Goal: Task Accomplishment & Management: Use online tool/utility

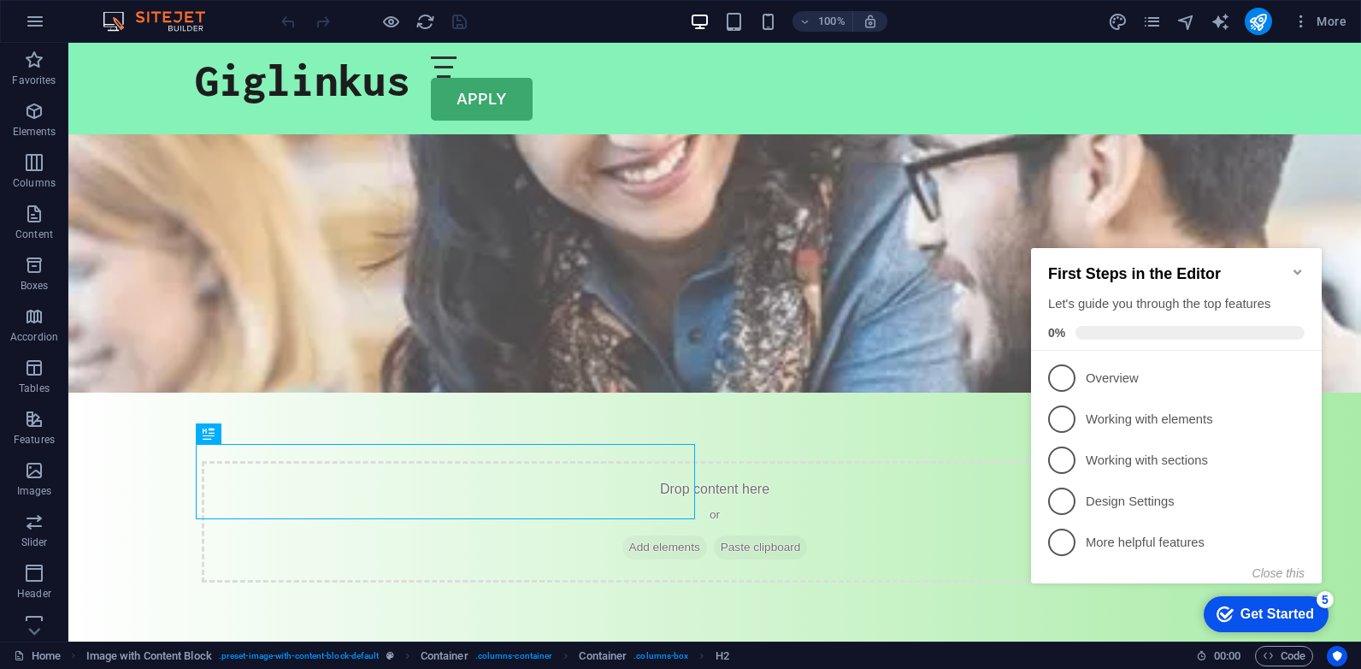
click at [1300, 266] on icon "Minimize checklist" at bounding box center [1298, 272] width 14 height 14
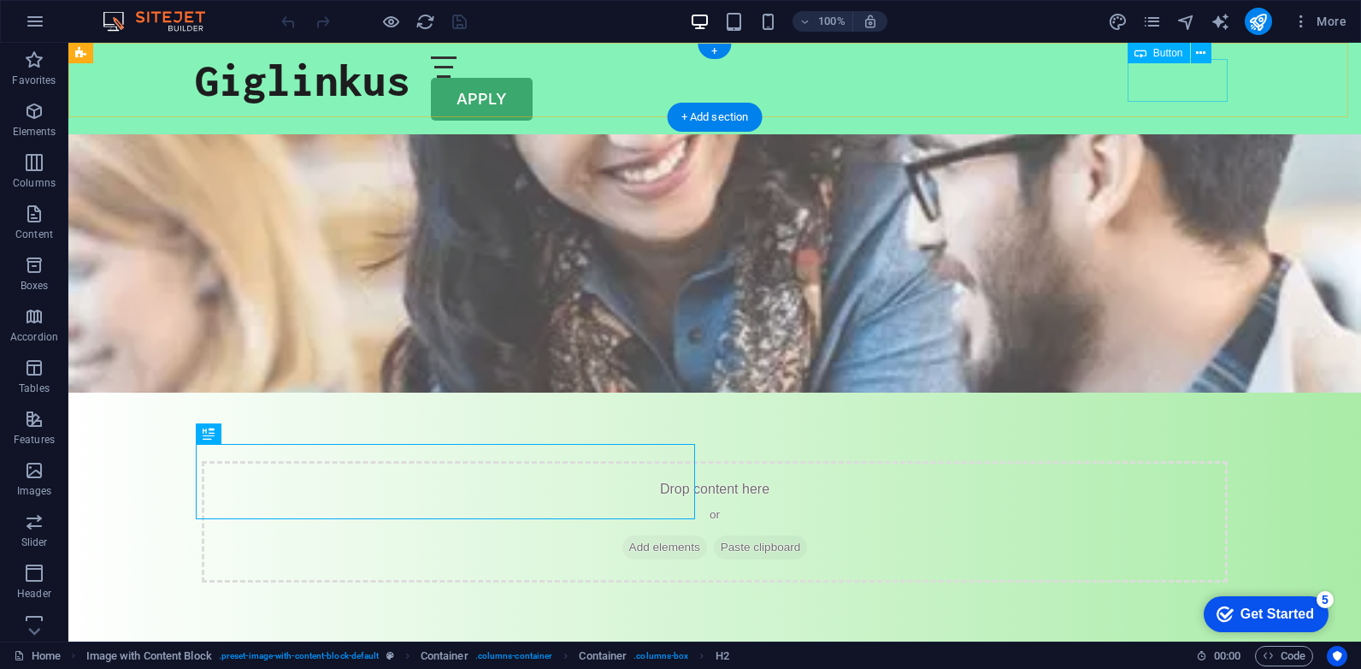
click at [1179, 87] on div "APPLY" at bounding box center [715, 99] width 1040 height 43
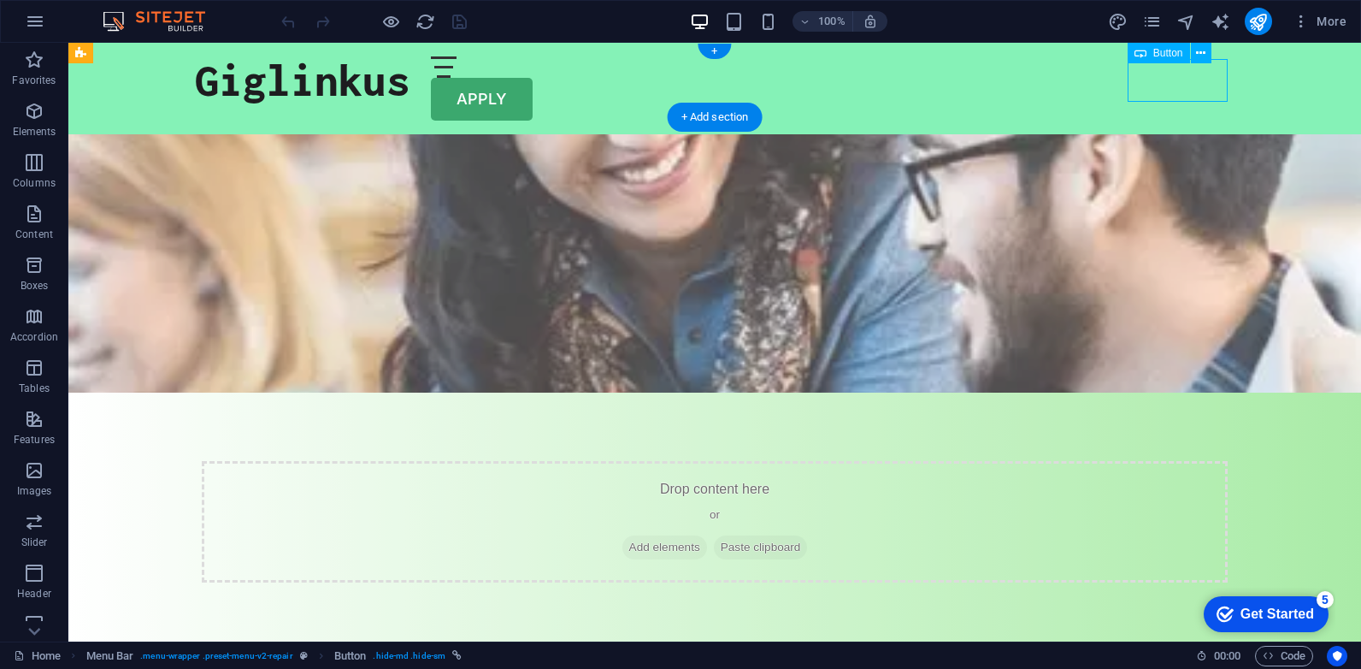
click at [1179, 87] on div "APPLY" at bounding box center [715, 99] width 1040 height 43
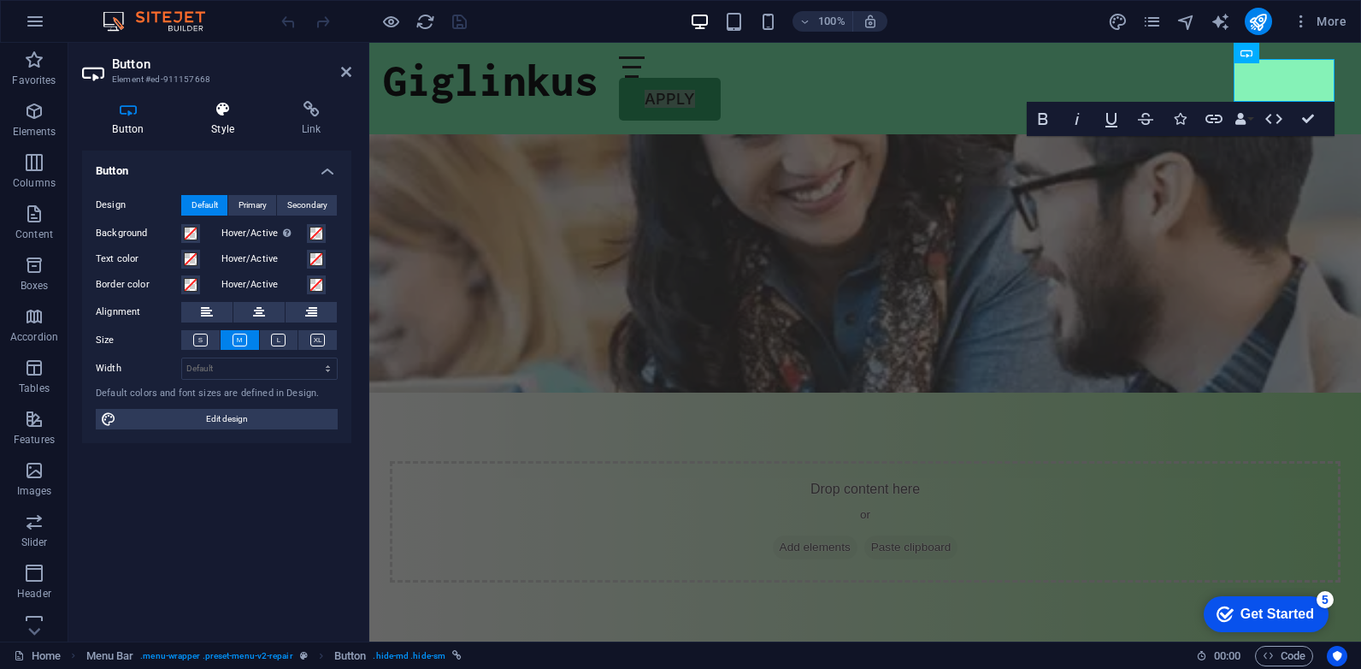
click at [220, 127] on h4 "Style" at bounding box center [226, 119] width 91 height 36
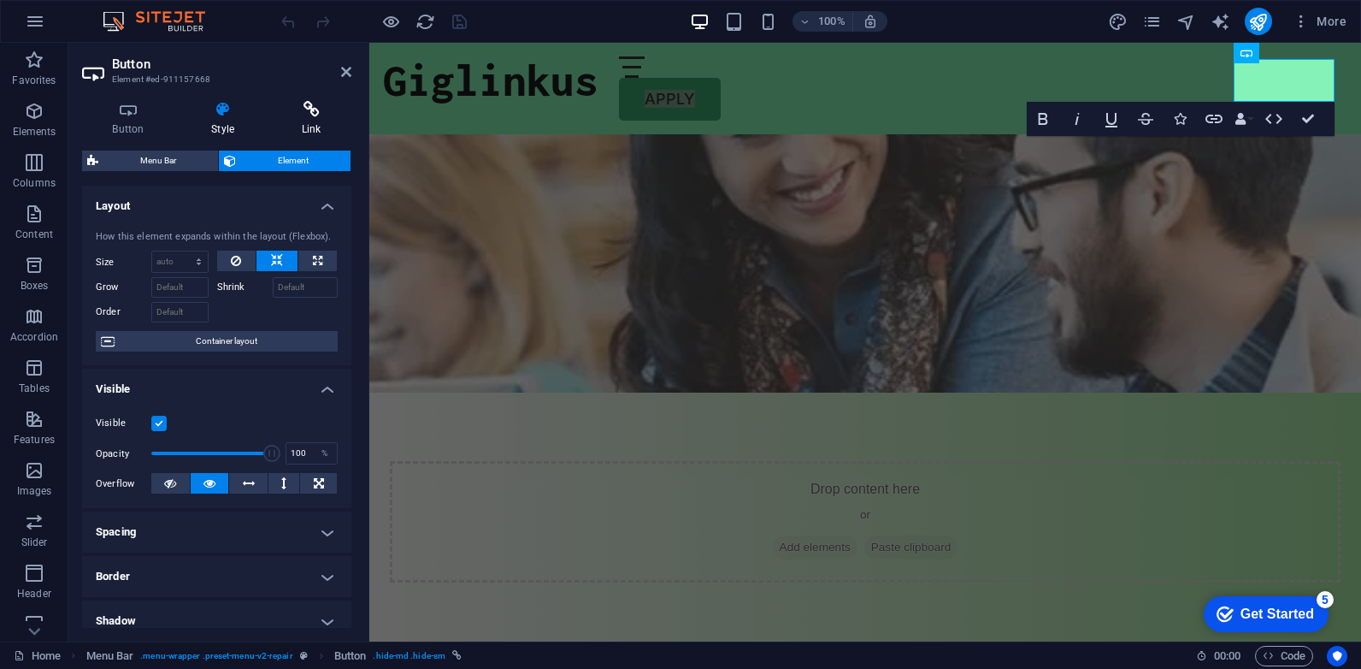
click at [309, 116] on icon at bounding box center [311, 109] width 80 height 17
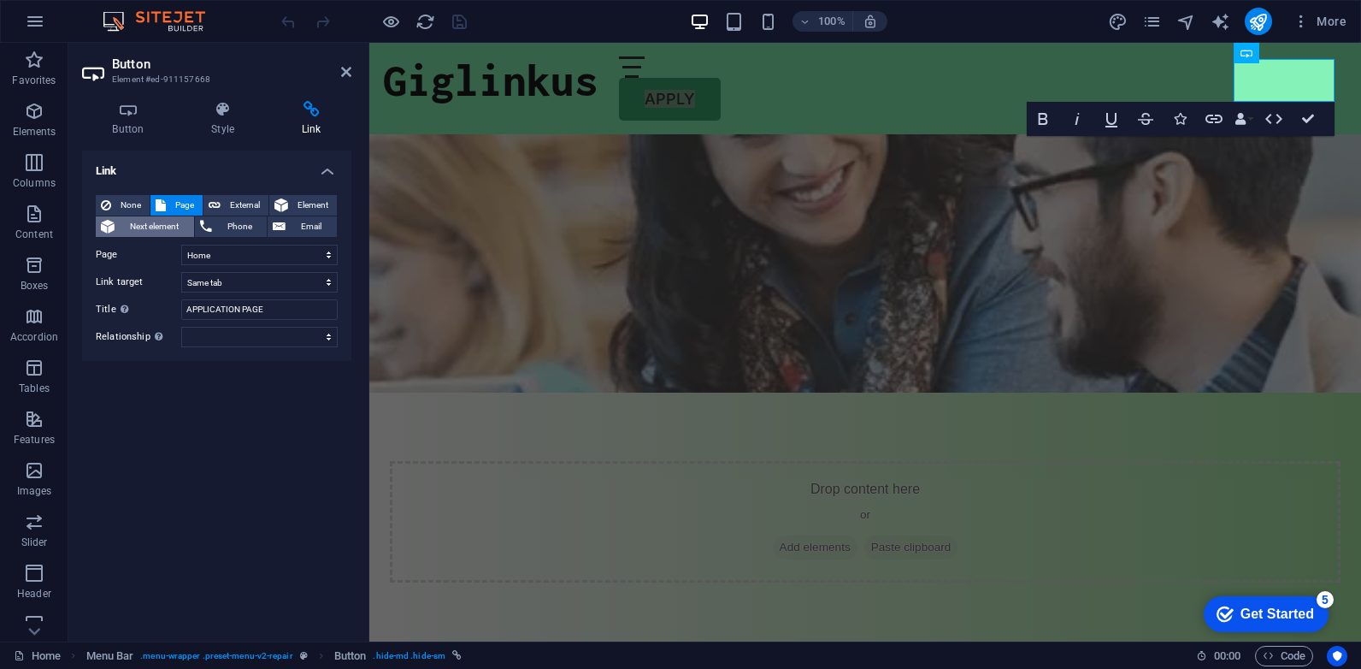
click at [154, 230] on span "Next element" at bounding box center [154, 226] width 69 height 21
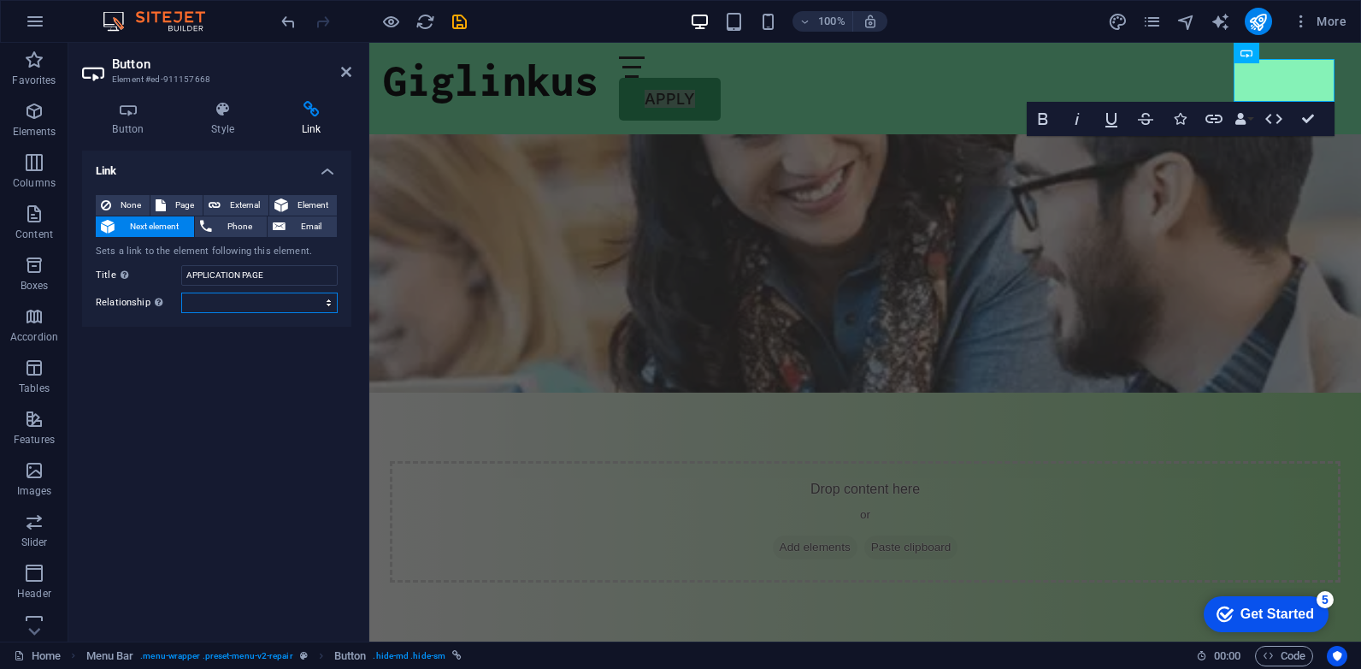
click at [220, 301] on select "alternate author bookmark external help license next nofollow noreferrer noopen…" at bounding box center [259, 302] width 156 height 21
click at [223, 301] on select "alternate author bookmark external help license next nofollow noreferrer noopen…" at bounding box center [259, 302] width 156 height 21
click at [280, 208] on icon at bounding box center [281, 205] width 14 height 21
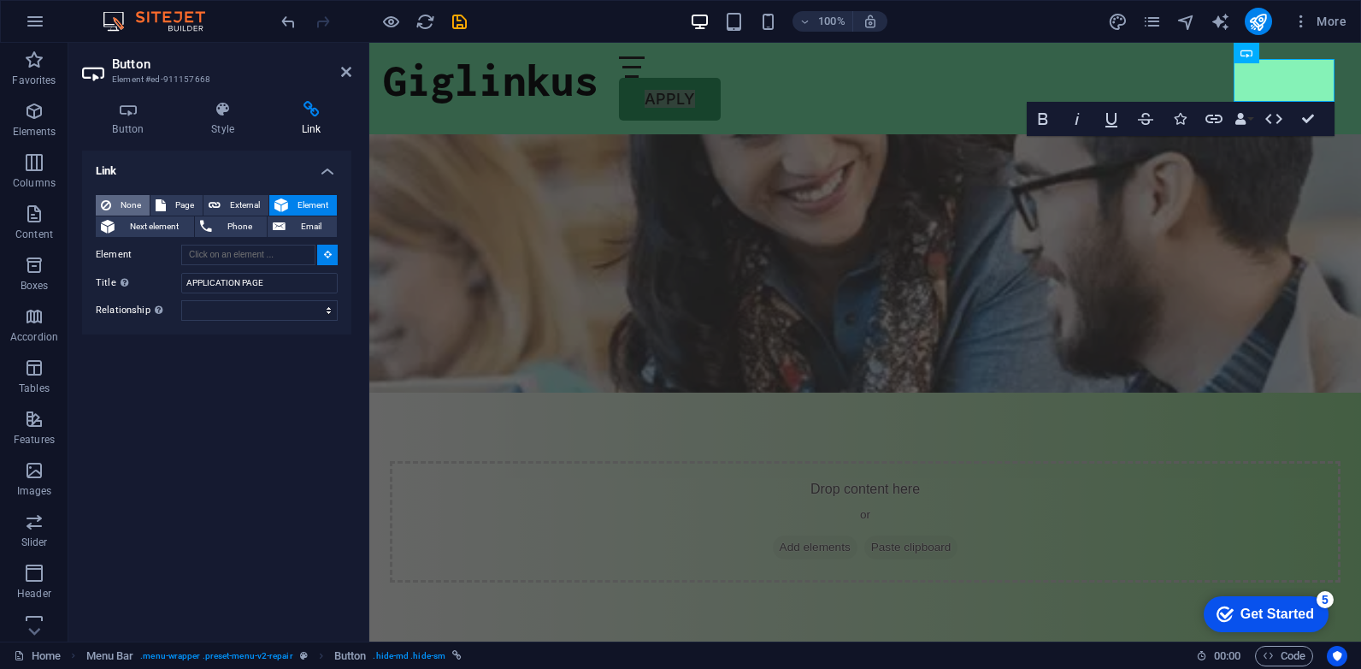
click at [126, 206] on span "None" at bounding box center [130, 205] width 28 height 21
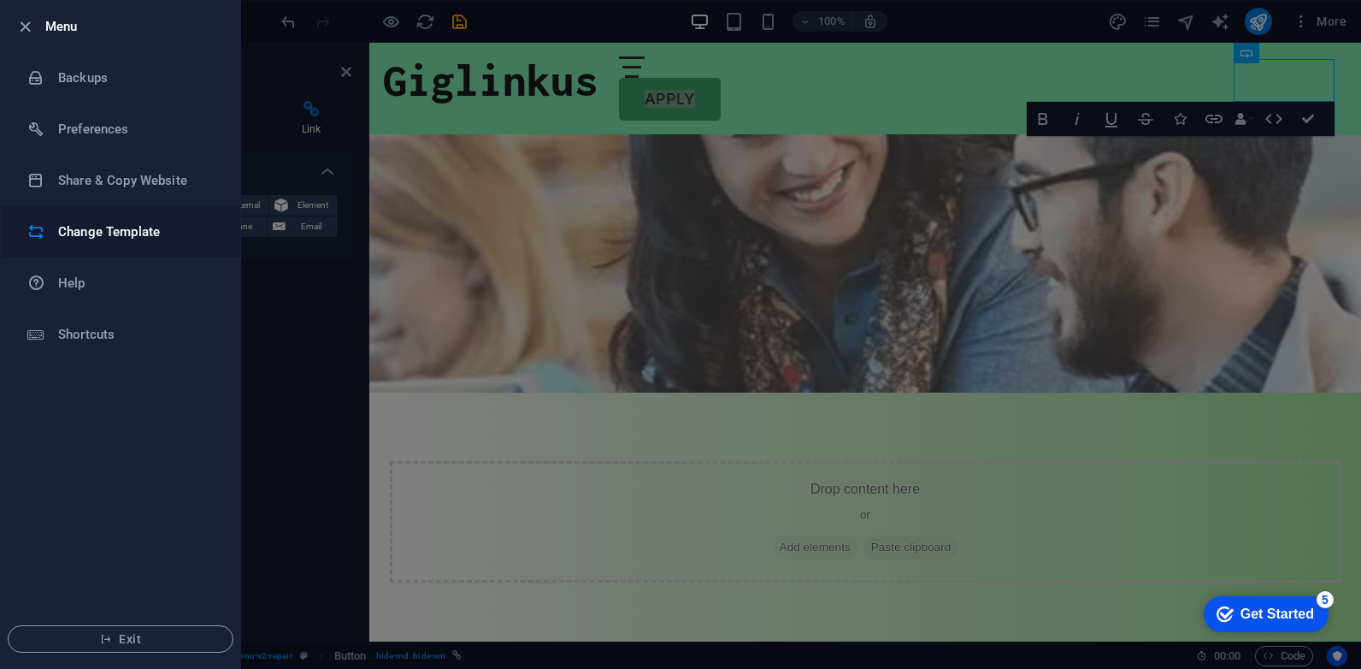
click at [90, 248] on li "Change Template" at bounding box center [120, 231] width 239 height 51
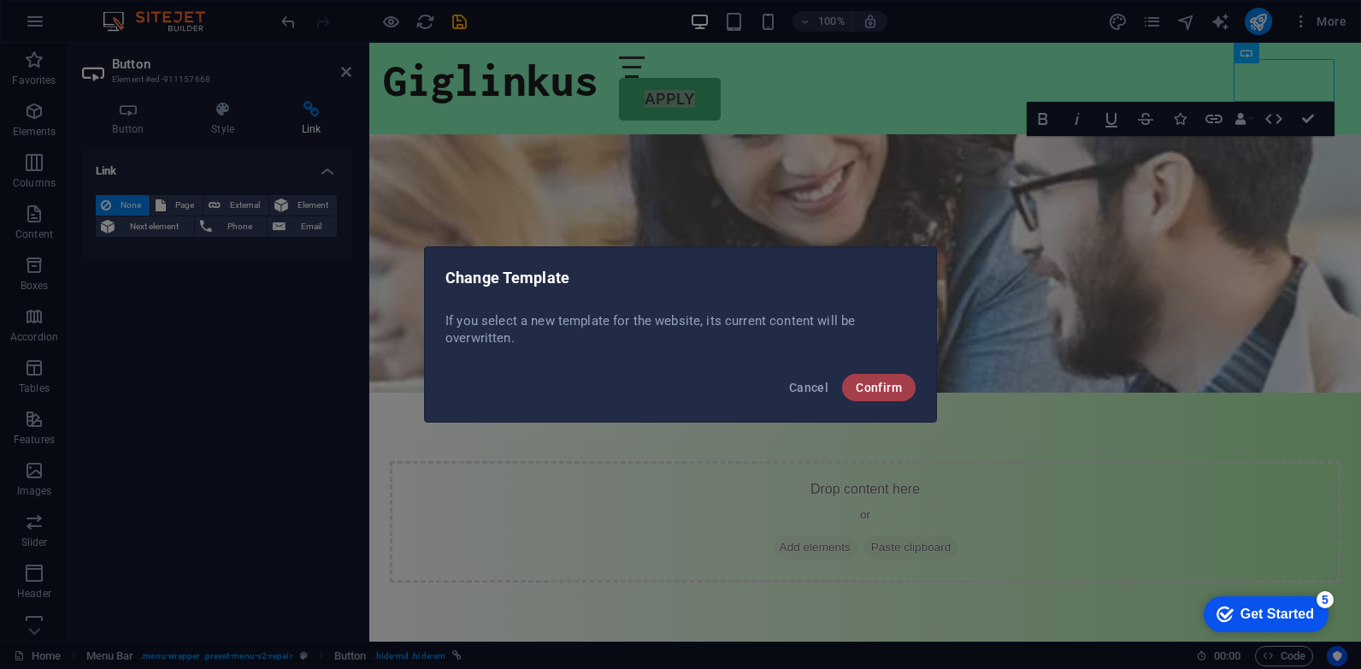
click at [886, 387] on span "Confirm" at bounding box center [879, 388] width 46 height 14
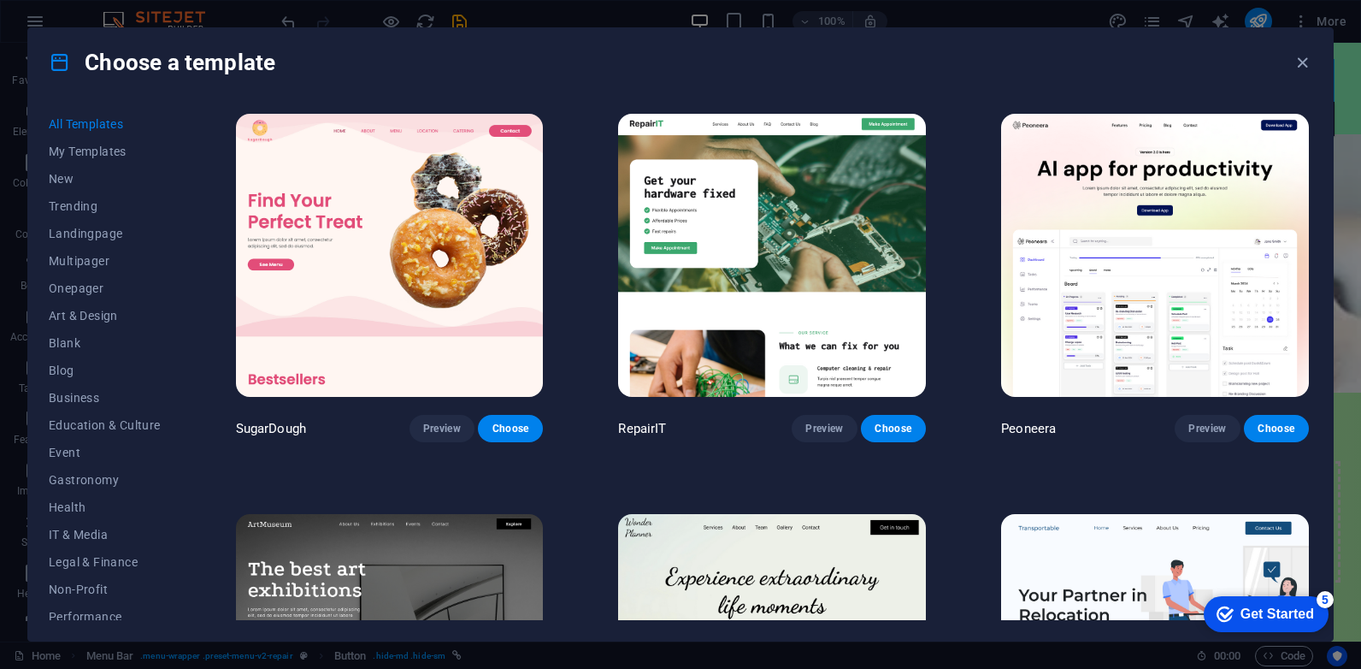
click at [776, 220] on img at bounding box center [772, 255] width 308 height 283
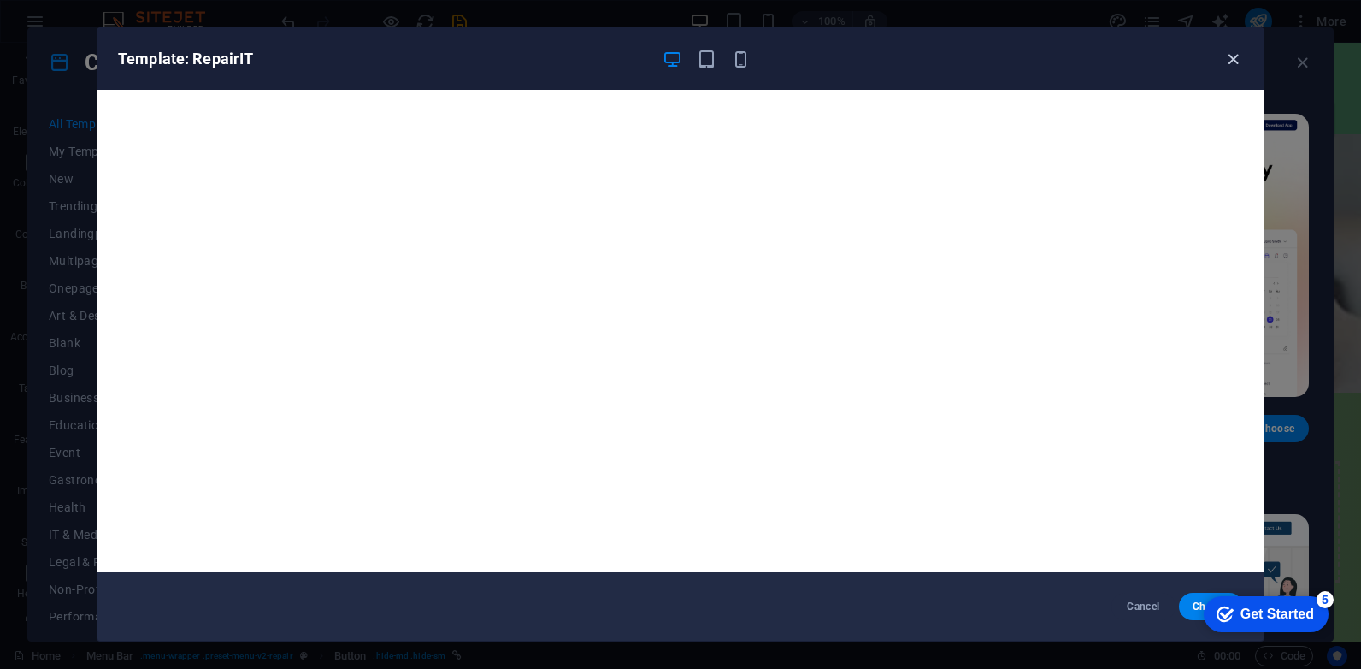
click at [1233, 66] on icon "button" at bounding box center [1234, 60] width 20 height 20
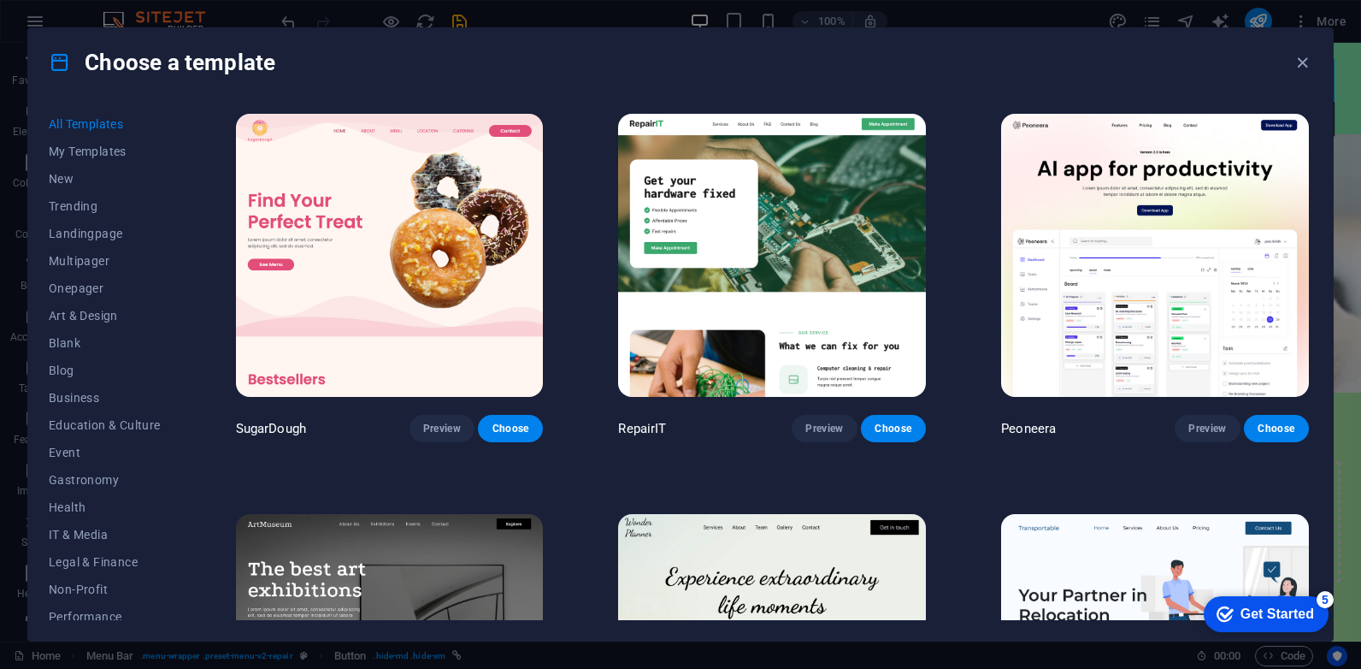
drag, startPoint x: 1353, startPoint y: 101, endPoint x: 1356, endPoint y: 127, distance: 25.9
click at [1356, 127] on div "Choose a template All Templates My Templates New Trending Landingpage Multipage…" at bounding box center [680, 334] width 1361 height 669
drag, startPoint x: 1356, startPoint y: 127, endPoint x: 1216, endPoint y: 69, distance: 151.5
click at [1216, 69] on div "Choose a template" at bounding box center [680, 62] width 1305 height 68
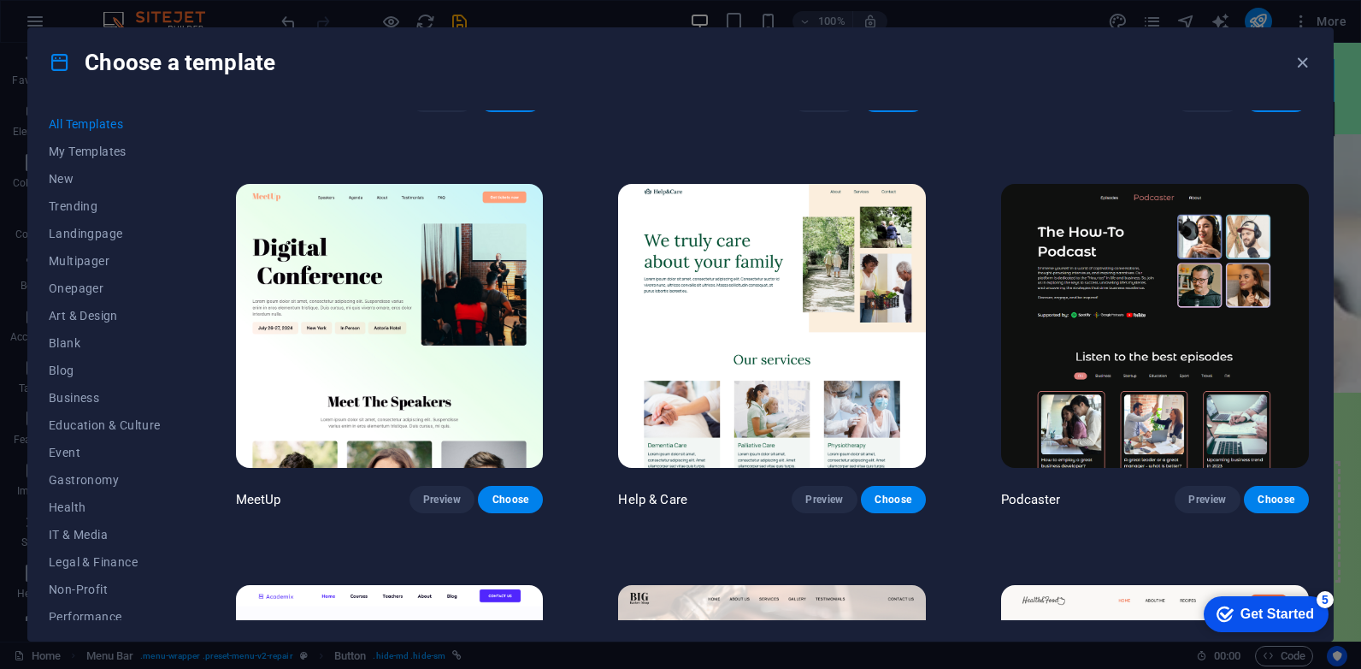
scroll to position [1147, 0]
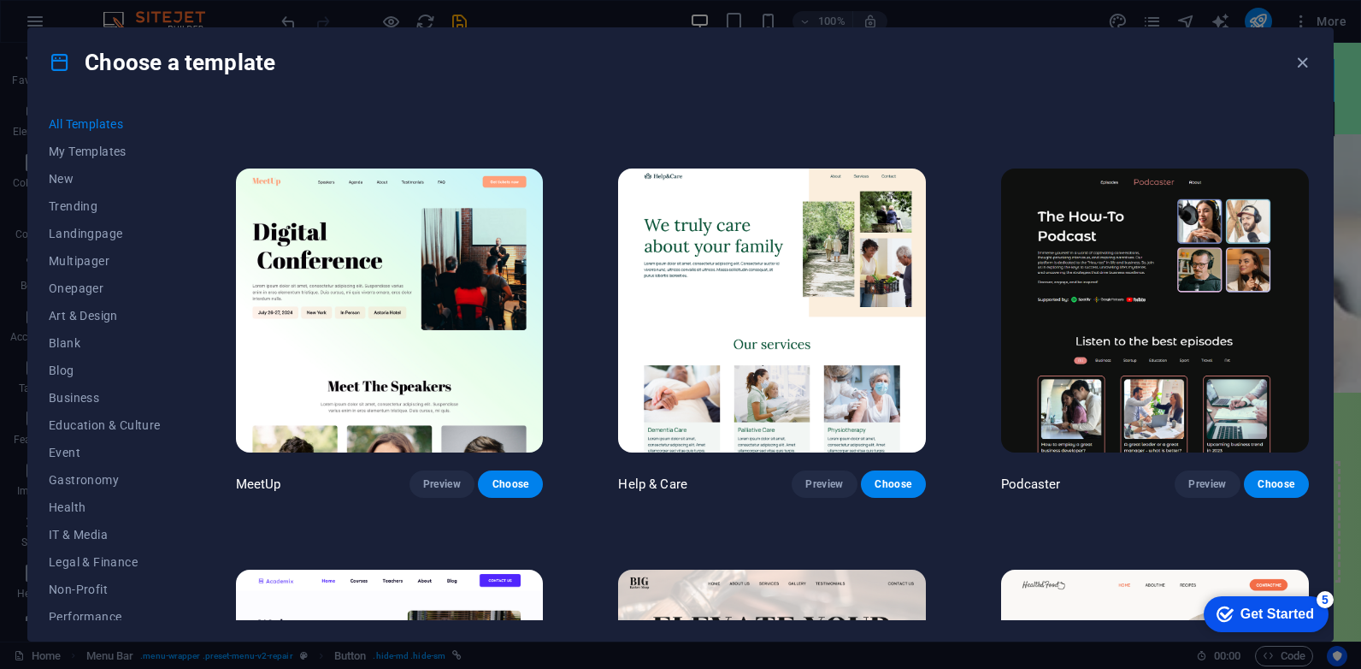
click at [744, 306] on img at bounding box center [772, 309] width 308 height 283
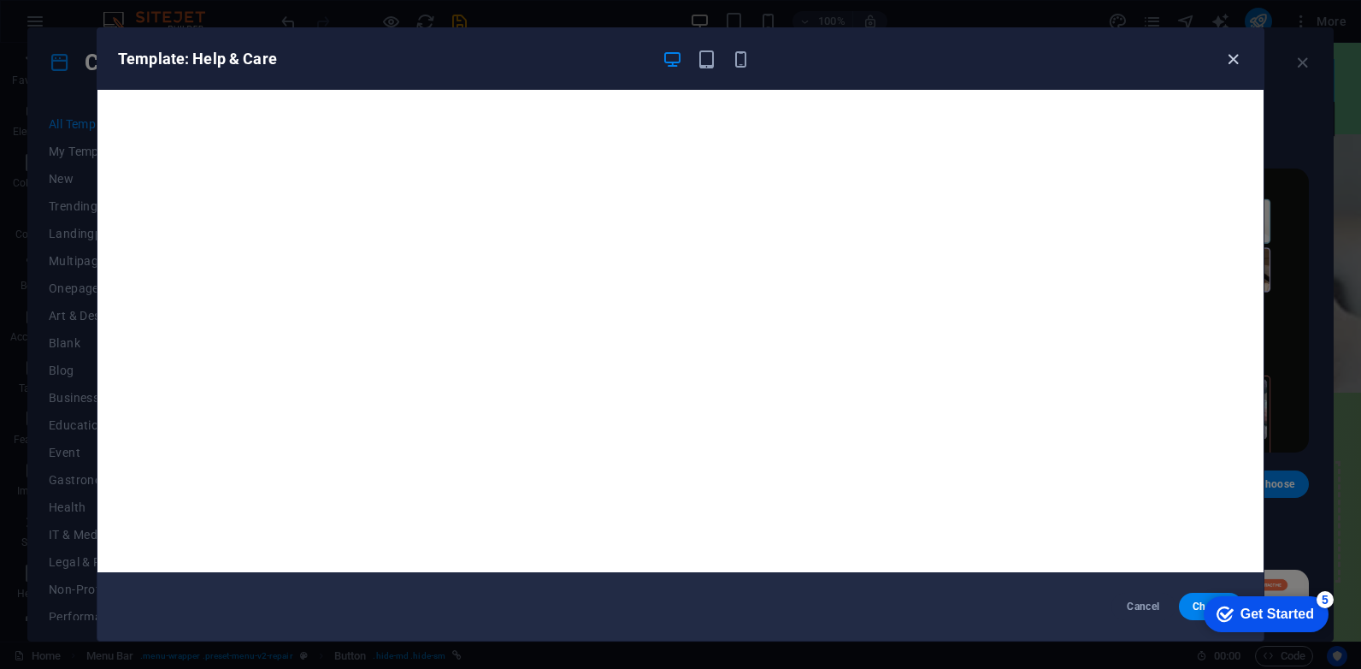
click at [1228, 60] on icon "button" at bounding box center [1234, 60] width 20 height 20
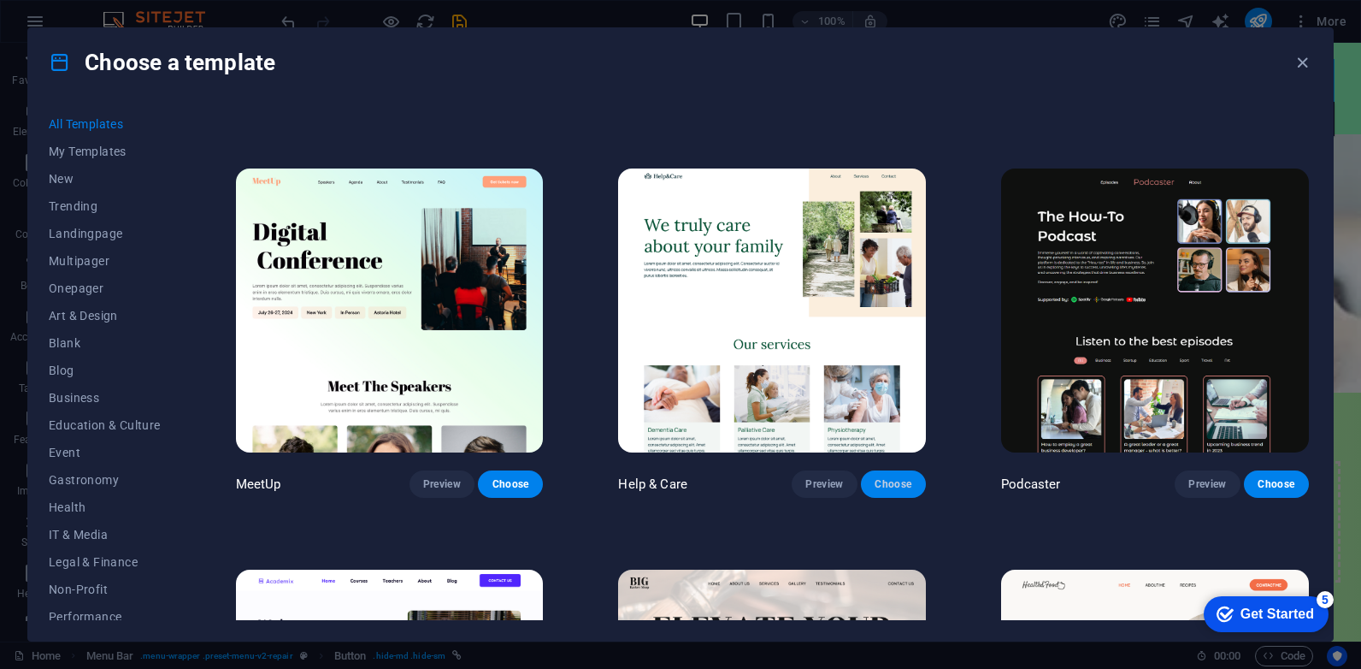
click at [888, 477] on span "Choose" at bounding box center [894, 484] width 38 height 14
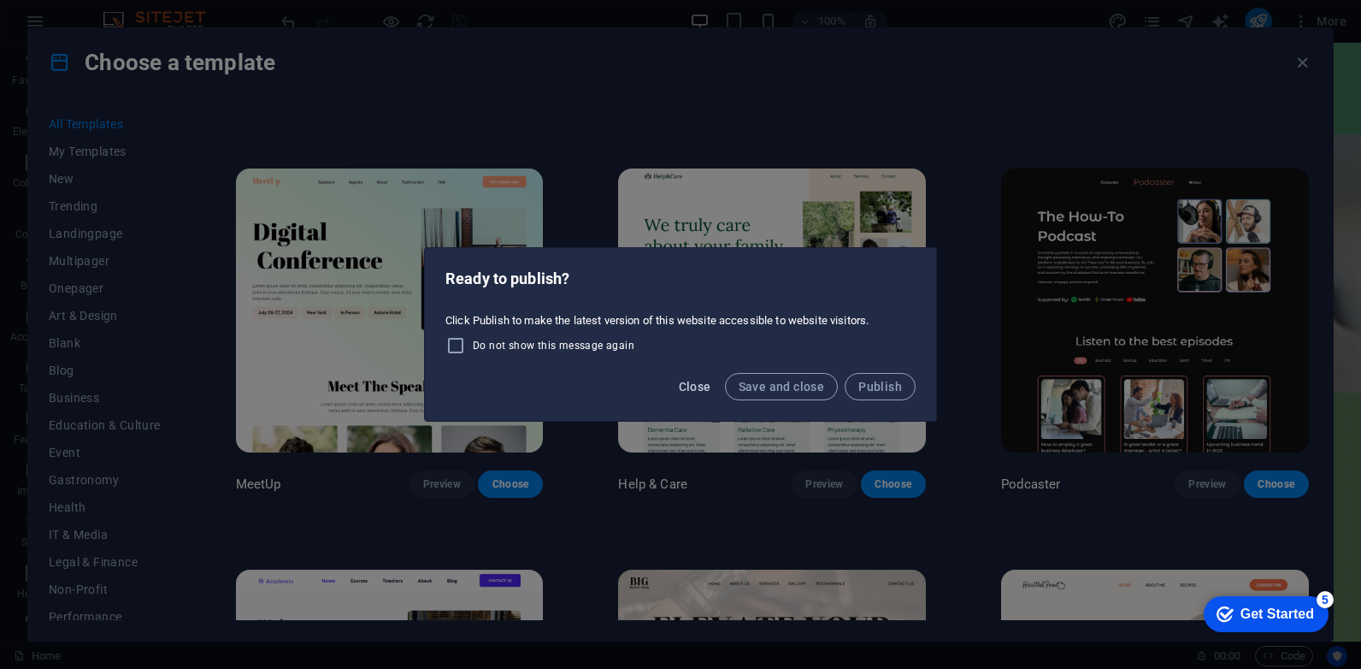
click at [705, 389] on span "Close" at bounding box center [695, 387] width 32 height 14
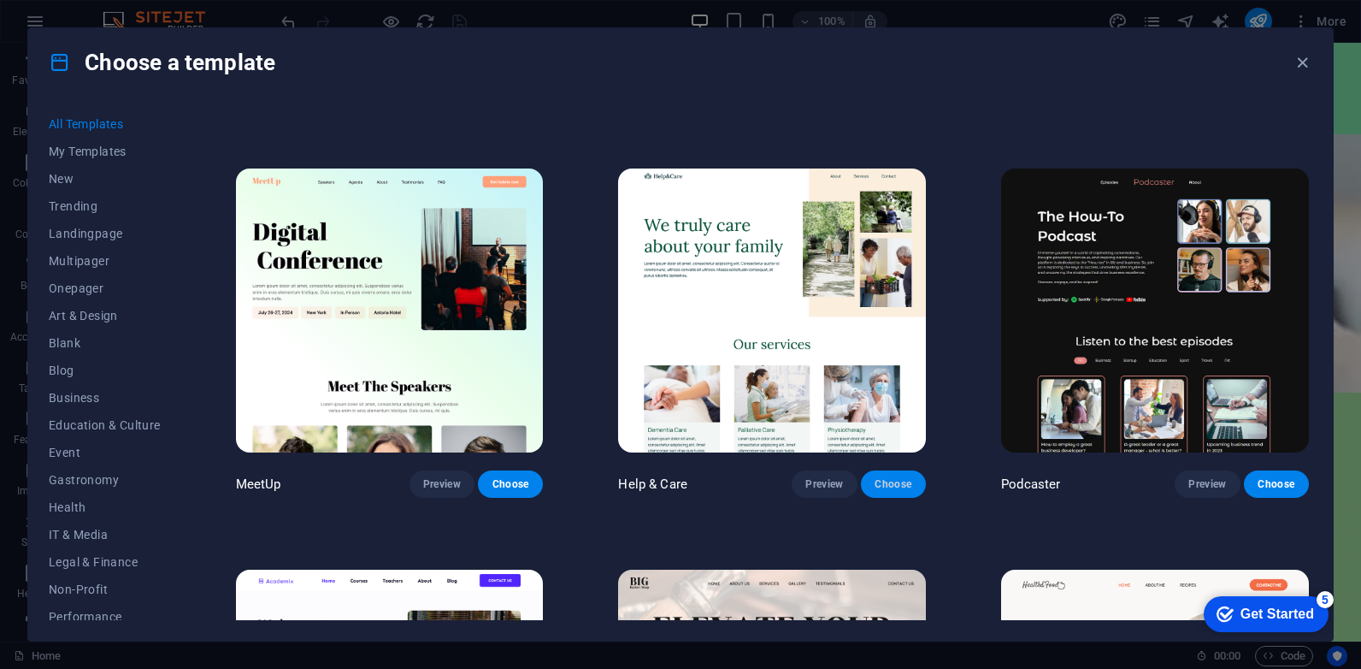
click at [882, 477] on span "Choose" at bounding box center [894, 484] width 38 height 14
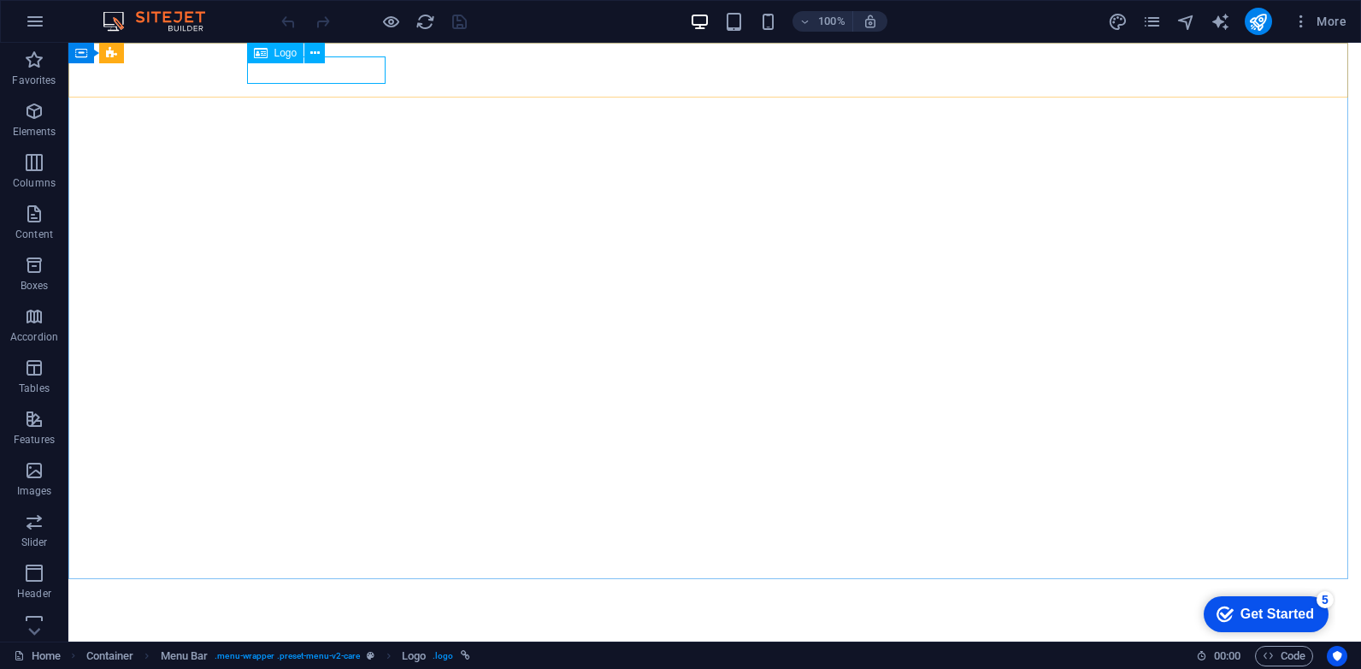
click at [282, 51] on span "Logo" at bounding box center [285, 53] width 23 height 10
click at [315, 55] on icon at bounding box center [314, 53] width 9 height 18
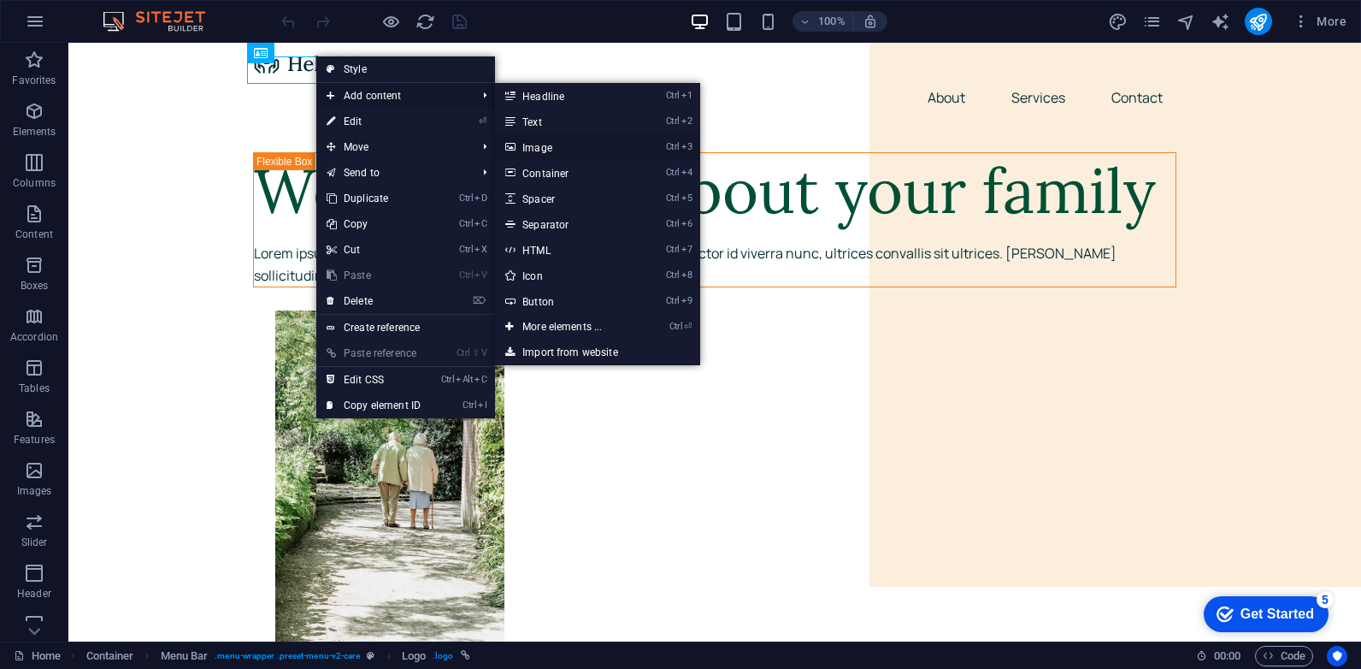
click at [534, 147] on link "Ctrl 3 Image" at bounding box center [565, 147] width 141 height 26
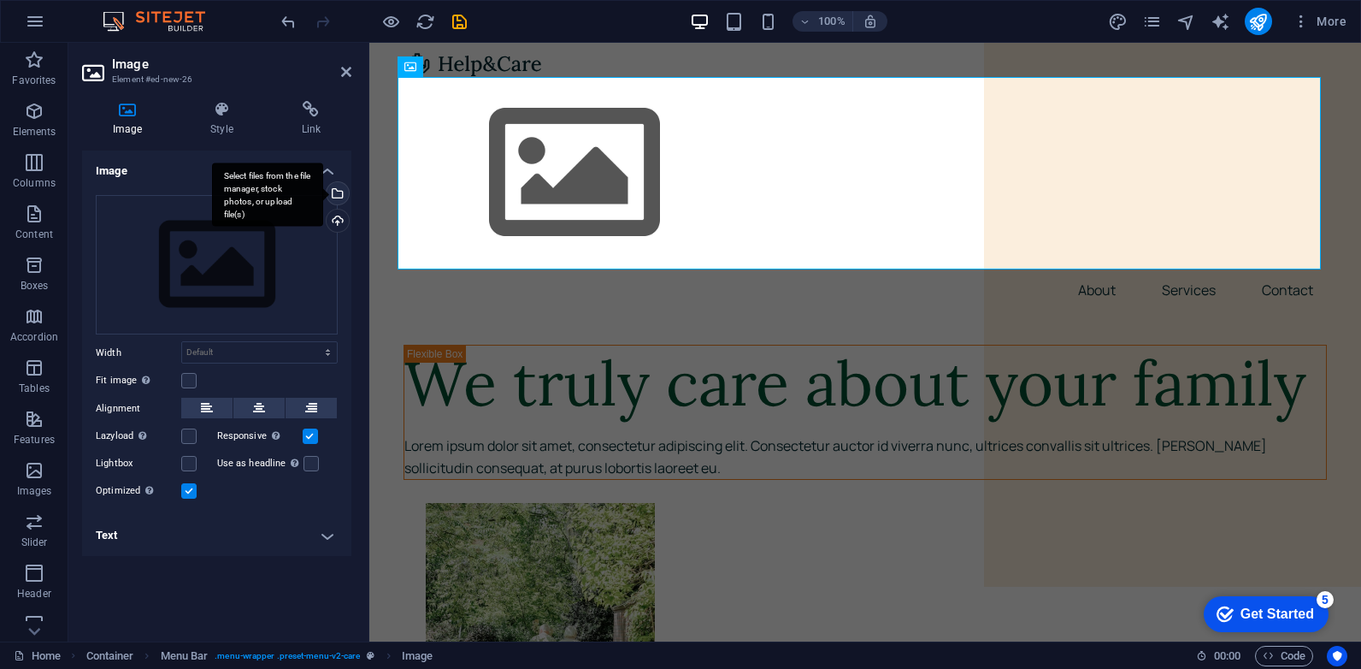
click at [342, 191] on div "Select files from the file manager, stock photos, or upload file(s)" at bounding box center [336, 195] width 26 height 26
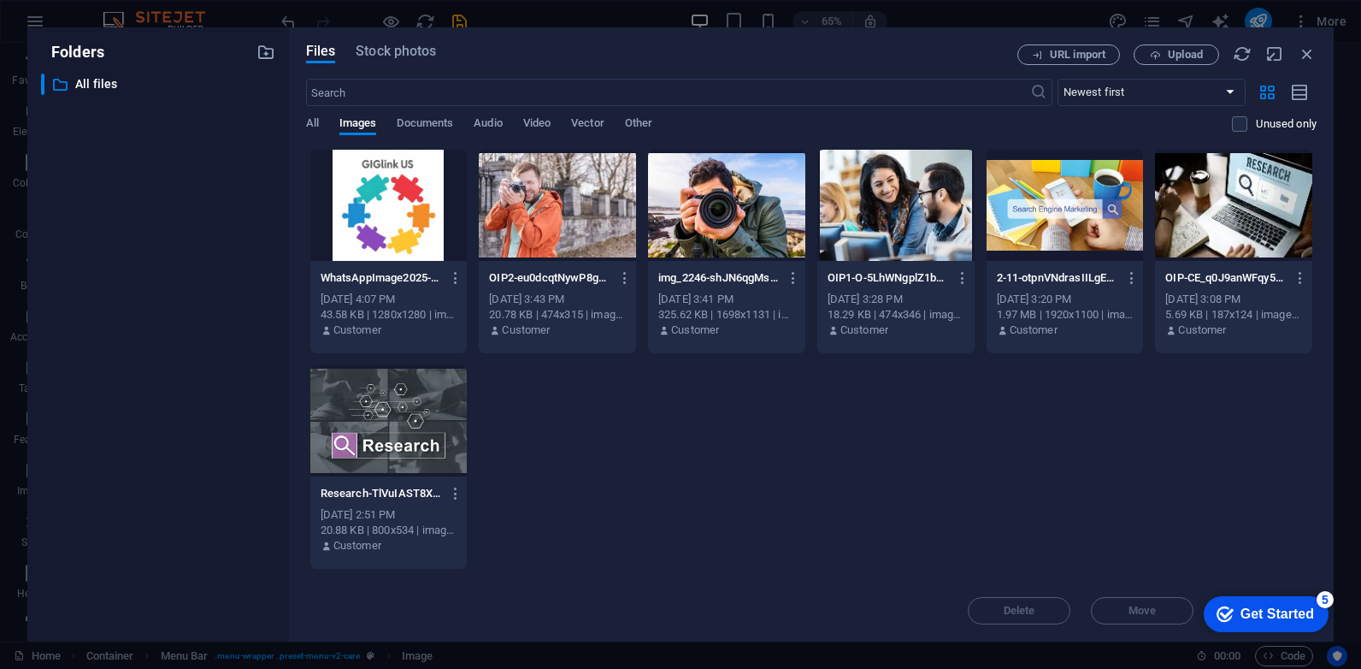
click at [407, 210] on div at bounding box center [388, 205] width 157 height 111
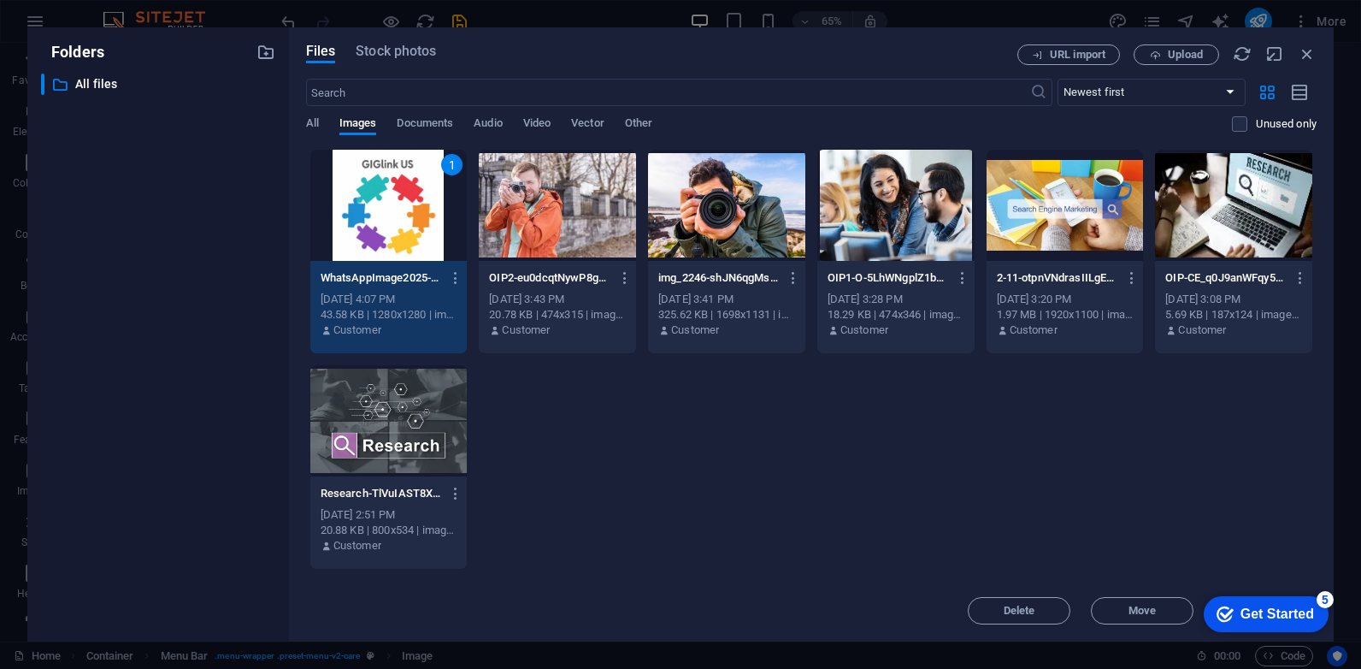
click at [373, 197] on div "1" at bounding box center [388, 205] width 157 height 111
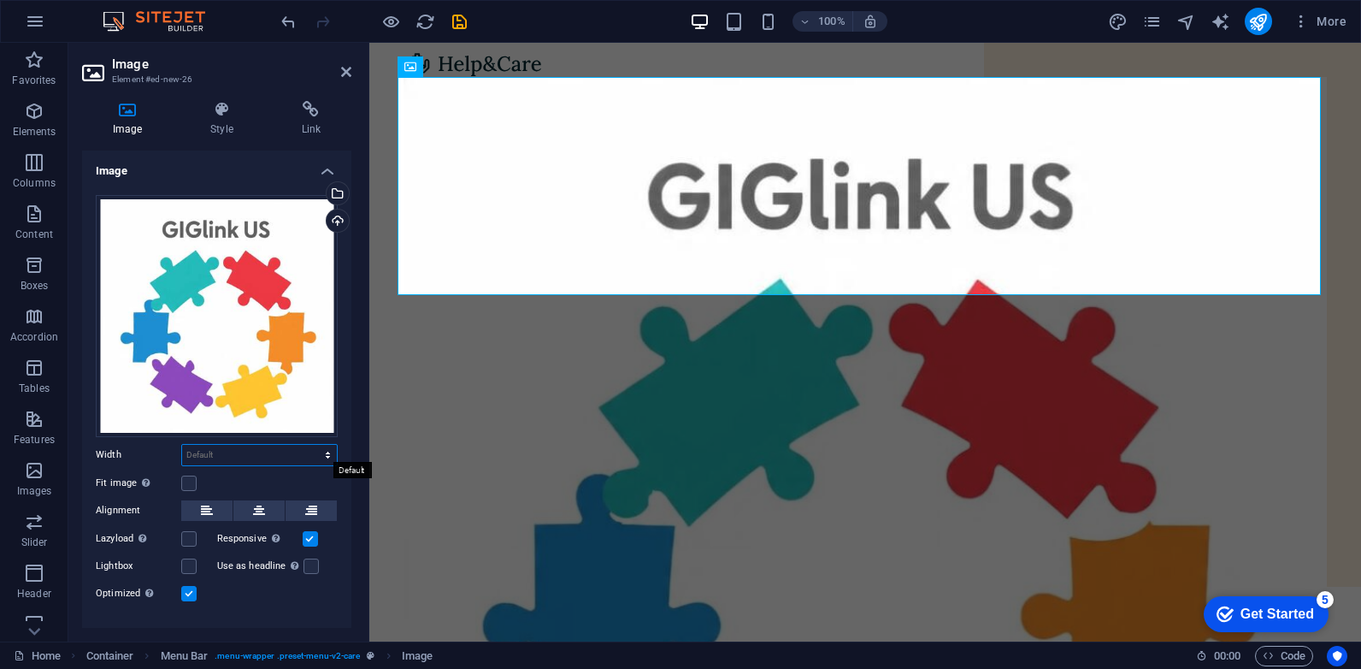
click at [245, 457] on select "Default auto px rem % em vh vw" at bounding box center [259, 455] width 155 height 21
select select "%"
click at [310, 445] on select "Default auto px rem % em vh vw" at bounding box center [259, 455] width 155 height 21
type input "41.9"
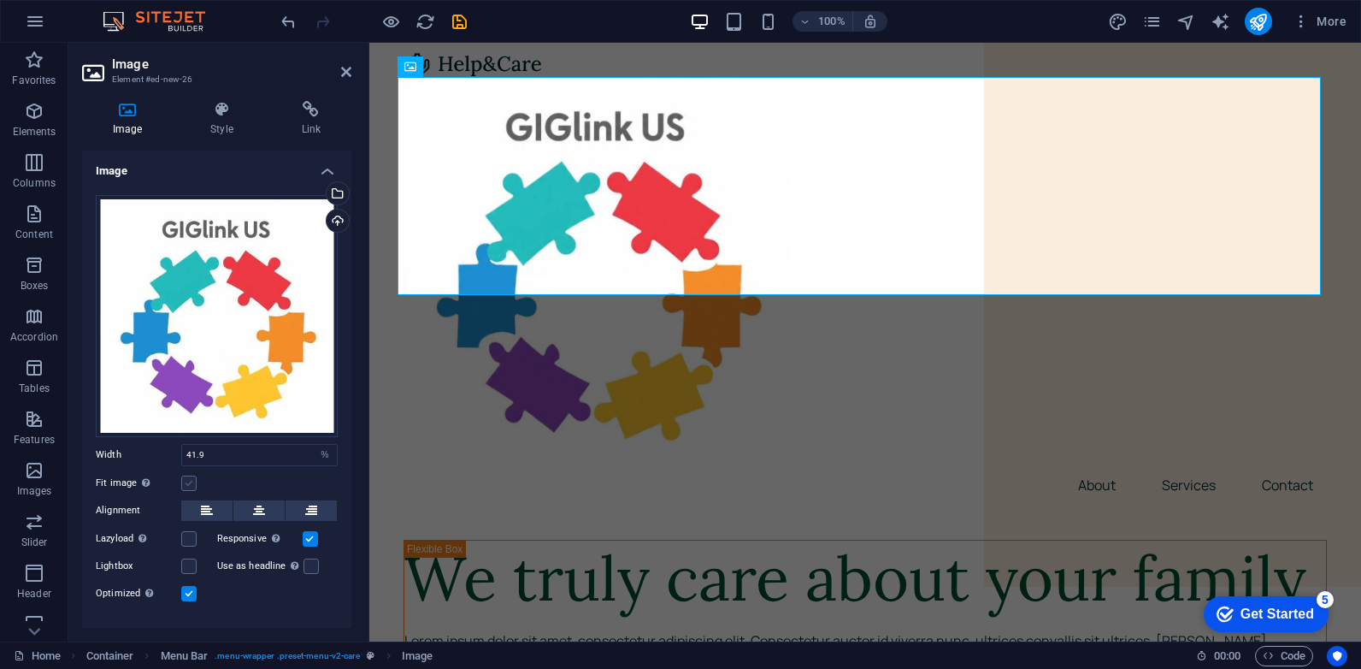
click at [194, 483] on label at bounding box center [188, 482] width 15 height 15
click at [0, 0] on input "Fit image Automatically fit image to a fixed width and height" at bounding box center [0, 0] width 0 height 0
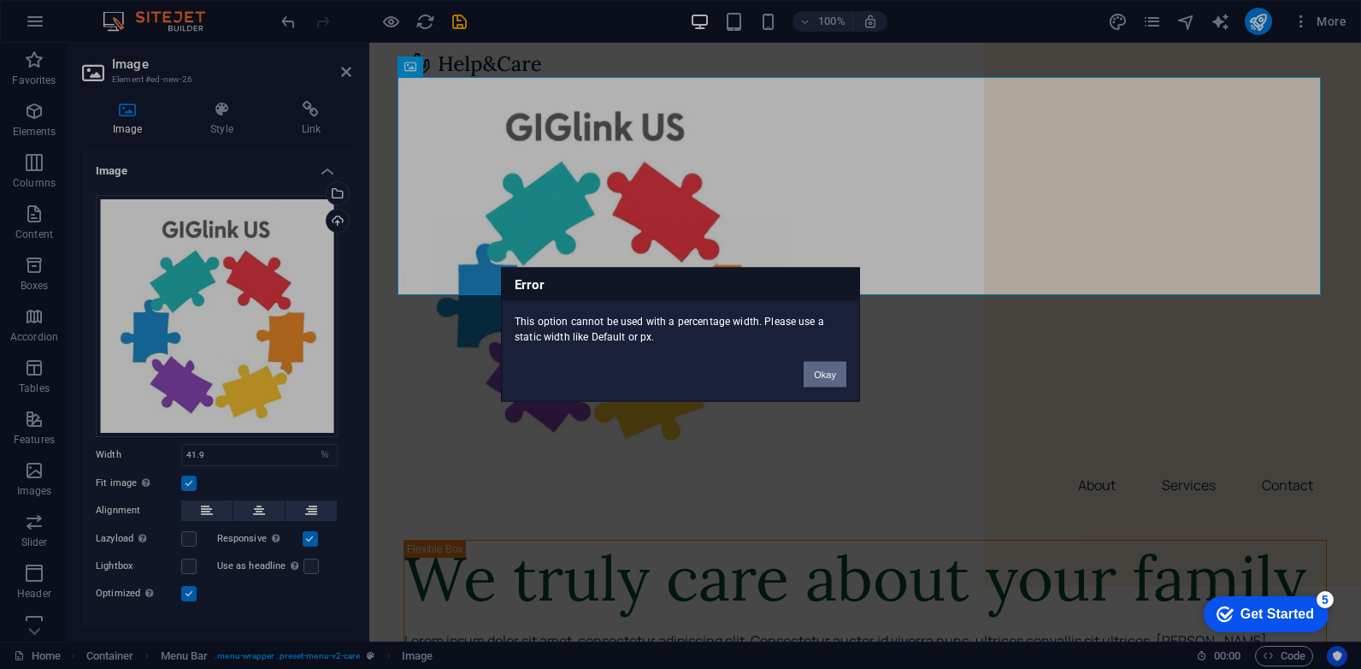
click at [839, 374] on button "Okay" at bounding box center [825, 375] width 43 height 26
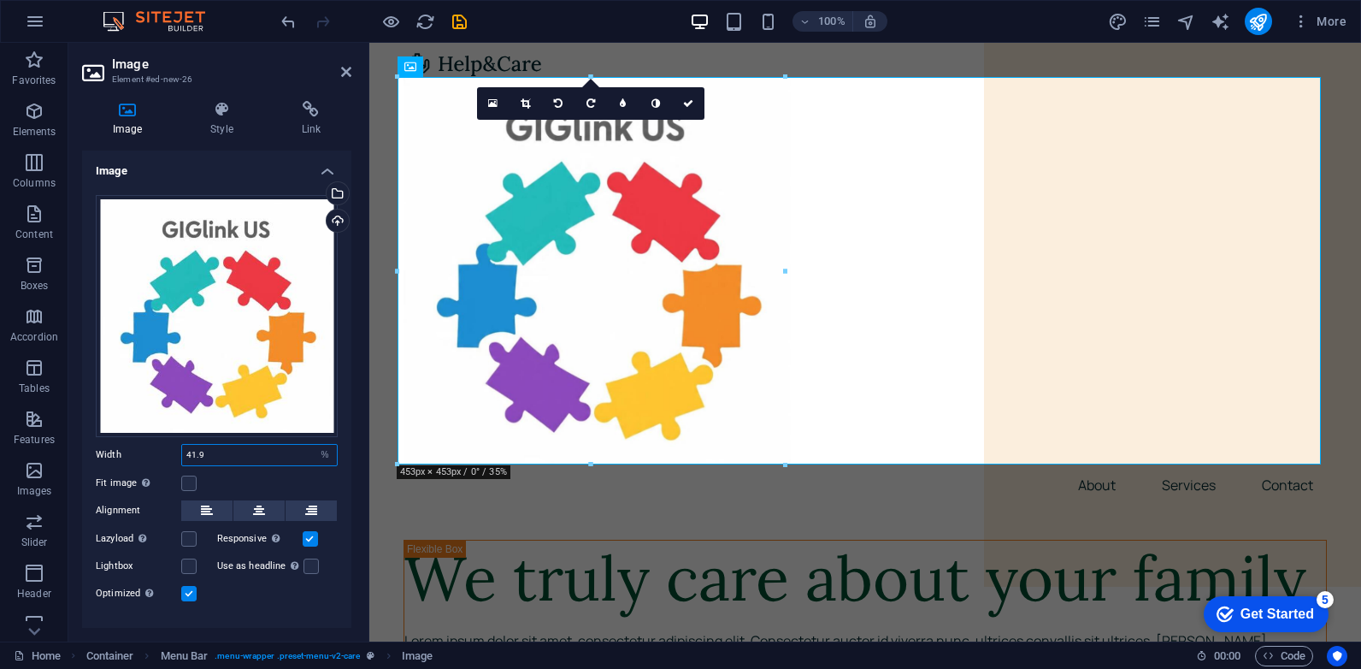
click at [212, 451] on input "41.9" at bounding box center [259, 455] width 155 height 21
click at [294, 451] on input "41.9" at bounding box center [259, 455] width 155 height 21
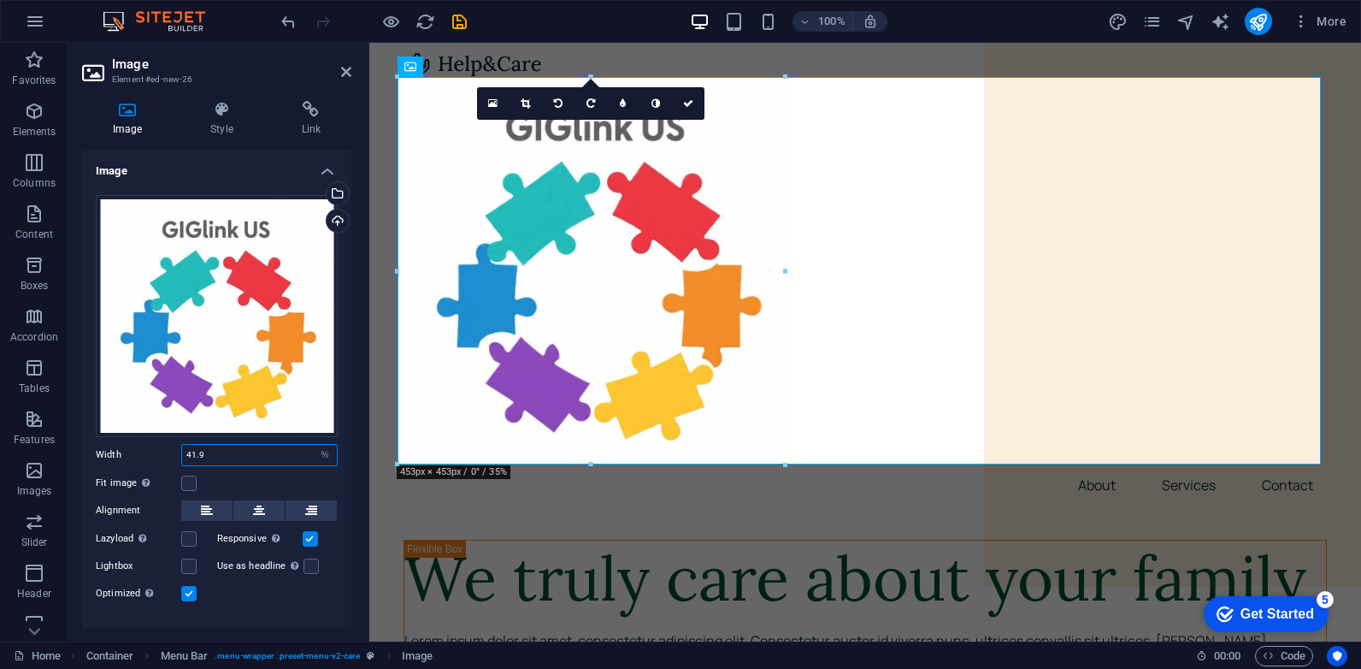
click at [294, 451] on input "41.9" at bounding box center [259, 455] width 155 height 21
click at [318, 452] on select "Default auto px rem % em vh vw" at bounding box center [325, 455] width 24 height 21
select select "px"
click at [313, 445] on select "Default auto px rem % em vh vw" at bounding box center [325, 455] width 24 height 21
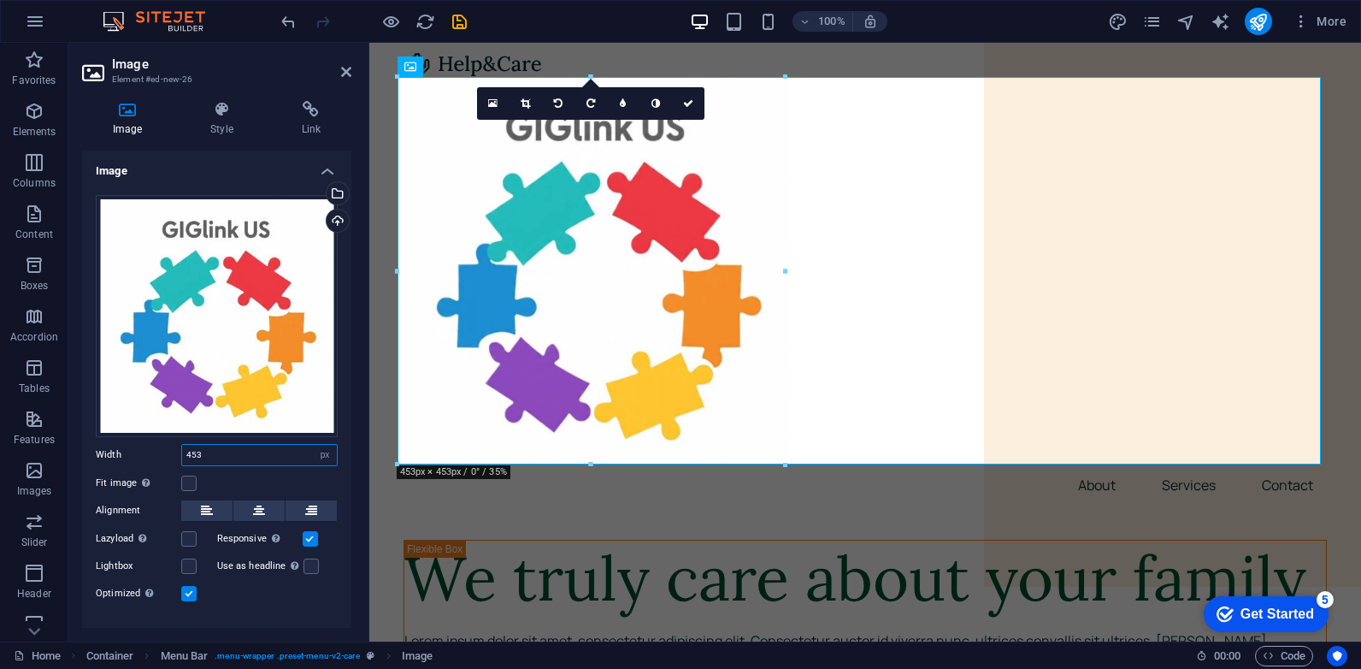
click at [202, 452] on input "453" at bounding box center [259, 455] width 155 height 21
drag, startPoint x: 202, startPoint y: 452, endPoint x: 182, endPoint y: 453, distance: 19.7
click at [182, 453] on input "453" at bounding box center [259, 455] width 155 height 21
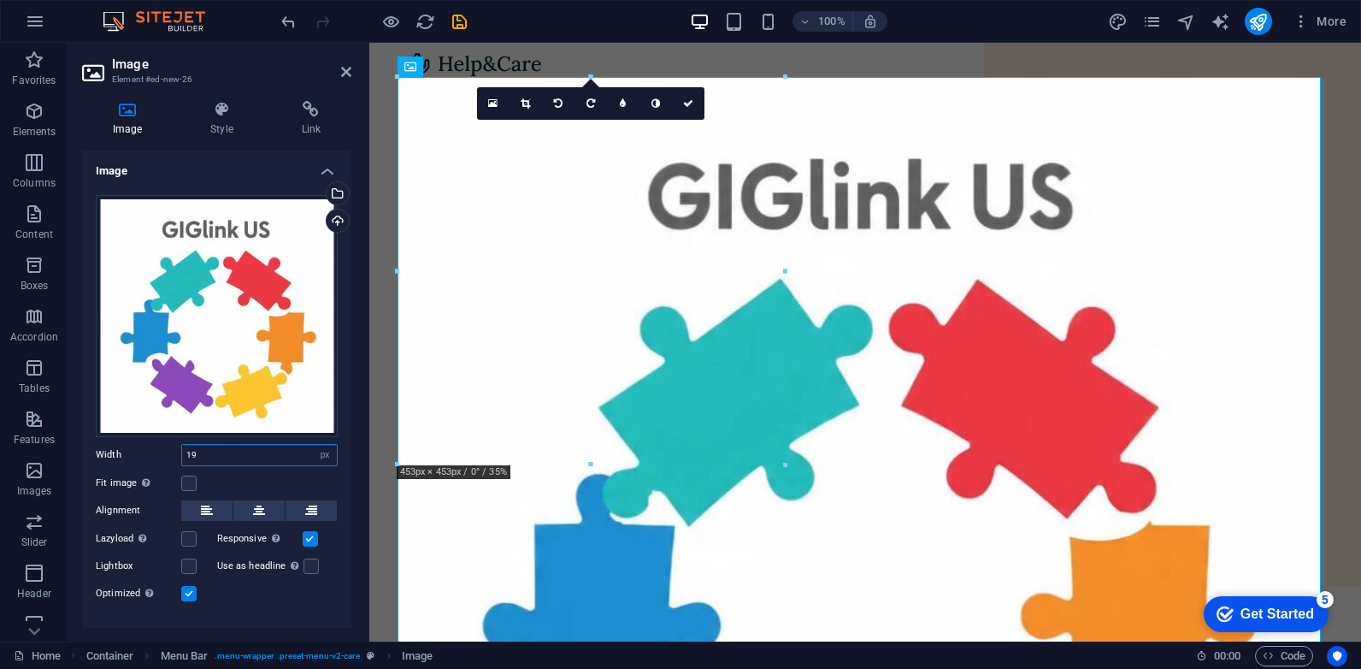
type input "1"
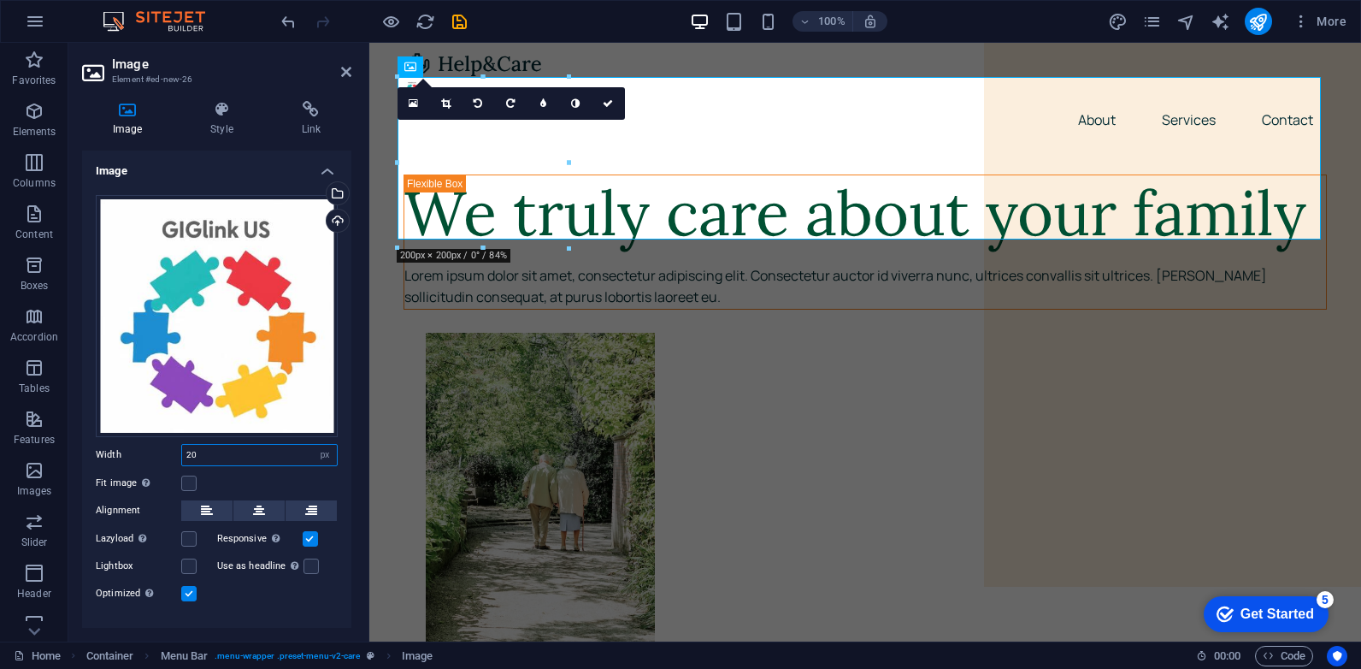
type input "2"
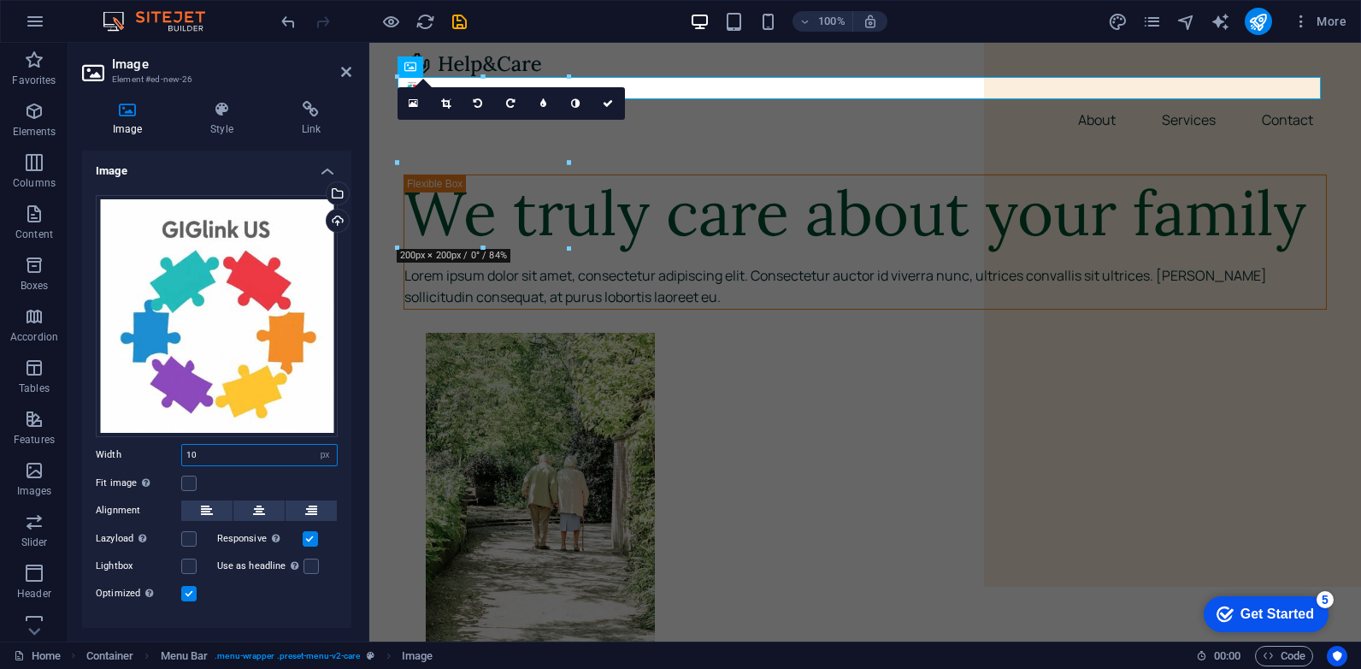
type input "100"
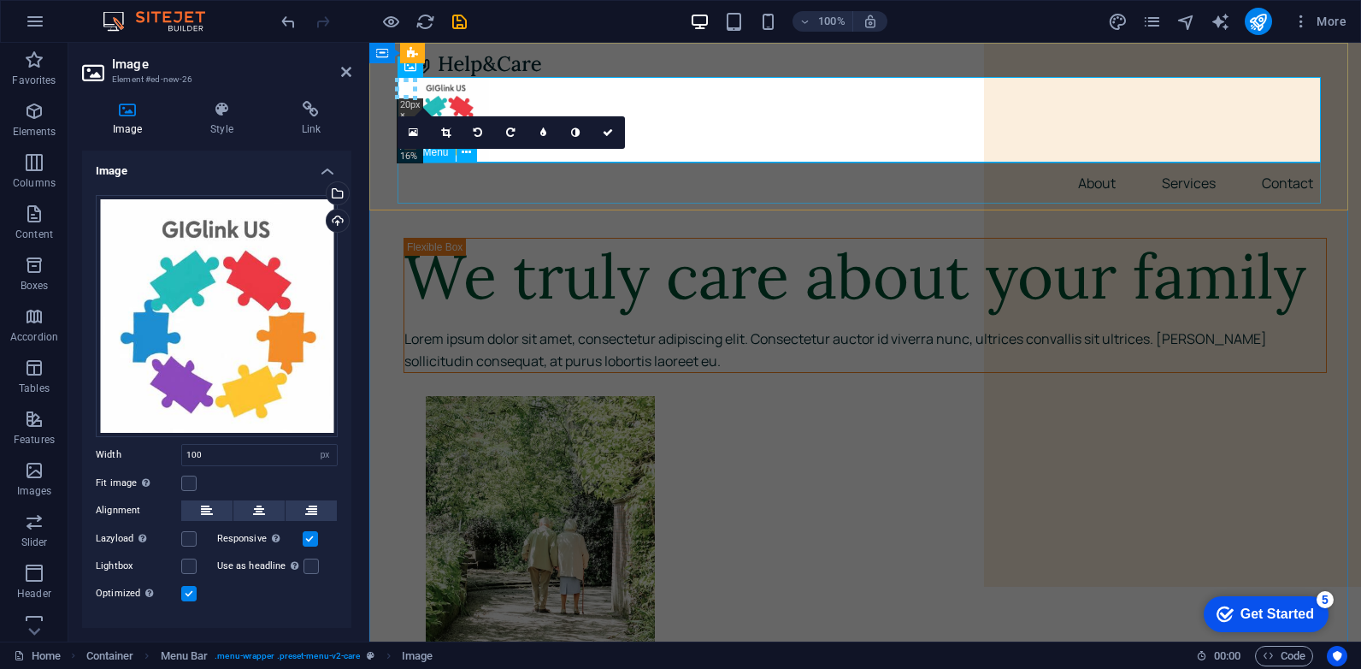
click at [738, 179] on nav "About Services Contact" at bounding box center [865, 182] width 923 height 41
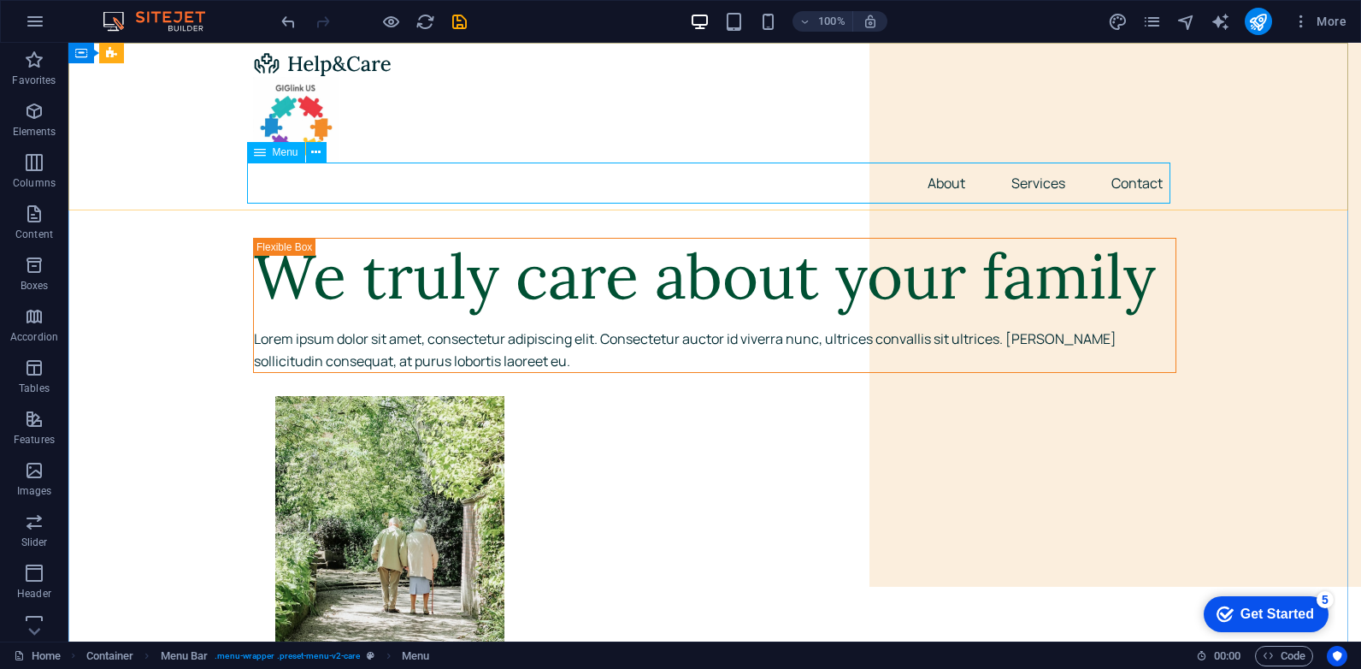
click at [263, 151] on icon at bounding box center [260, 152] width 12 height 21
click at [322, 152] on button at bounding box center [316, 152] width 21 height 21
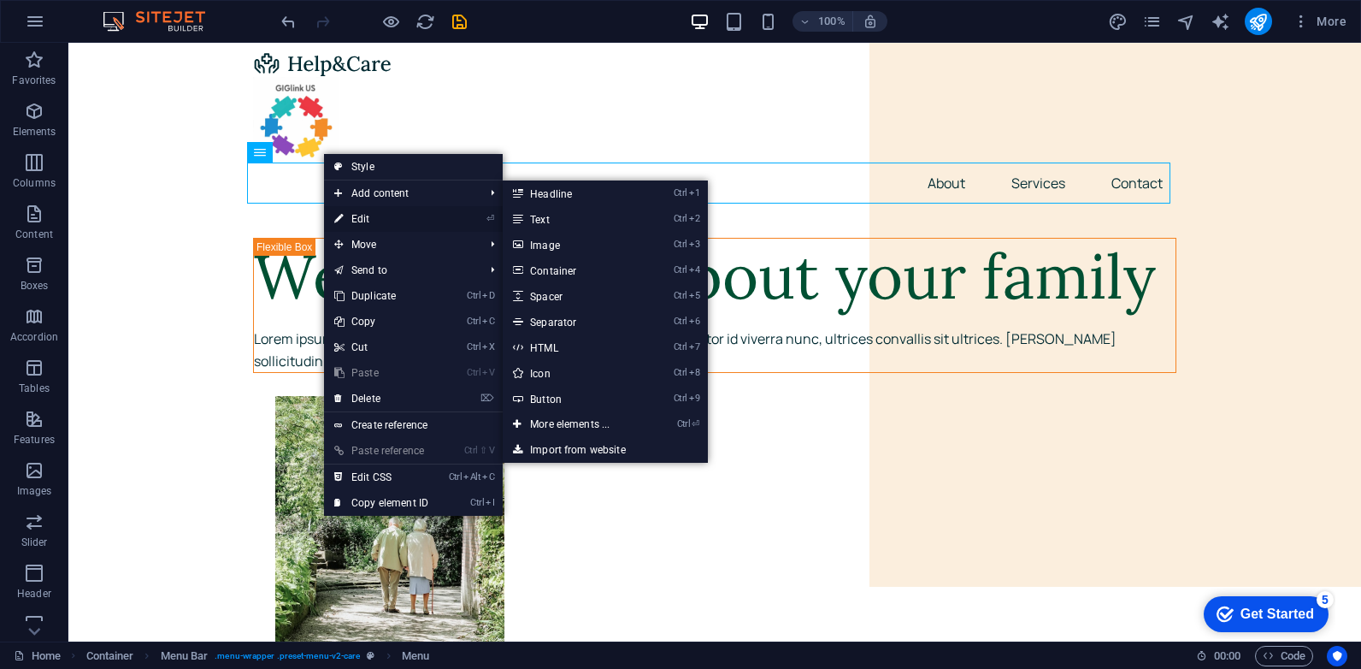
click at [371, 221] on link "⏎ Edit" at bounding box center [381, 219] width 115 height 26
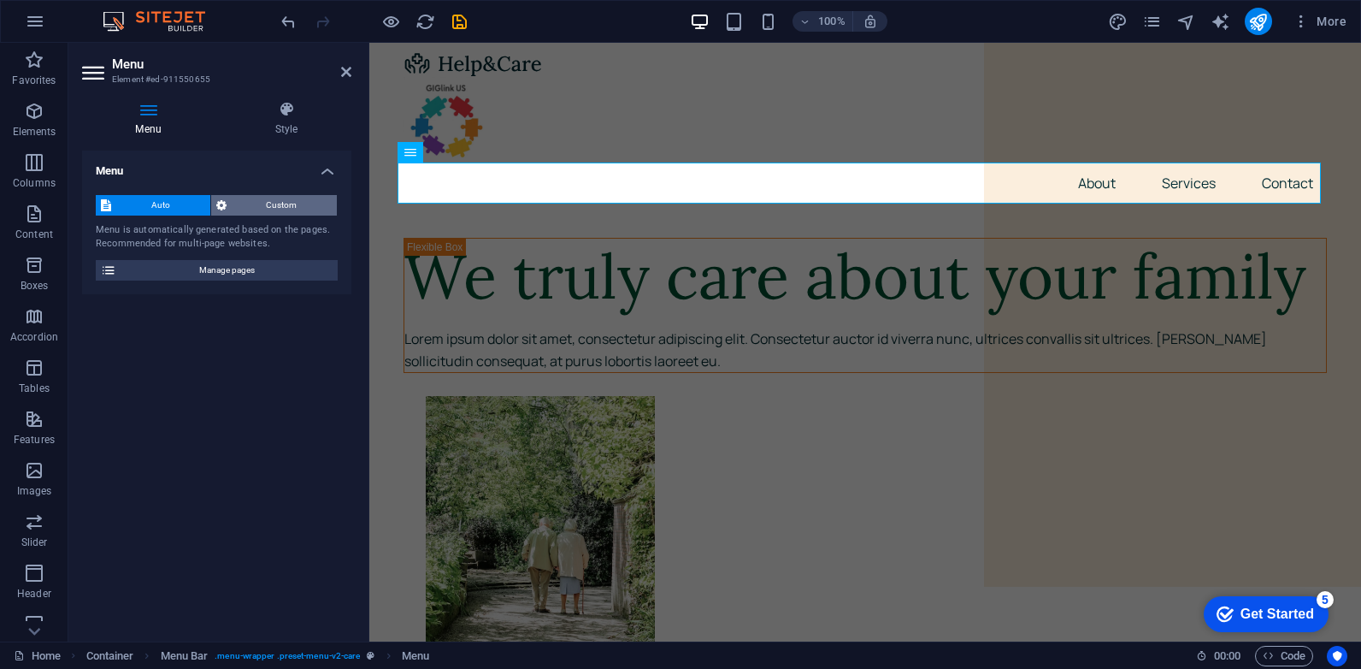
click at [262, 207] on span "Custom" at bounding box center [282, 205] width 101 height 21
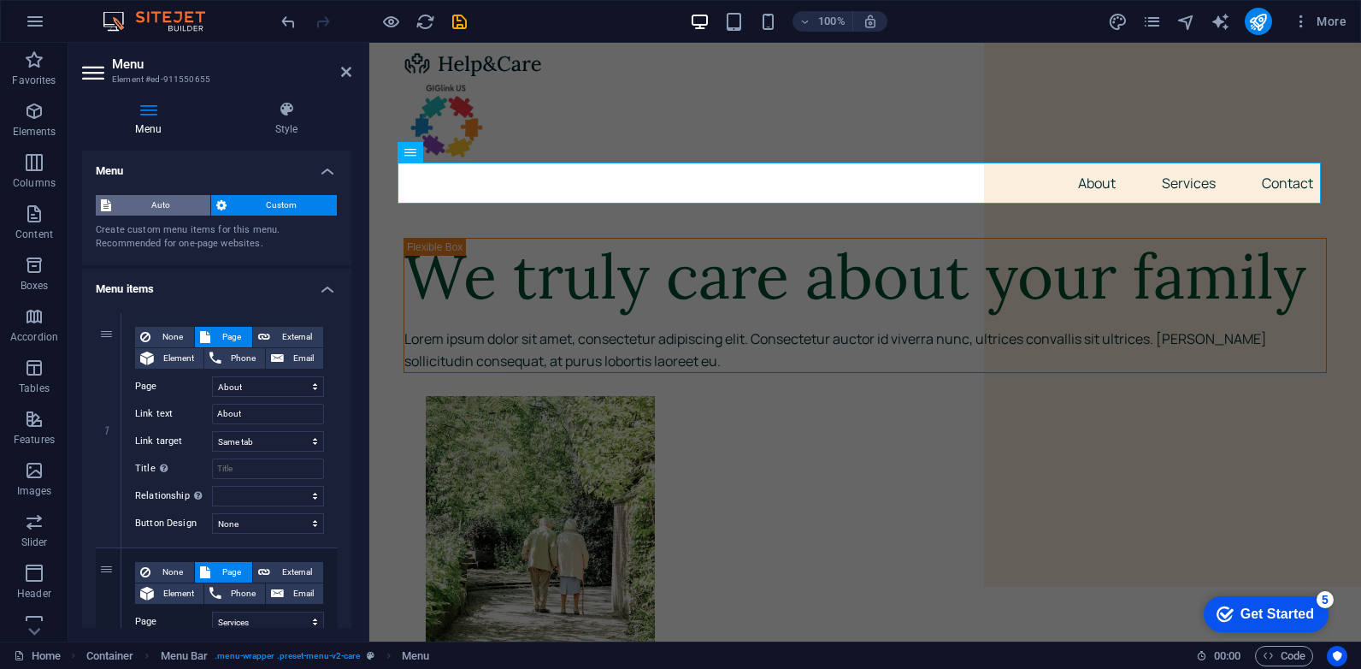
click at [155, 212] on span "Auto" at bounding box center [160, 205] width 89 height 21
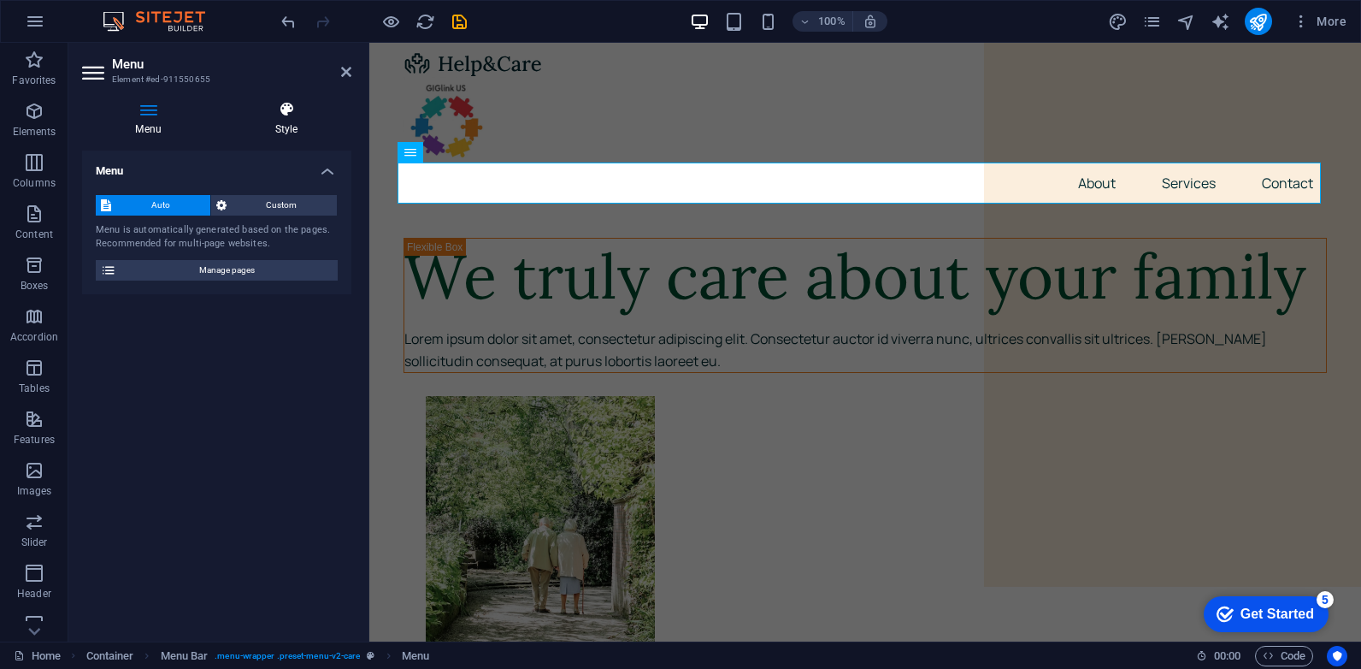
click at [271, 121] on h4 "Style" at bounding box center [286, 119] width 130 height 36
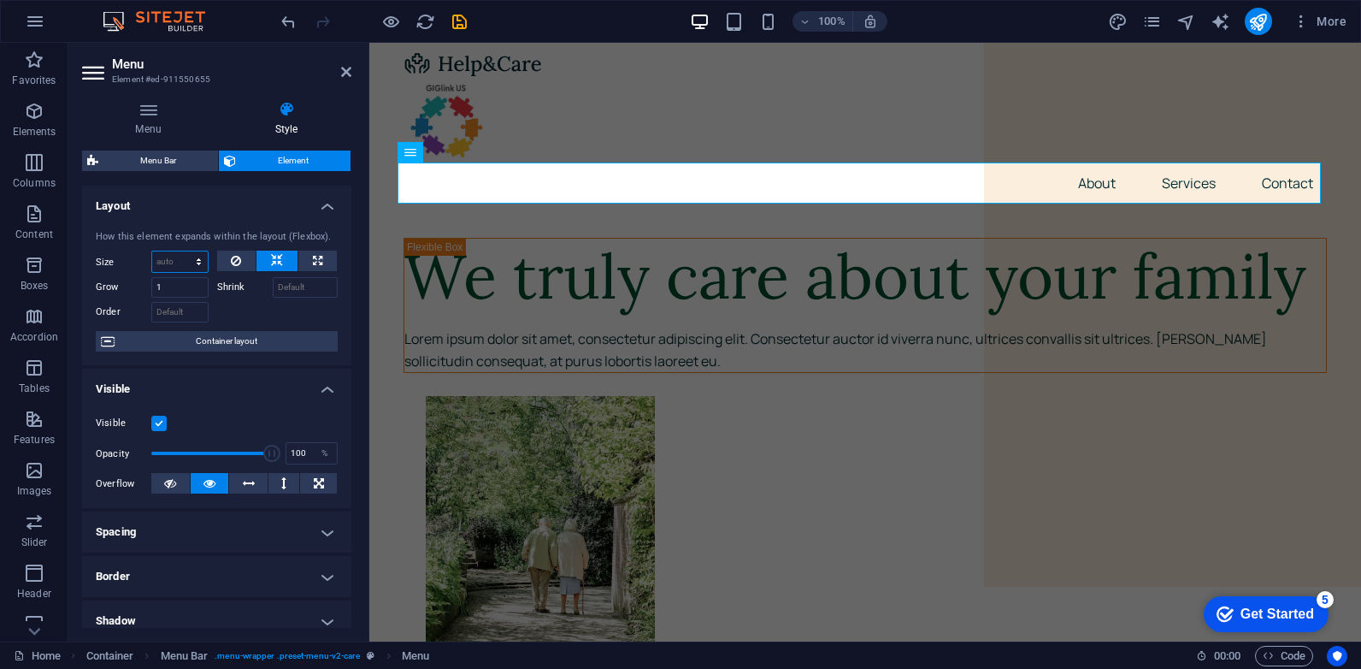
click at [199, 258] on select "Default auto px % 1/1 1/2 1/3 1/4 1/5 1/6 1/7 1/8 1/9 1/10" at bounding box center [180, 261] width 56 height 21
select select "px"
click at [181, 251] on select "Default auto px % 1/1 1/2 1/3 1/4 1/5 1/6 1/7 1/8 1/9 1/10" at bounding box center [180, 261] width 56 height 21
type input "100"
click at [179, 290] on input "1" at bounding box center [179, 287] width 57 height 21
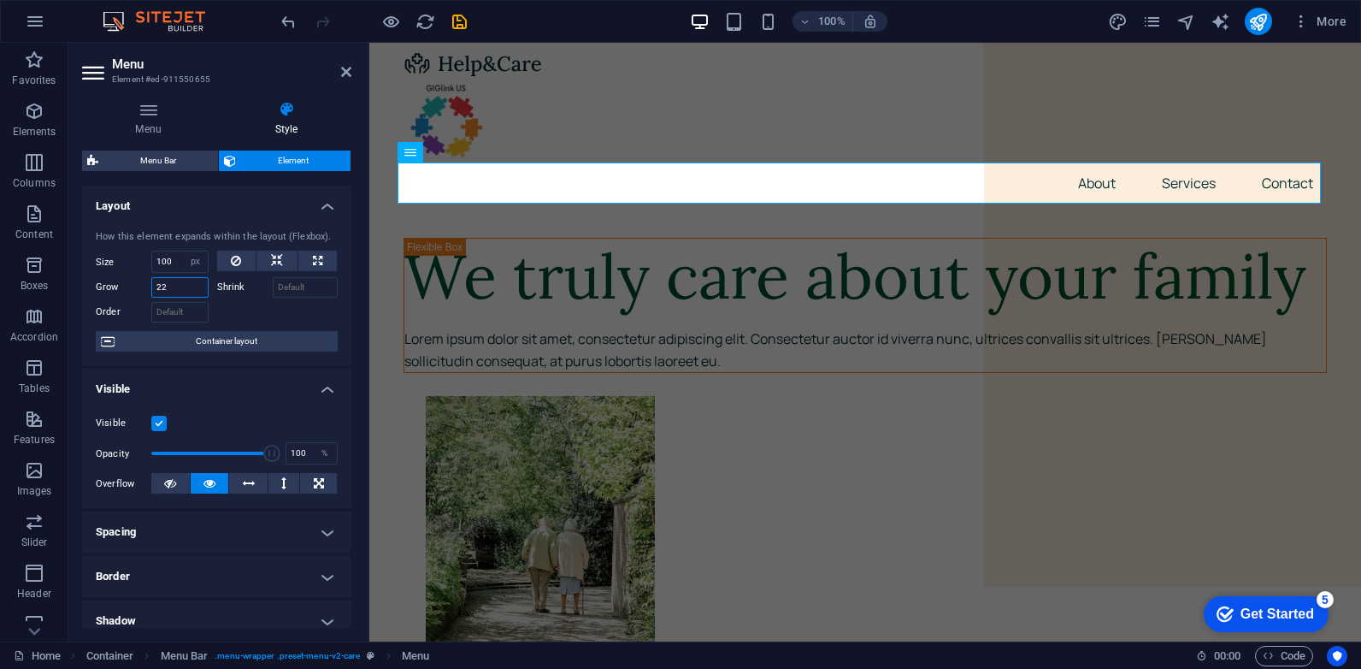
type input "2"
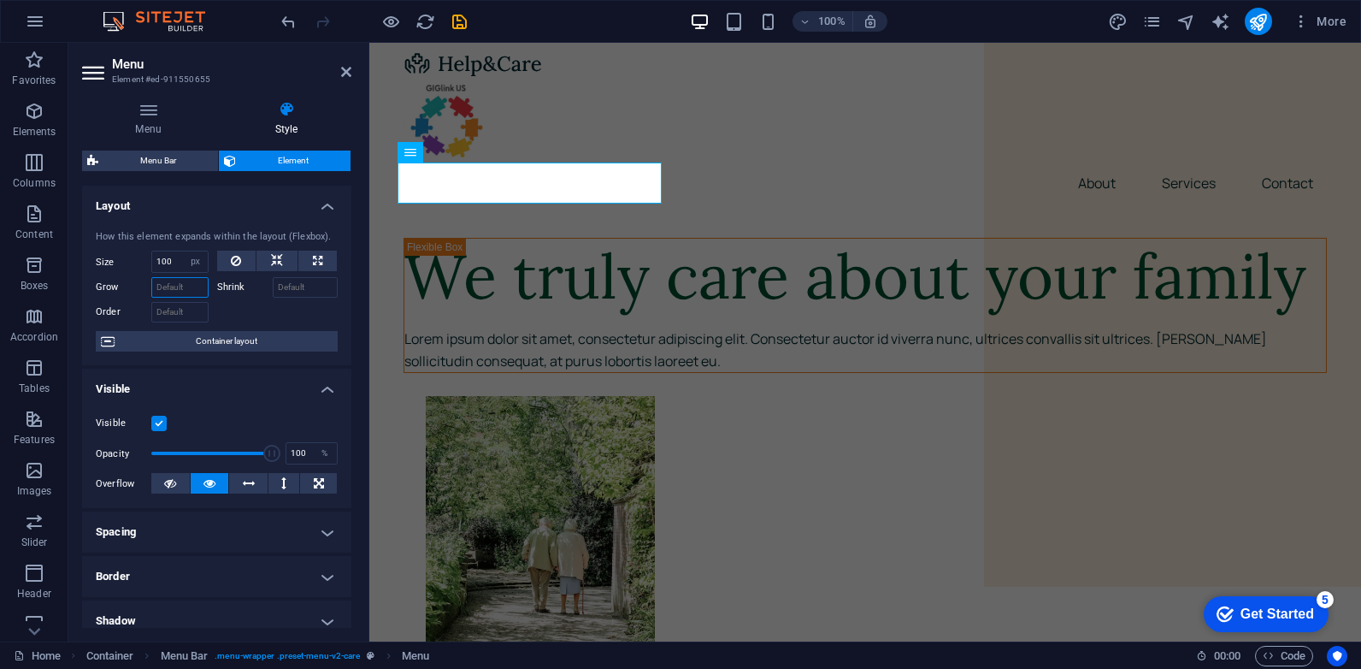
type input "1"
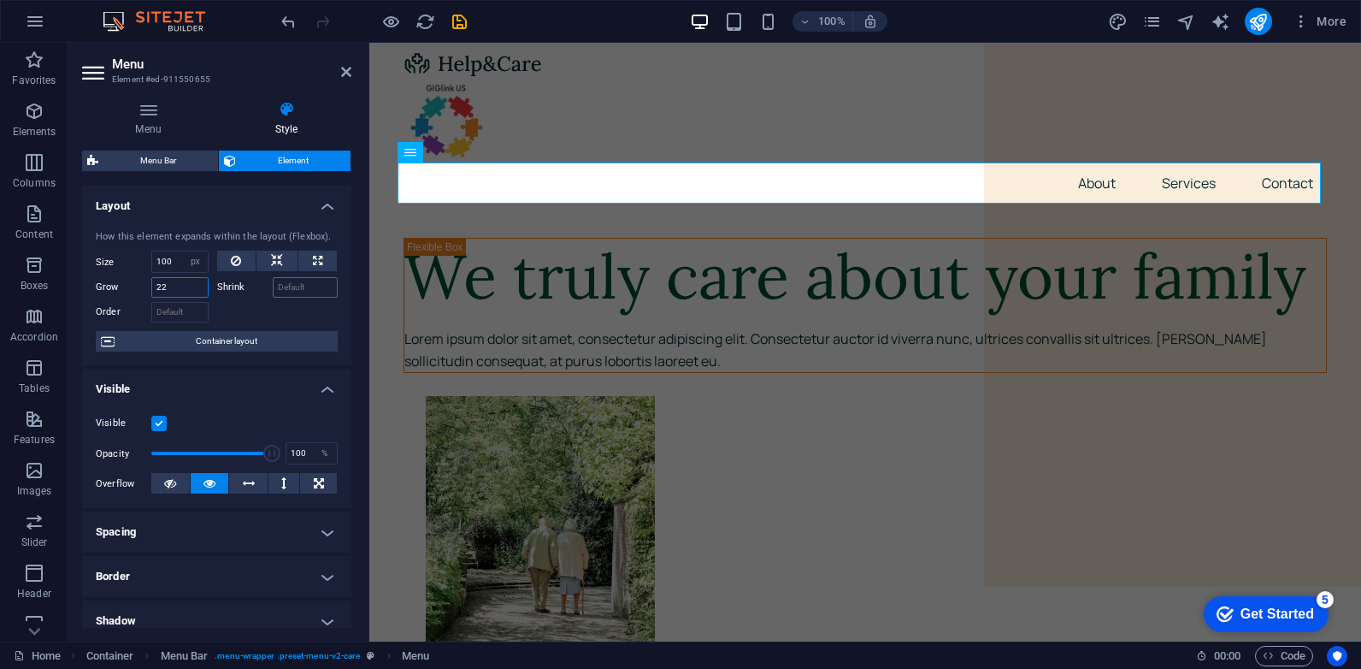
type input "2"
type input "1"
click at [192, 345] on span "Container layout" at bounding box center [226, 341] width 213 height 21
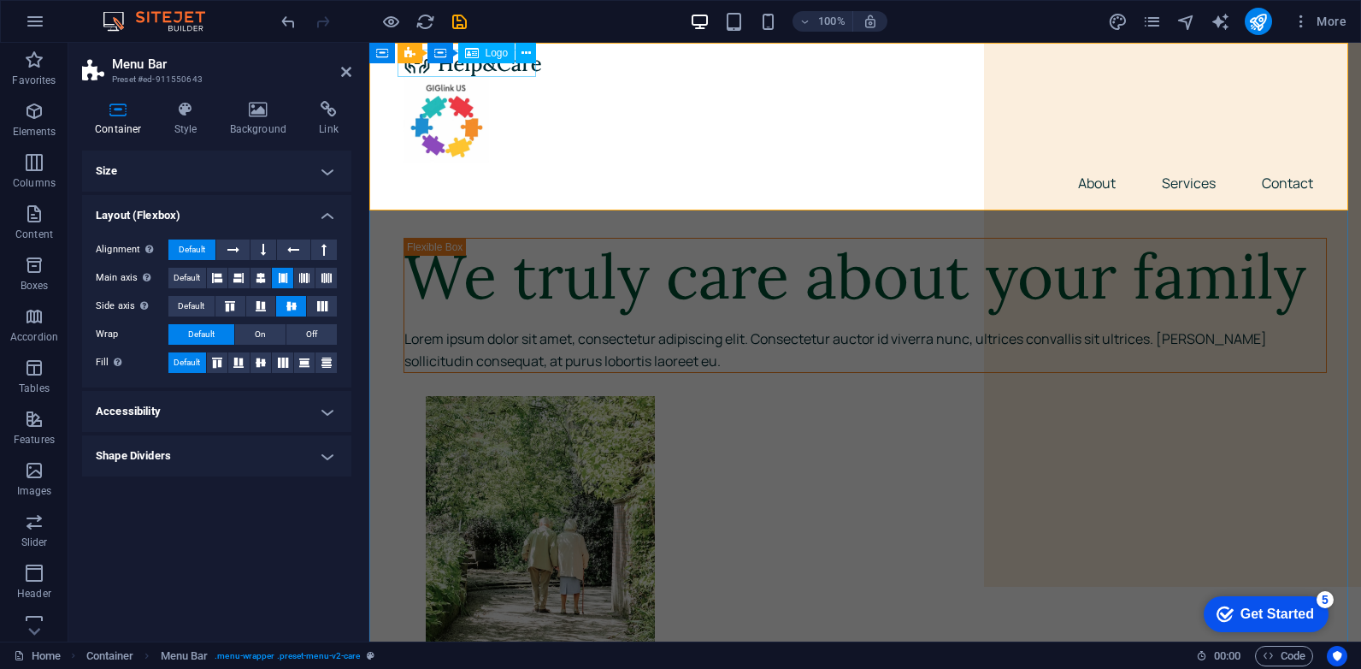
click at [473, 71] on div at bounding box center [865, 63] width 923 height 27
click at [526, 49] on icon at bounding box center [526, 53] width 9 height 18
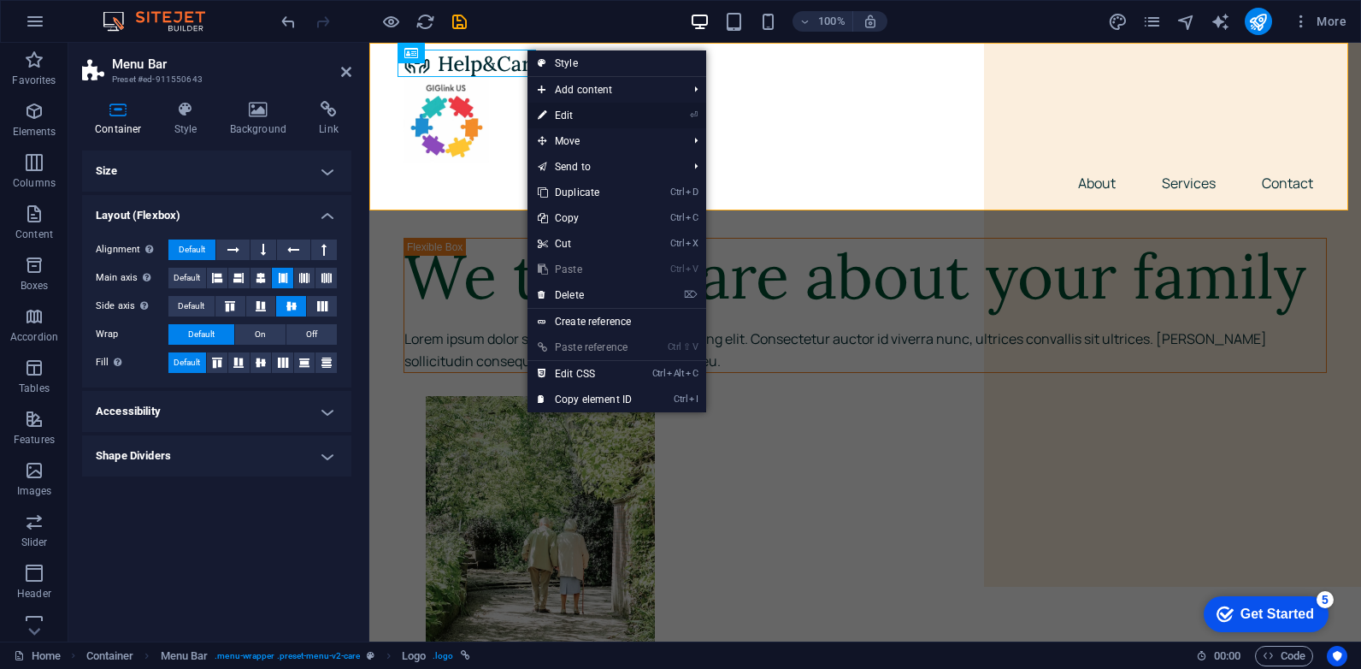
click at [572, 114] on link "⏎ Edit" at bounding box center [585, 116] width 115 height 26
select select "px"
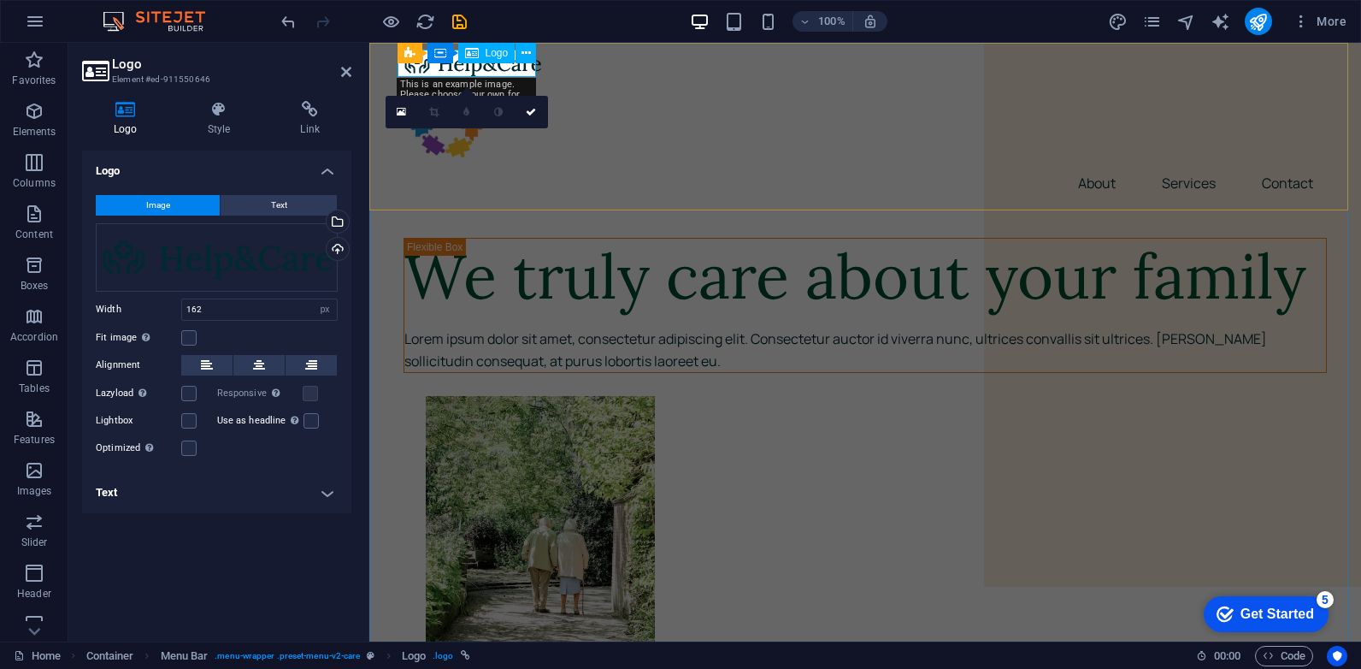
click at [525, 69] on div at bounding box center [865, 63] width 923 height 27
click at [232, 132] on h4 "Style" at bounding box center [222, 119] width 93 height 36
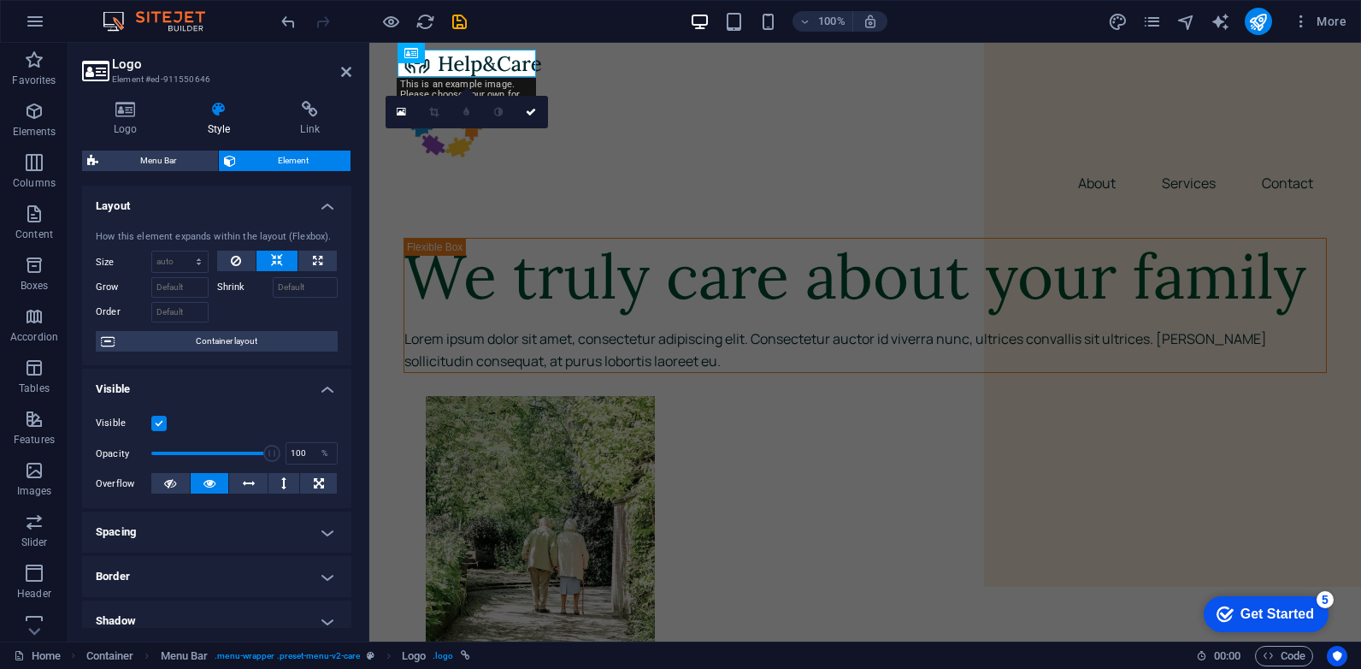
click at [437, 82] on div "This is an example image. Please choose your own for more options. Or import th…" at bounding box center [466, 100] width 139 height 44
click at [437, 81] on div "This is an example image. Please choose your own for more options. Or import th…" at bounding box center [466, 100] width 139 height 44
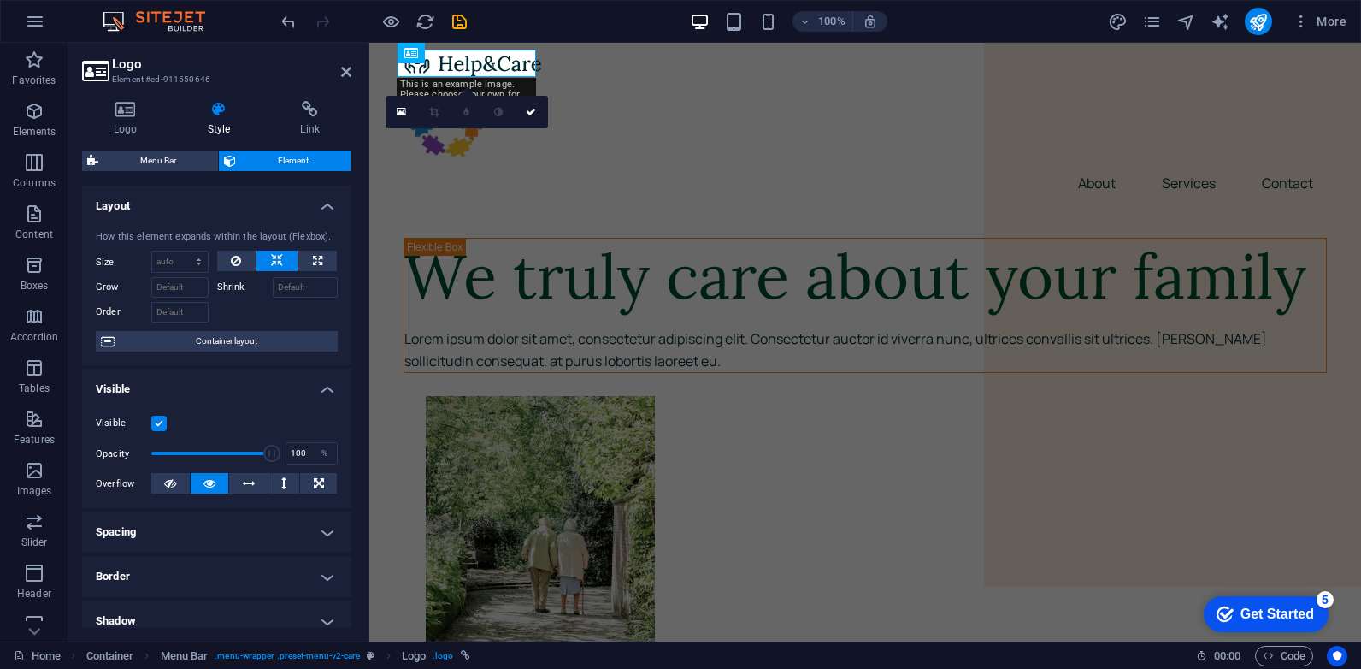
click at [437, 81] on div "This is an example image. Please choose your own for more options. Or import th…" at bounding box center [466, 100] width 139 height 44
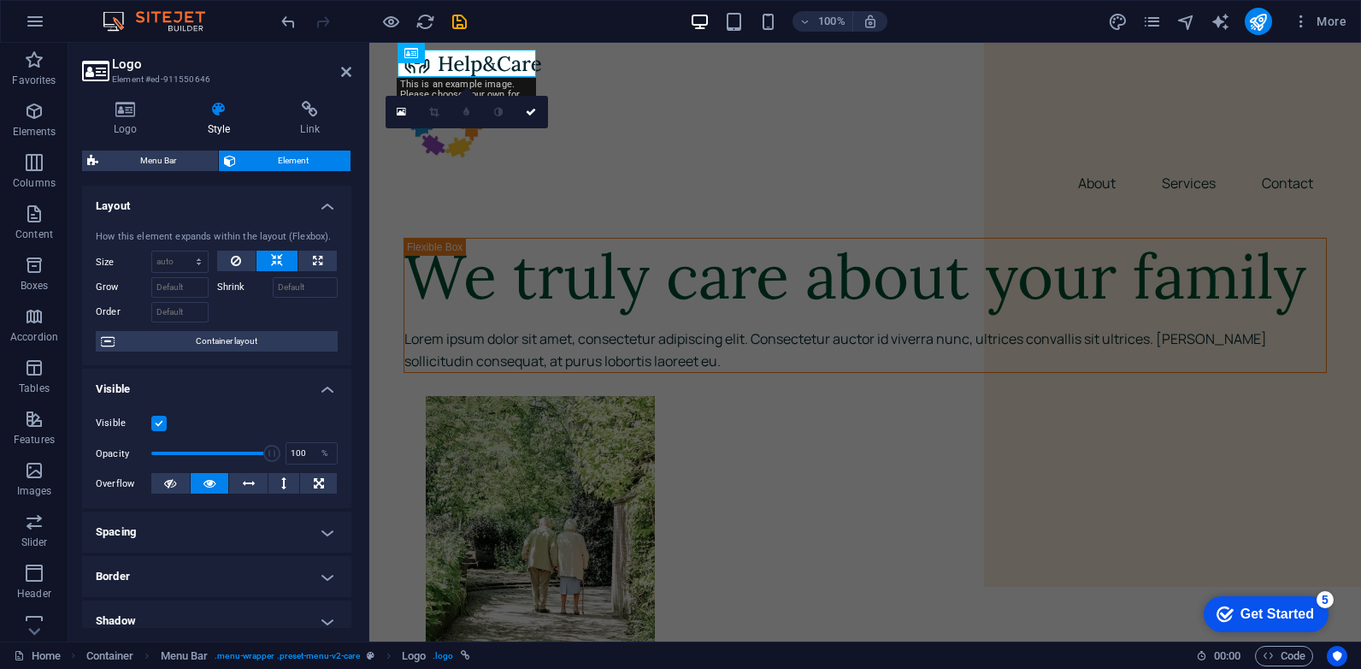
click at [437, 81] on div "This is an example image. Please choose your own for more options. Or import th…" at bounding box center [466, 100] width 139 height 44
click at [436, 81] on div "This is an example image. Please choose your own for more options. Or import th…" at bounding box center [466, 100] width 139 height 44
drag, startPoint x: 805, startPoint y: 124, endPoint x: 582, endPoint y: 67, distance: 230.4
click at [582, 67] on div "About Services Contact" at bounding box center [865, 127] width 992 height 168
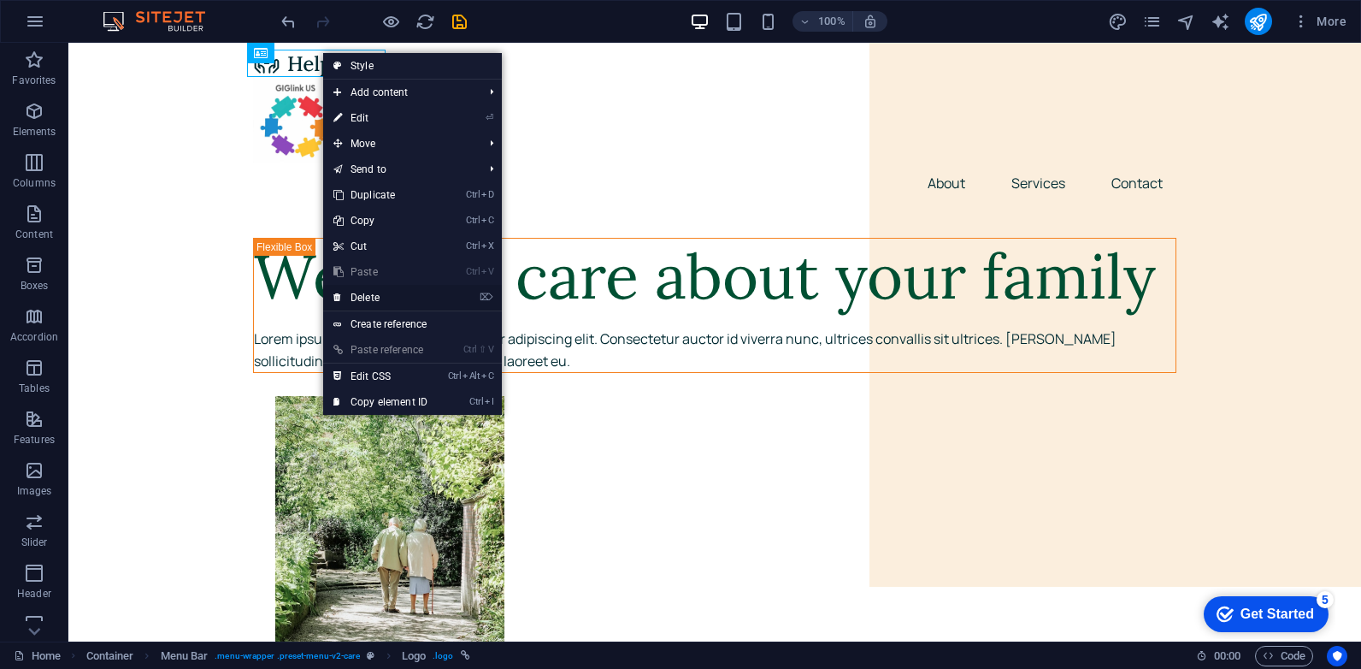
click at [381, 300] on link "⌦ Delete" at bounding box center [380, 298] width 115 height 26
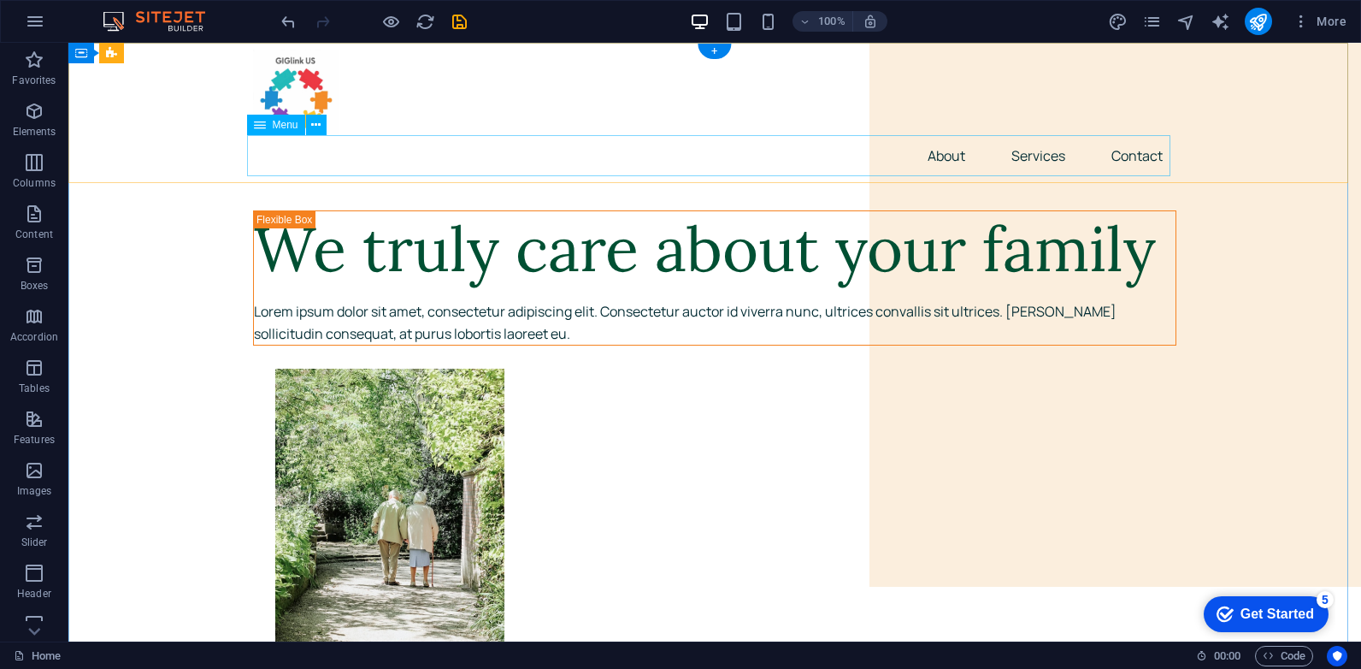
click at [941, 155] on nav "About Services Contact" at bounding box center [714, 155] width 923 height 41
click at [940, 153] on nav "About Services Contact" at bounding box center [714, 155] width 923 height 41
select select "px"
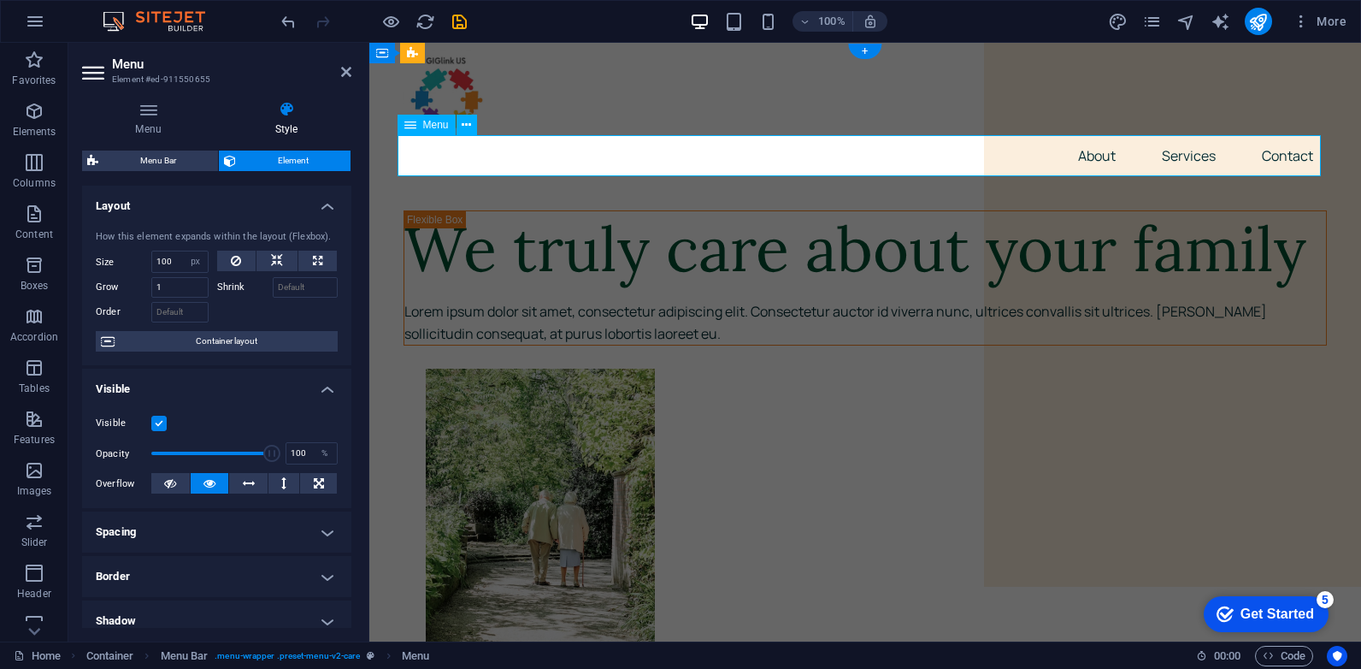
click at [1097, 155] on nav "About Services Contact" at bounding box center [865, 155] width 923 height 41
click at [1088, 153] on nav "About Services Contact" at bounding box center [865, 155] width 923 height 41
click at [470, 121] on icon at bounding box center [466, 125] width 9 height 18
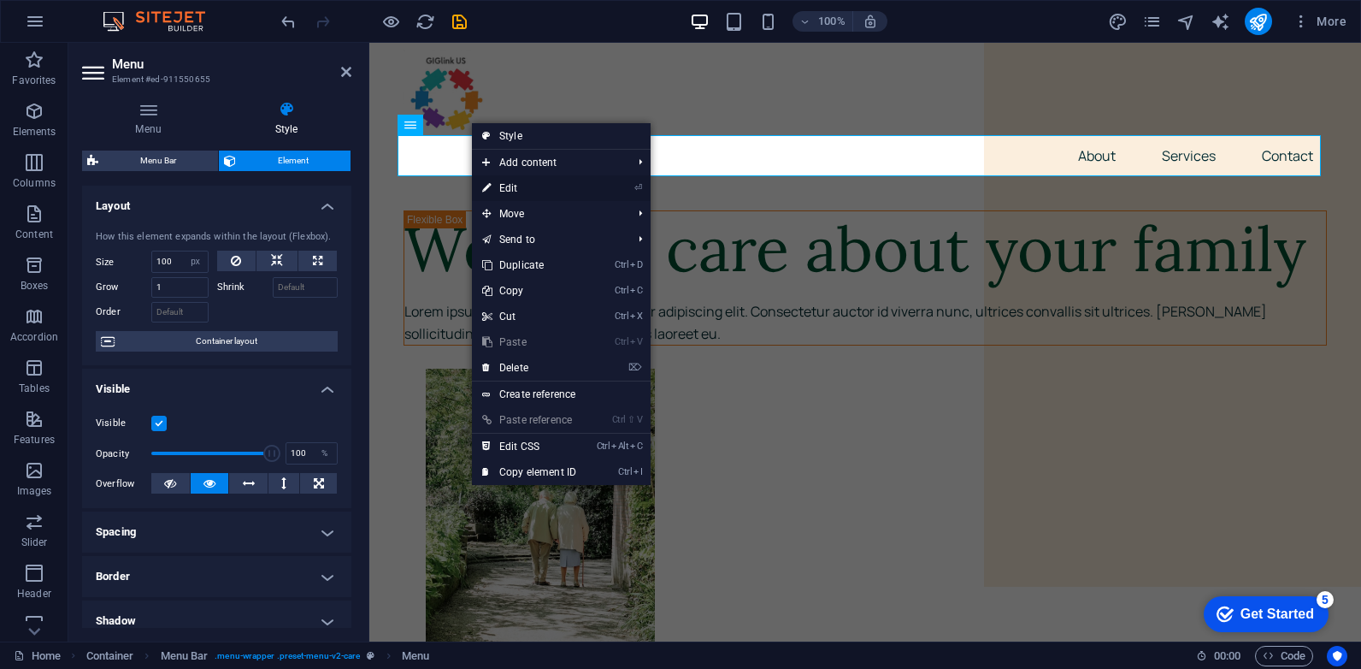
click at [512, 183] on link "⏎ Edit" at bounding box center [529, 188] width 115 height 26
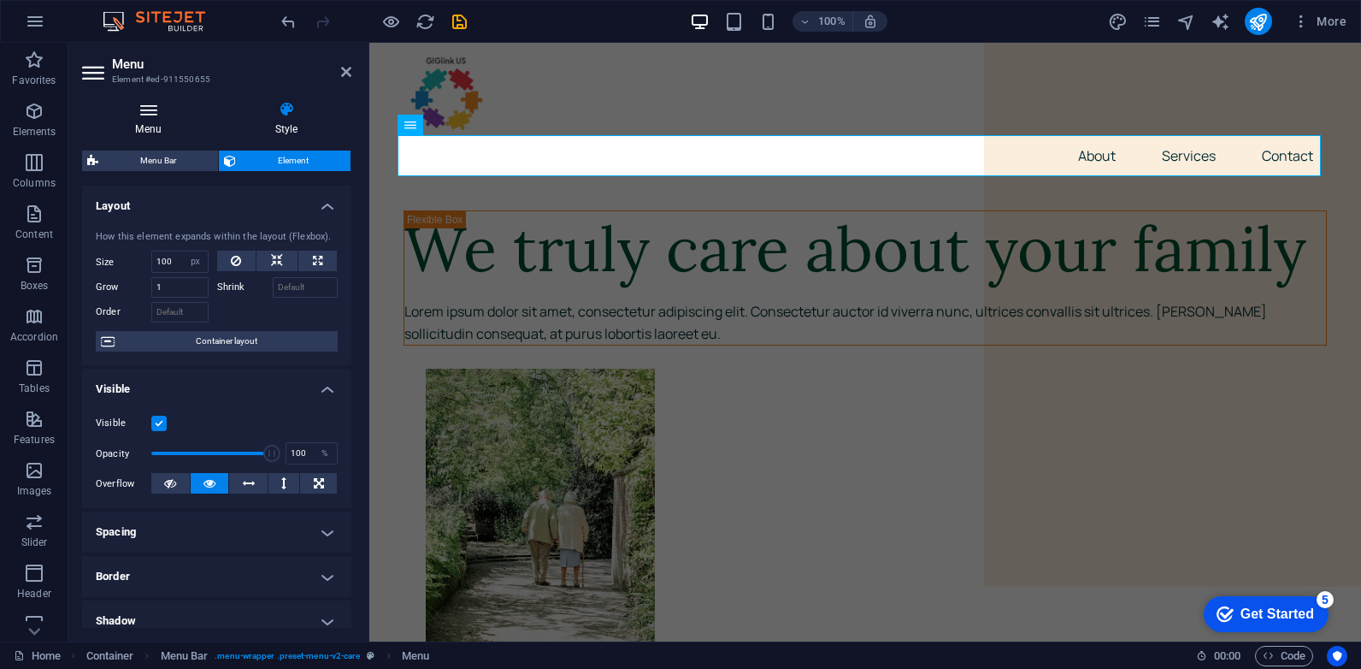
click at [162, 135] on h4 "Menu" at bounding box center [151, 119] width 139 height 36
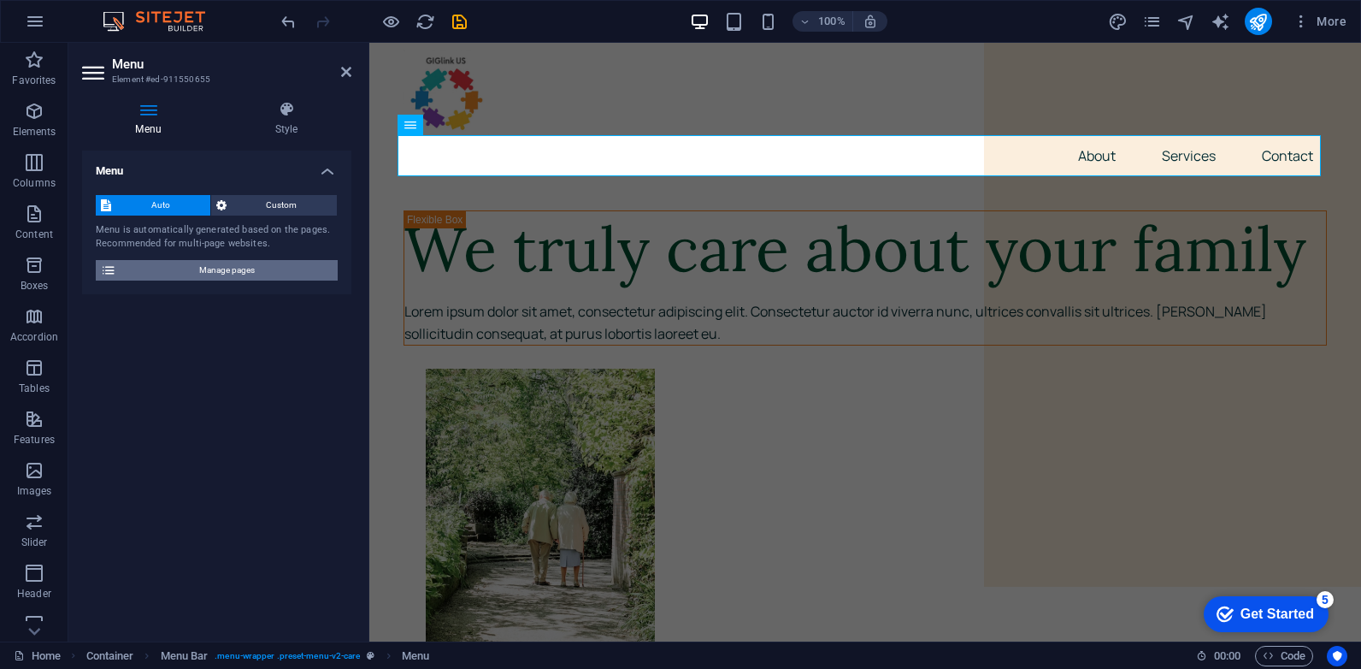
click at [251, 272] on span "Manage pages" at bounding box center [226, 270] width 211 height 21
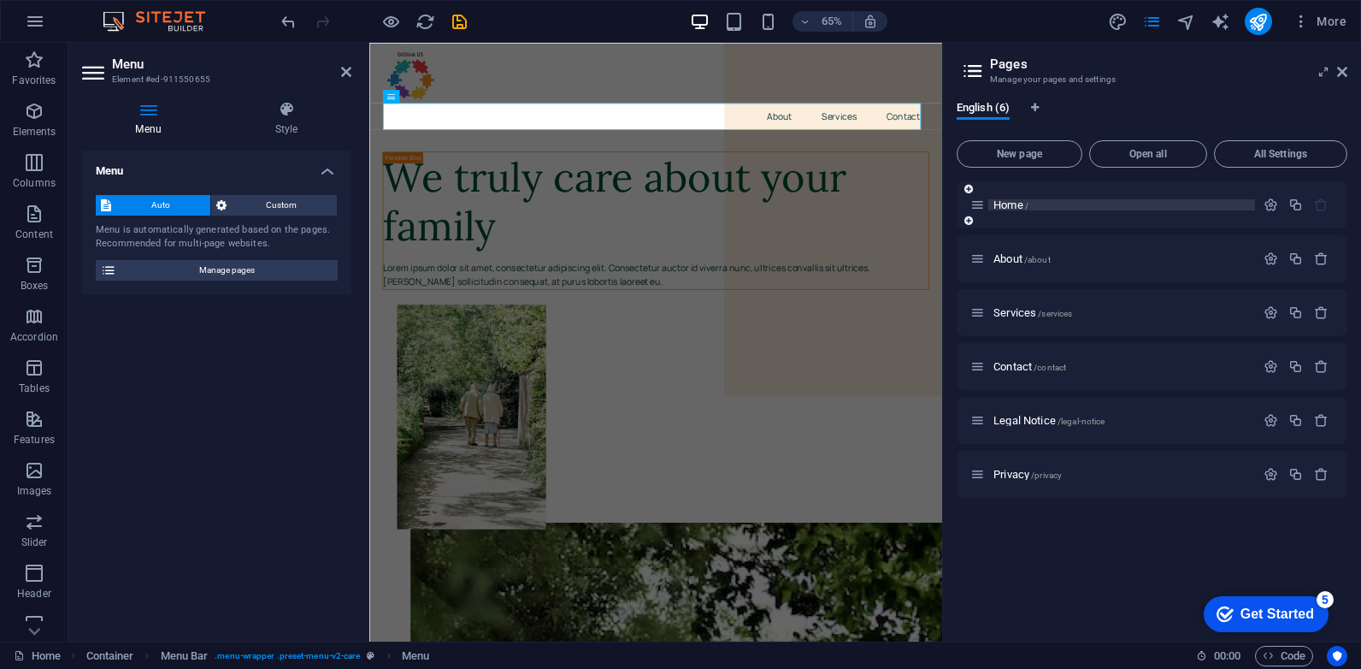
click at [1029, 209] on p "Home /" at bounding box center [1122, 204] width 257 height 11
click at [1004, 203] on span "Home /" at bounding box center [1011, 204] width 35 height 13
click at [975, 76] on icon at bounding box center [973, 71] width 26 height 24
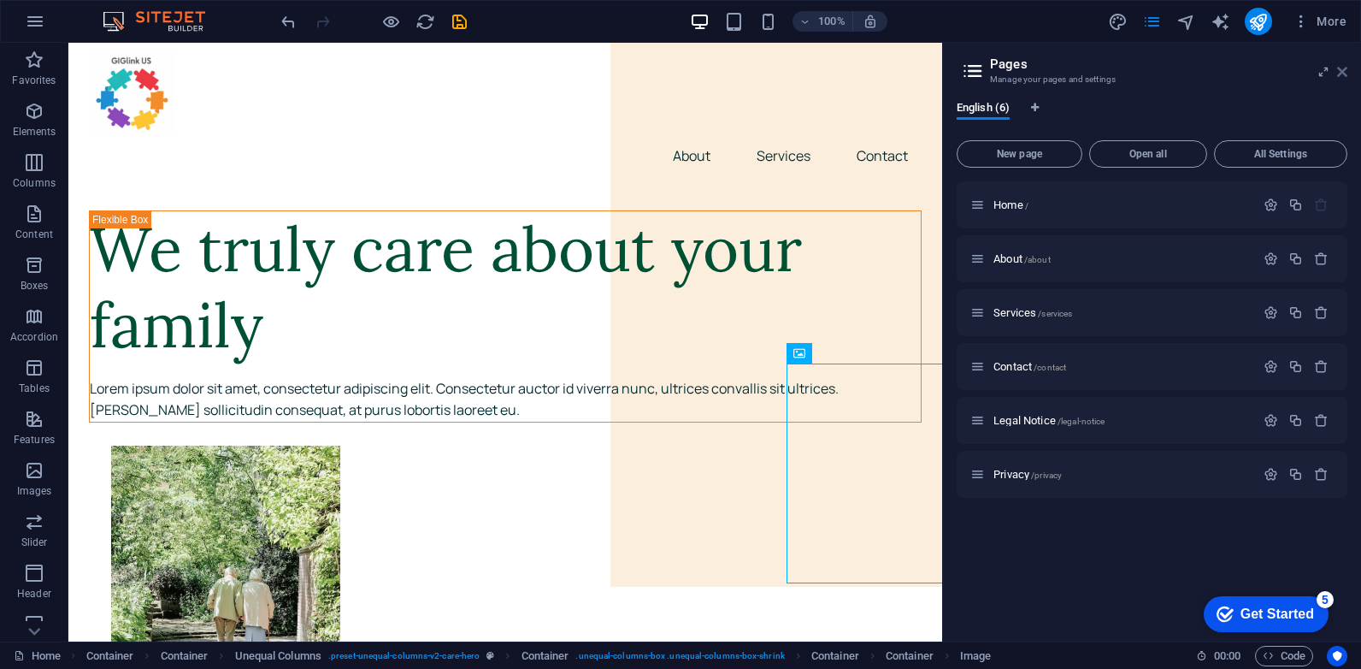
click at [1342, 69] on icon at bounding box center [1342, 72] width 10 height 14
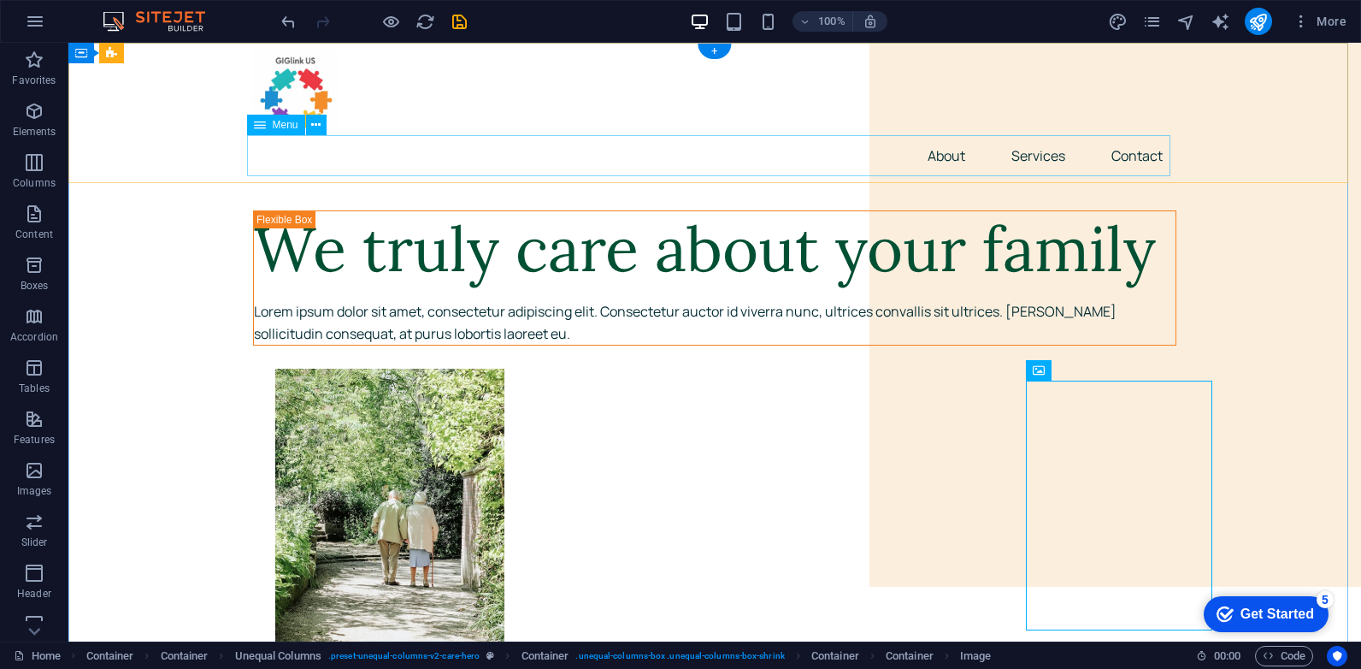
click at [931, 152] on nav "About Services Contact" at bounding box center [714, 155] width 923 height 41
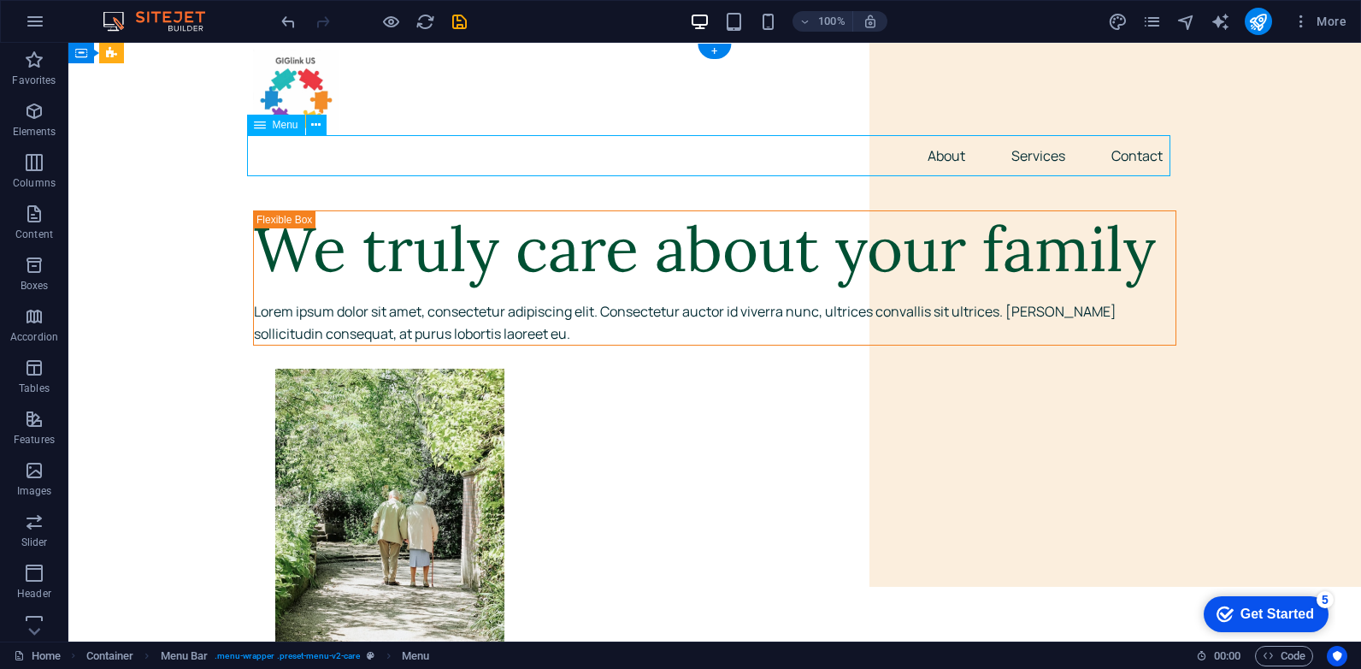
click at [931, 152] on nav "About Services Contact" at bounding box center [714, 155] width 923 height 41
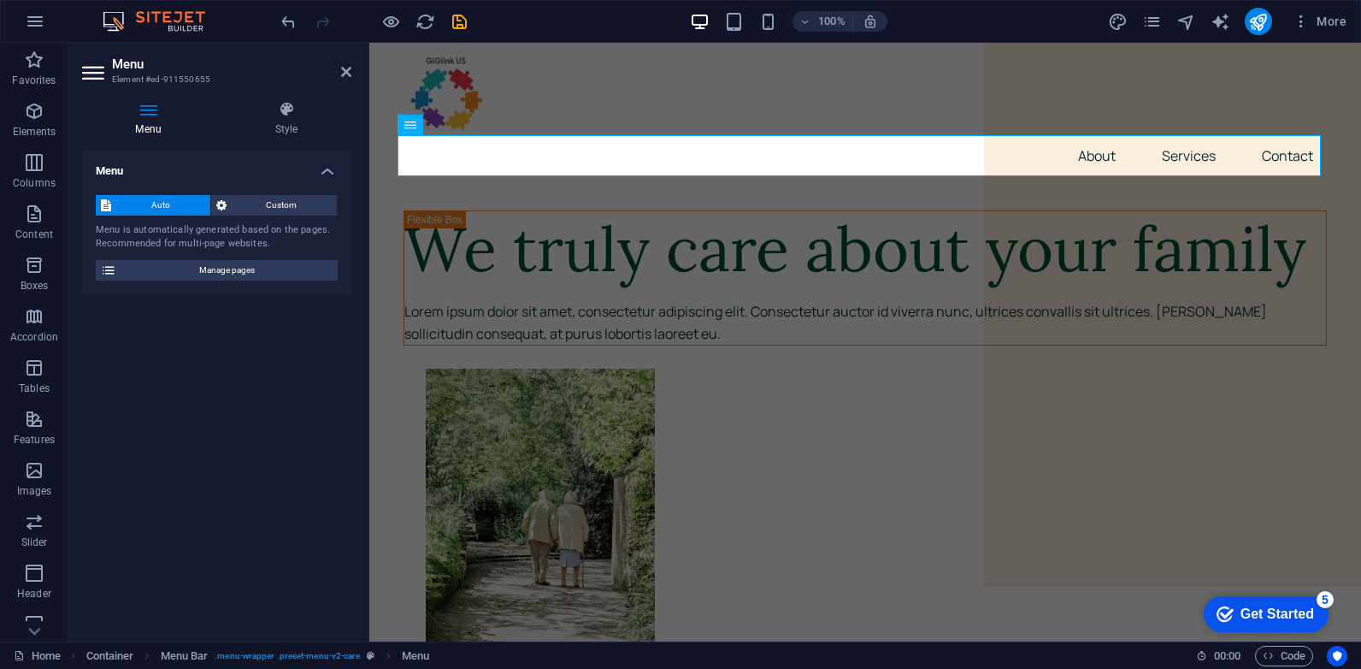
click at [80, 80] on aside "Menu Element #ed-911550655 Menu Style Menu Auto Custom Menu is automatically ge…" at bounding box center [218, 342] width 301 height 599
click at [90, 69] on icon at bounding box center [95, 72] width 26 height 27
click at [1089, 158] on nav "About Services Contact" at bounding box center [865, 155] width 923 height 41
click at [289, 127] on h4 "Style" at bounding box center [286, 119] width 130 height 36
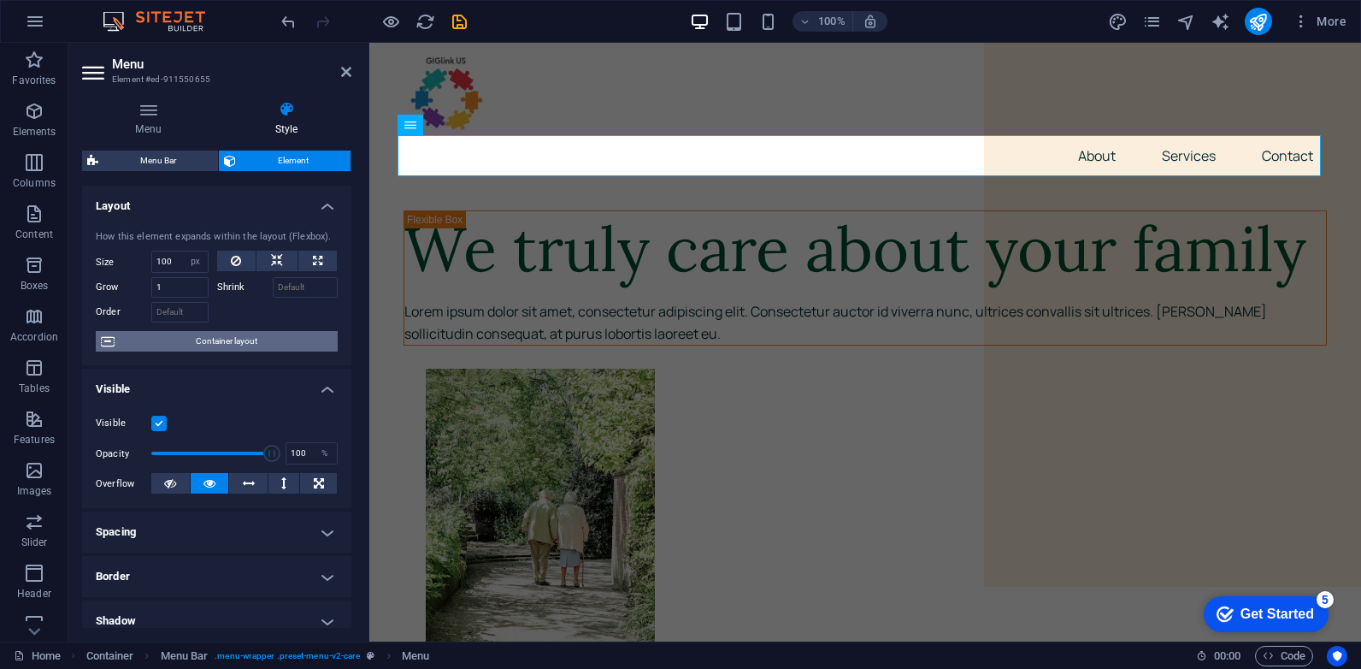
click at [234, 339] on span "Container layout" at bounding box center [226, 341] width 213 height 21
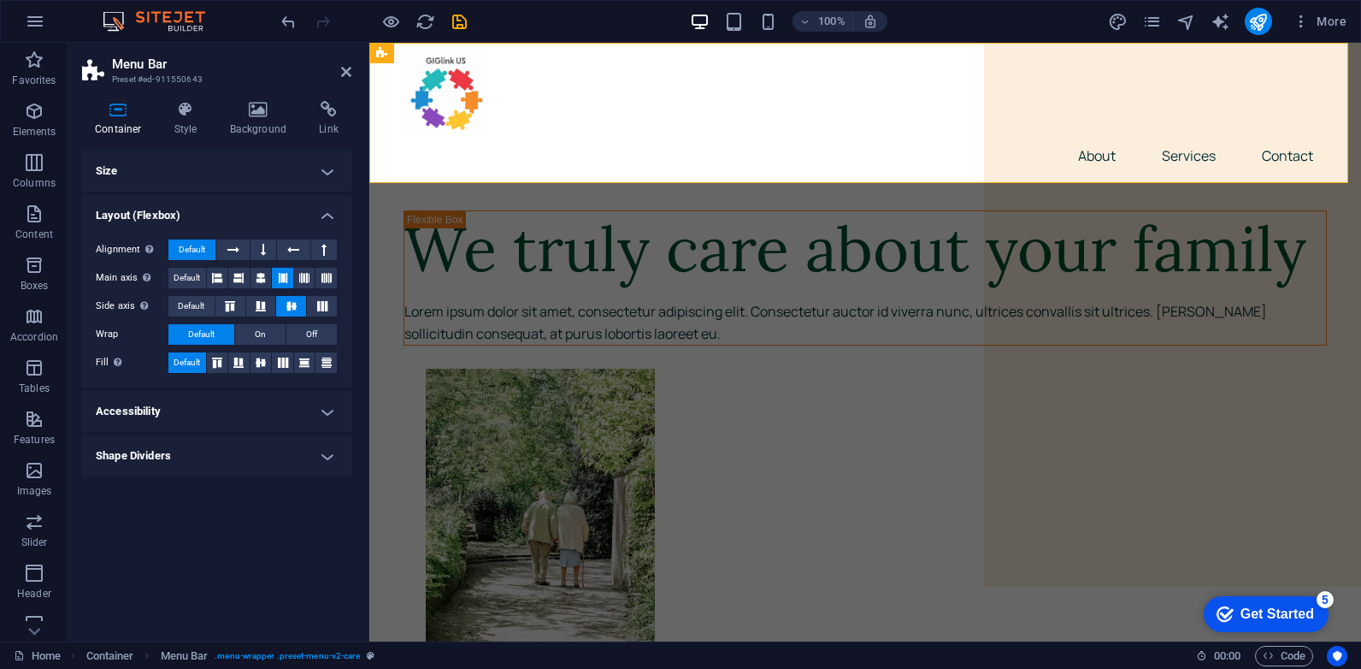
click at [123, 114] on icon at bounding box center [118, 109] width 73 height 17
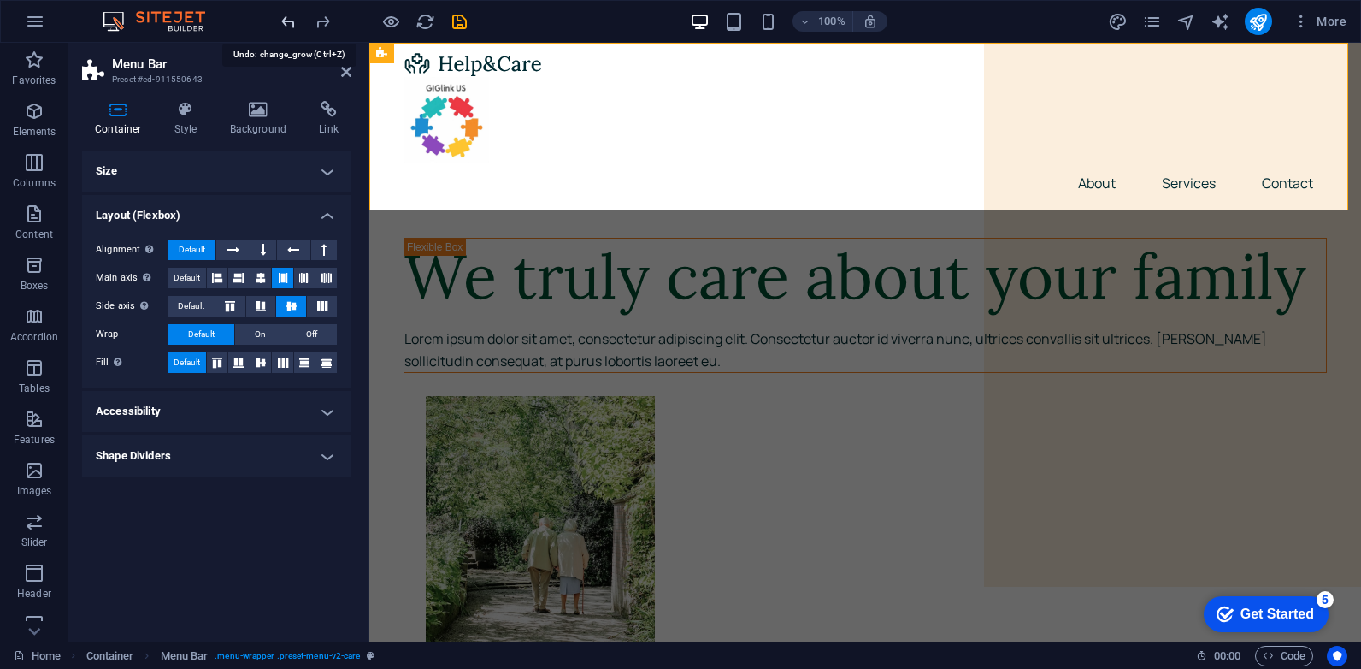
click at [317, 19] on icon "redo" at bounding box center [323, 22] width 20 height 20
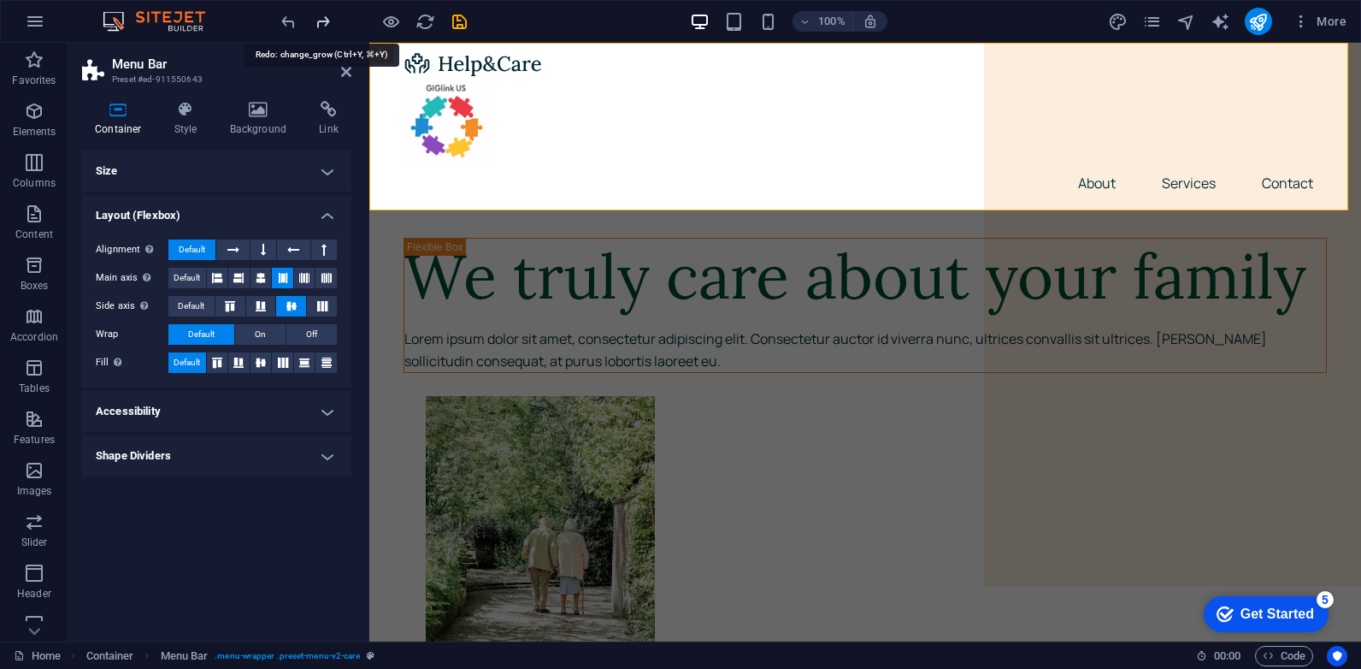
click at [317, 19] on icon "redo" at bounding box center [323, 22] width 20 height 20
drag, startPoint x: 320, startPoint y: 19, endPoint x: 330, endPoint y: 23, distance: 11.1
click at [323, 19] on icon "redo" at bounding box center [323, 22] width 20 height 20
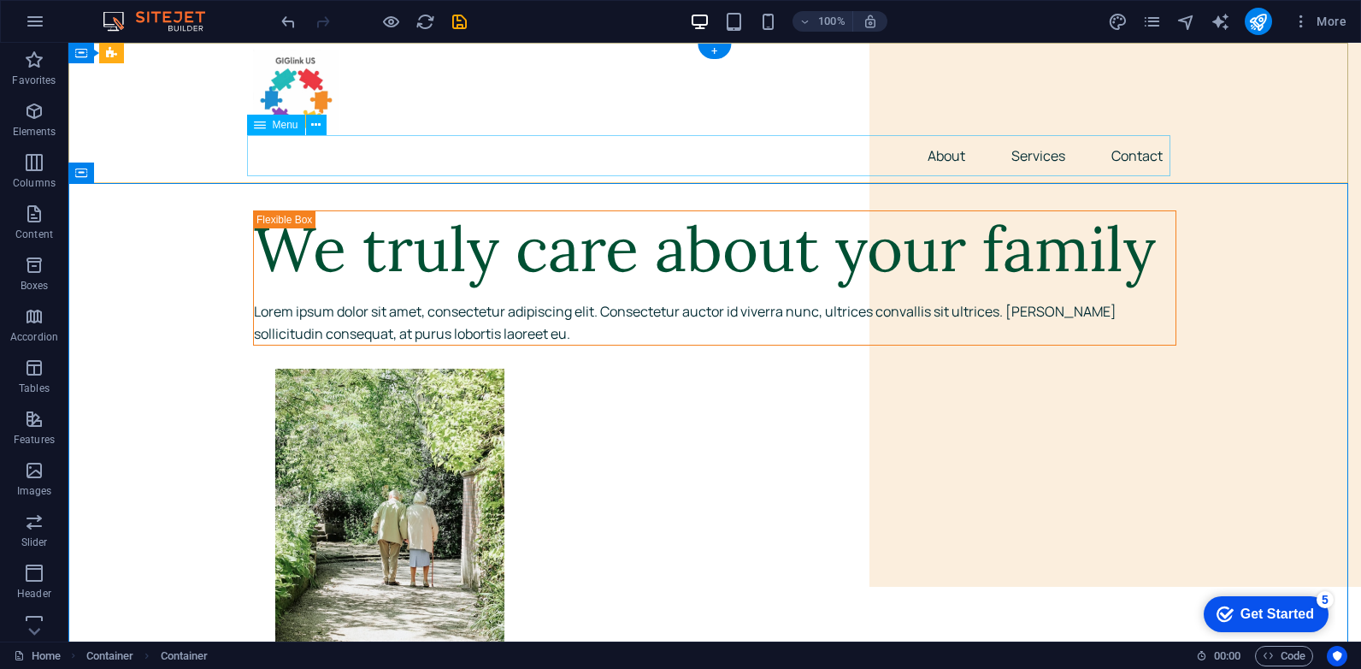
click at [929, 155] on nav "About Services Contact" at bounding box center [714, 155] width 923 height 41
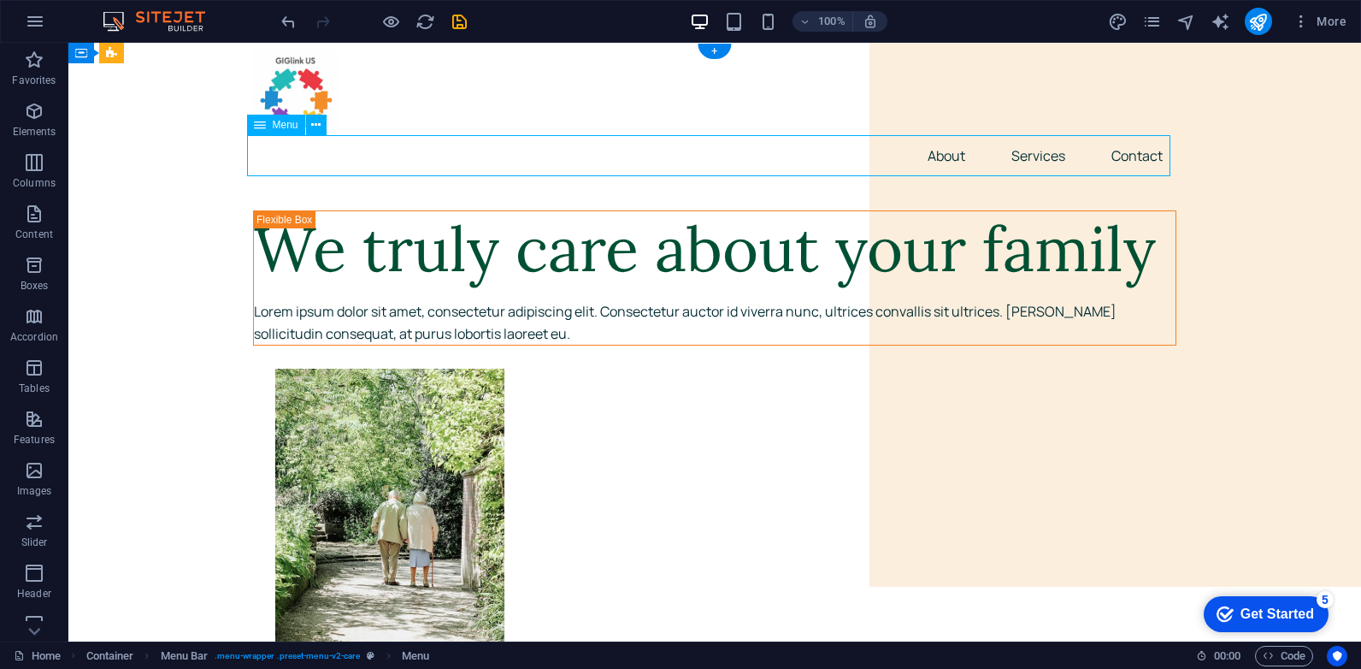
click at [929, 155] on nav "About Services Contact" at bounding box center [714, 155] width 923 height 41
select select "px"
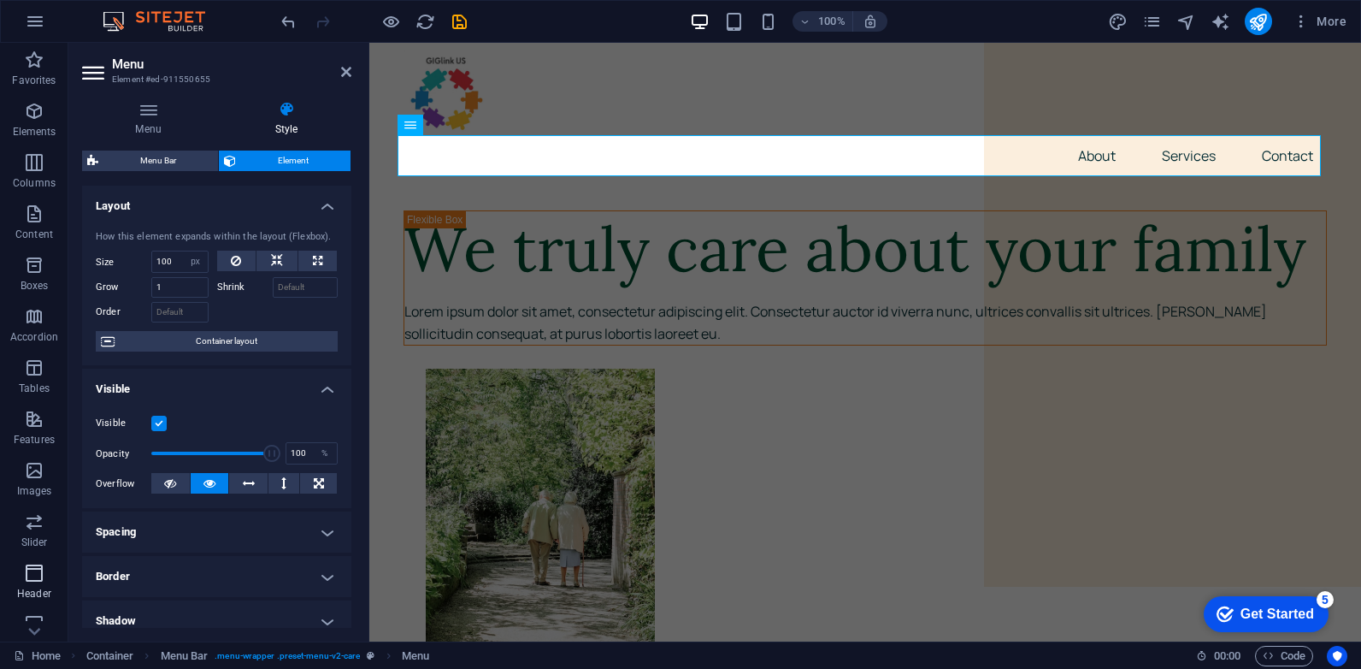
click at [38, 579] on icon "button" at bounding box center [34, 573] width 21 height 21
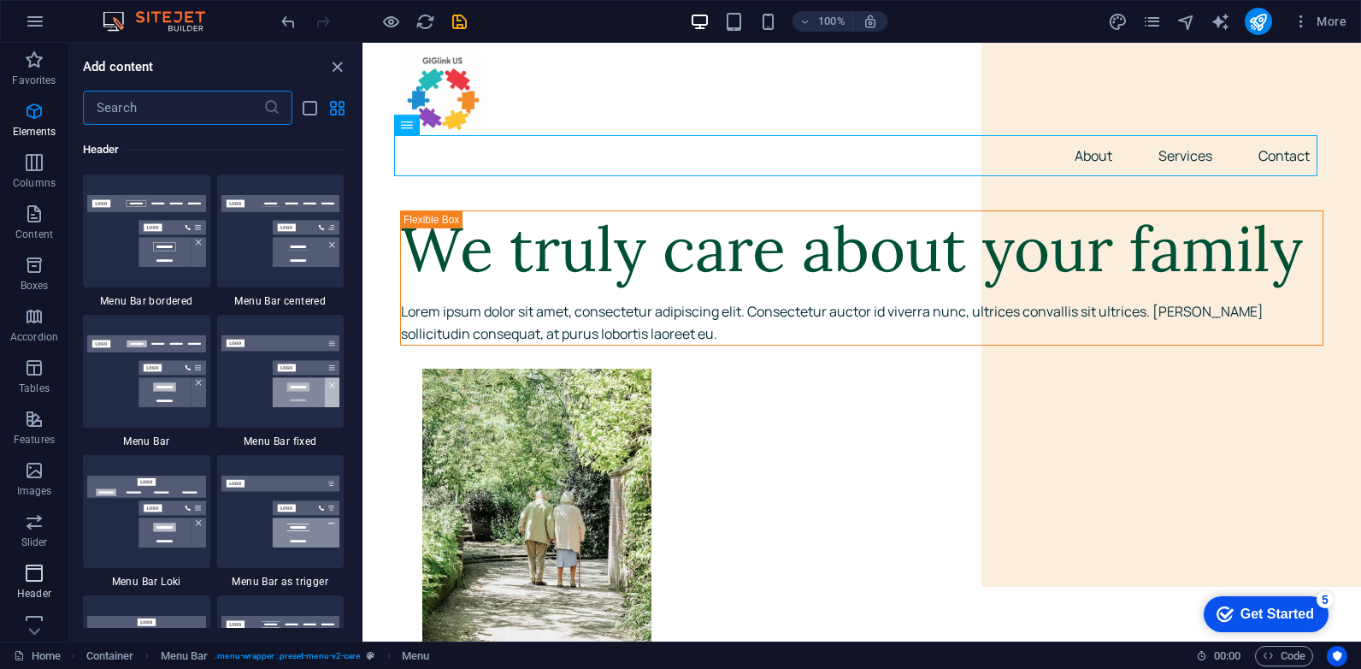
scroll to position [10297, 0]
click at [587, 153] on nav "About Services Contact" at bounding box center [861, 155] width 923 height 41
select select "px"
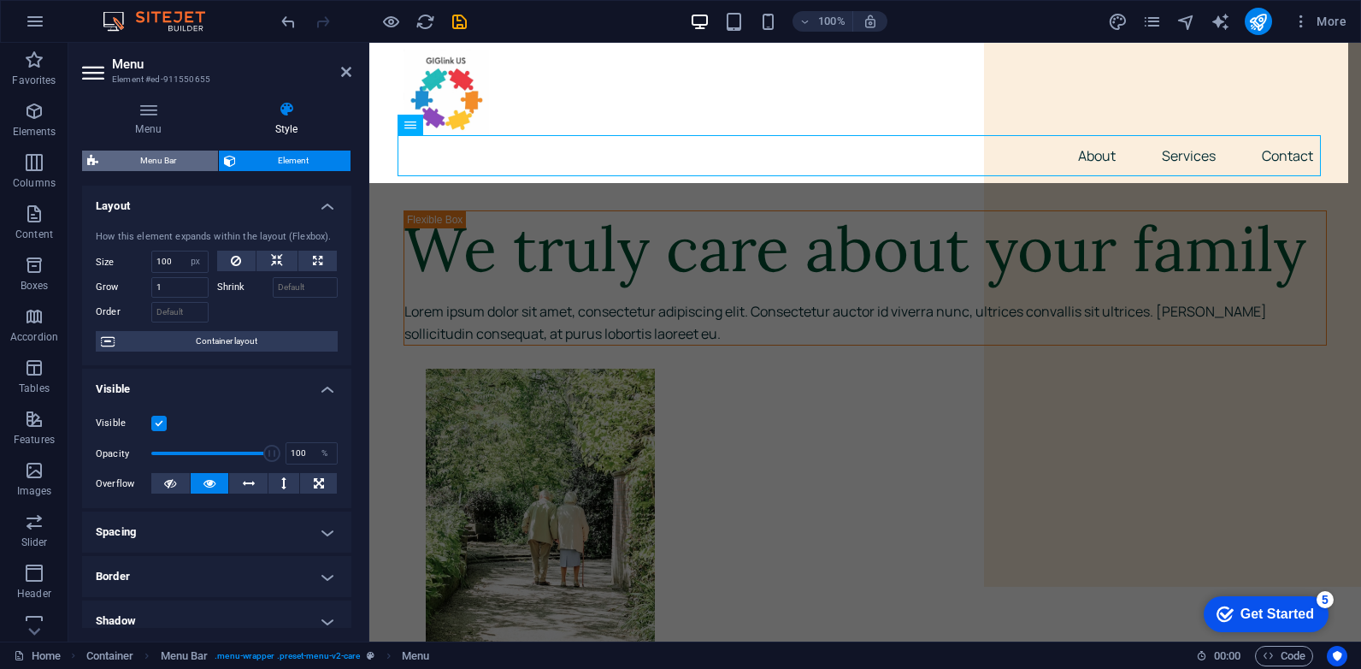
click at [152, 161] on span "Menu Bar" at bounding box center [157, 160] width 109 height 21
select select "rem"
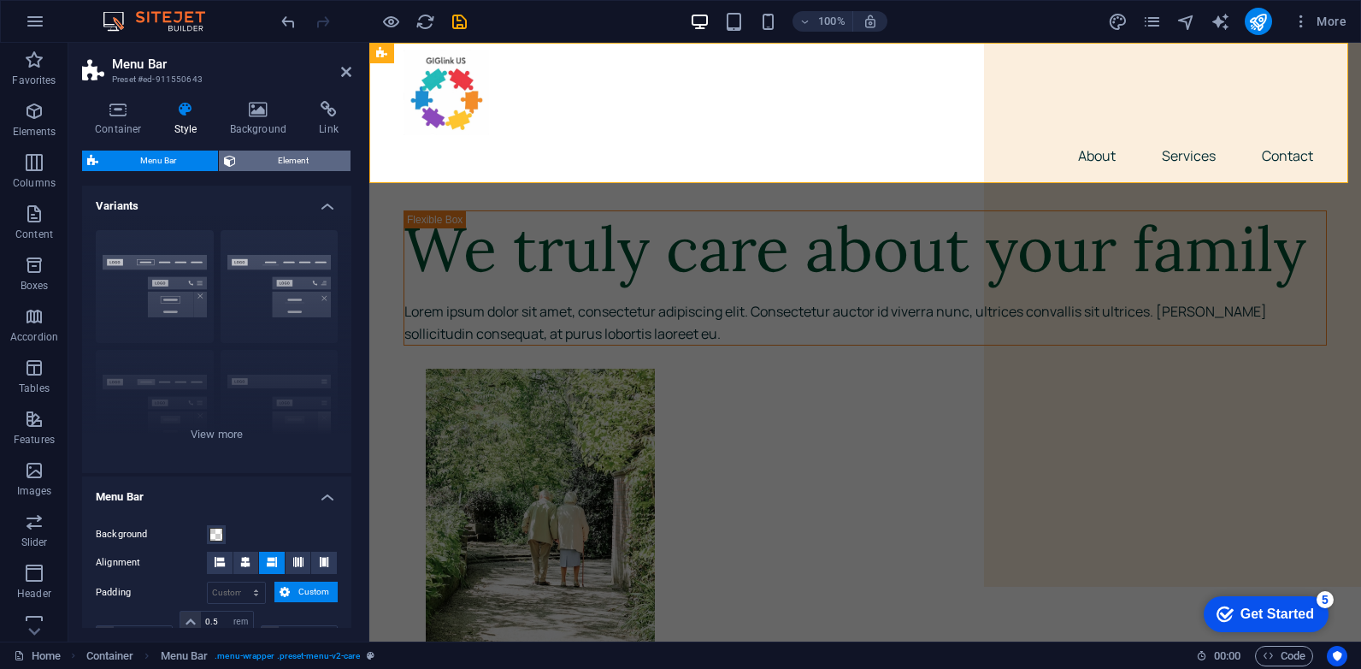
click at [304, 158] on span "Element" at bounding box center [293, 160] width 104 height 21
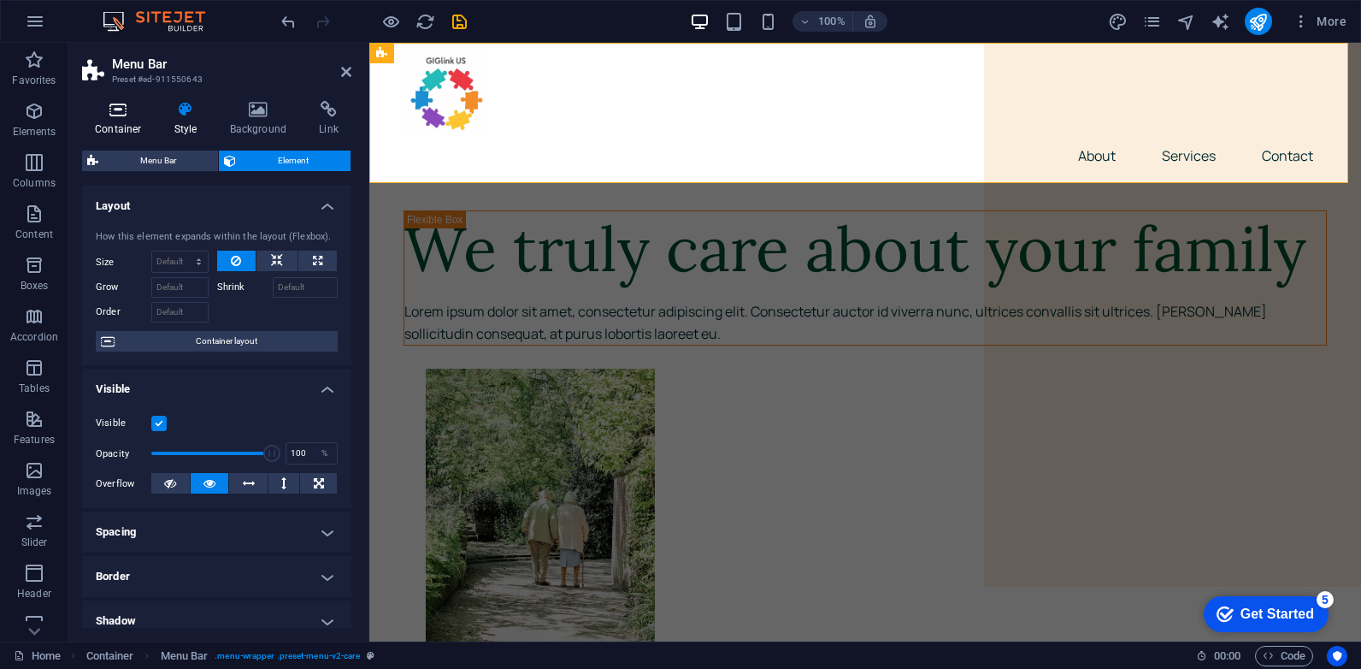
click at [106, 116] on icon at bounding box center [118, 109] width 73 height 17
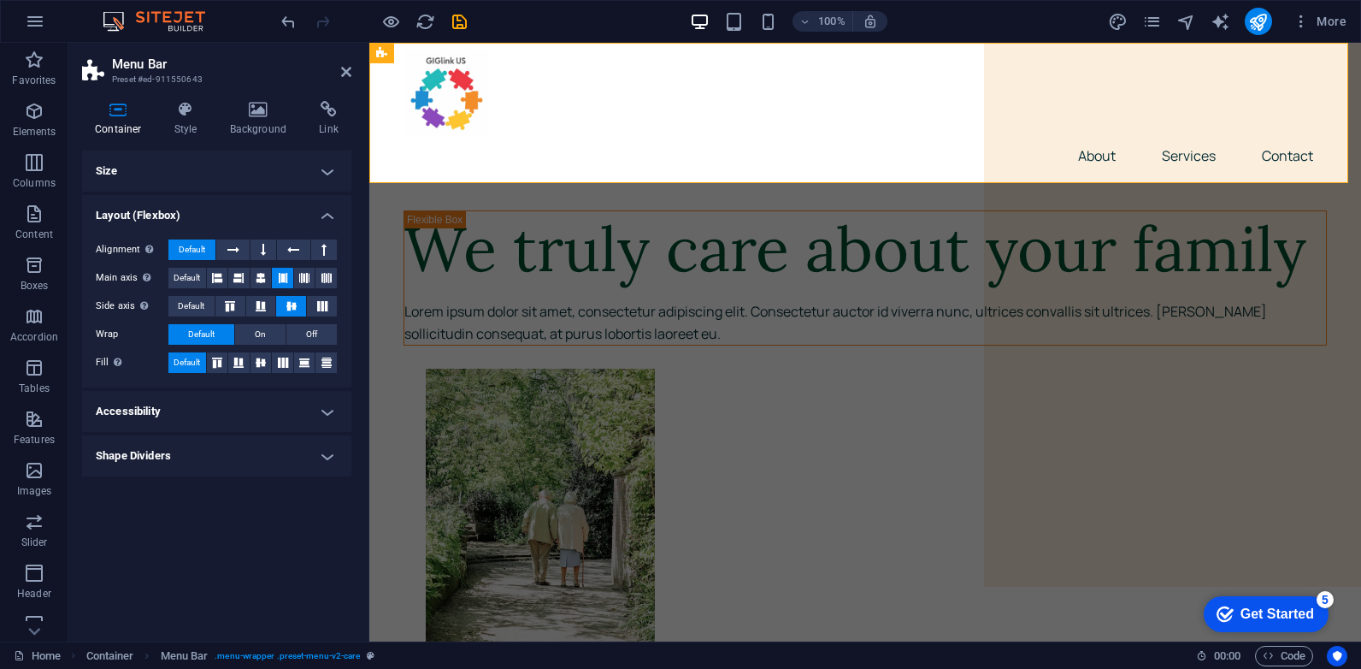
click at [158, 406] on h4 "Accessibility" at bounding box center [216, 411] width 269 height 41
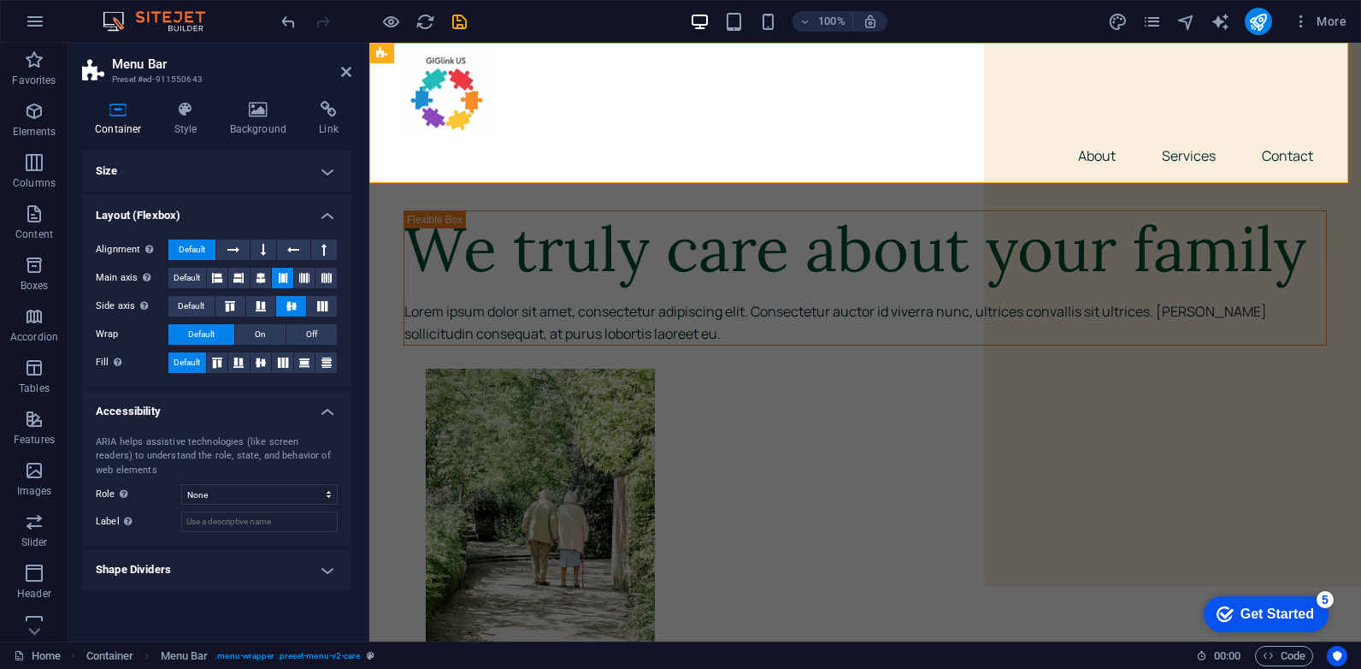
click at [158, 406] on h4 "Accessibility" at bounding box center [216, 406] width 269 height 31
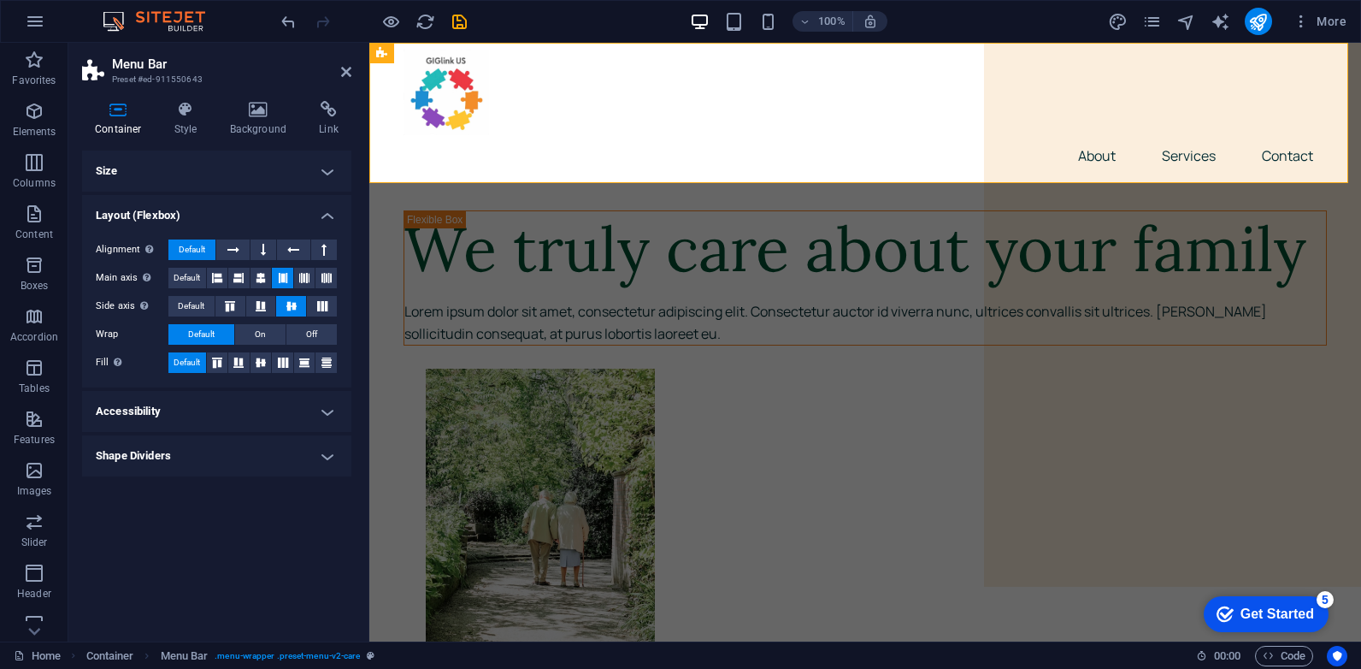
click at [174, 455] on h4 "Shape Dividers" at bounding box center [216, 455] width 269 height 41
click at [174, 455] on h4 "Shape Dividers" at bounding box center [216, 450] width 269 height 31
click at [1275, 164] on nav "About Services Contact" at bounding box center [865, 155] width 923 height 41
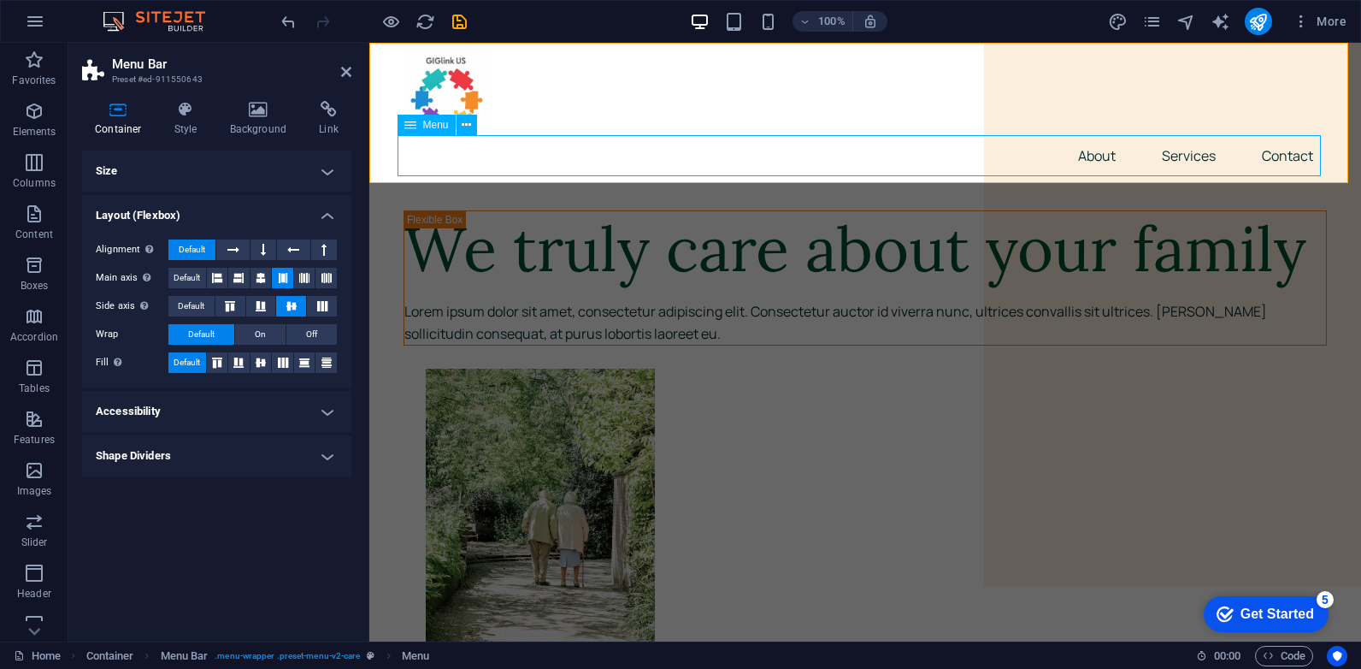
click at [1275, 164] on nav "About Services Contact" at bounding box center [865, 155] width 923 height 41
select select "px"
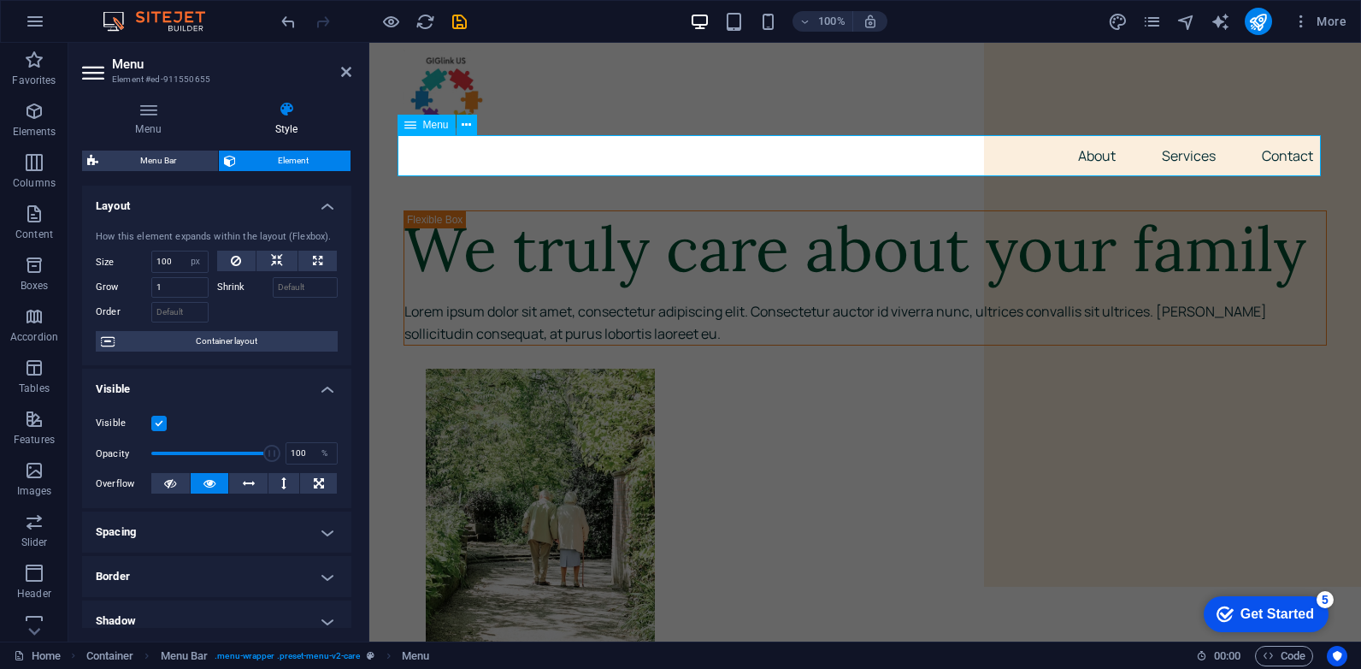
click at [1188, 158] on nav "About Services Contact" at bounding box center [865, 155] width 923 height 41
click at [1187, 158] on nav "About Services Contact" at bounding box center [865, 155] width 923 height 41
click at [1204, 159] on nav "About Services Contact" at bounding box center [865, 155] width 923 height 41
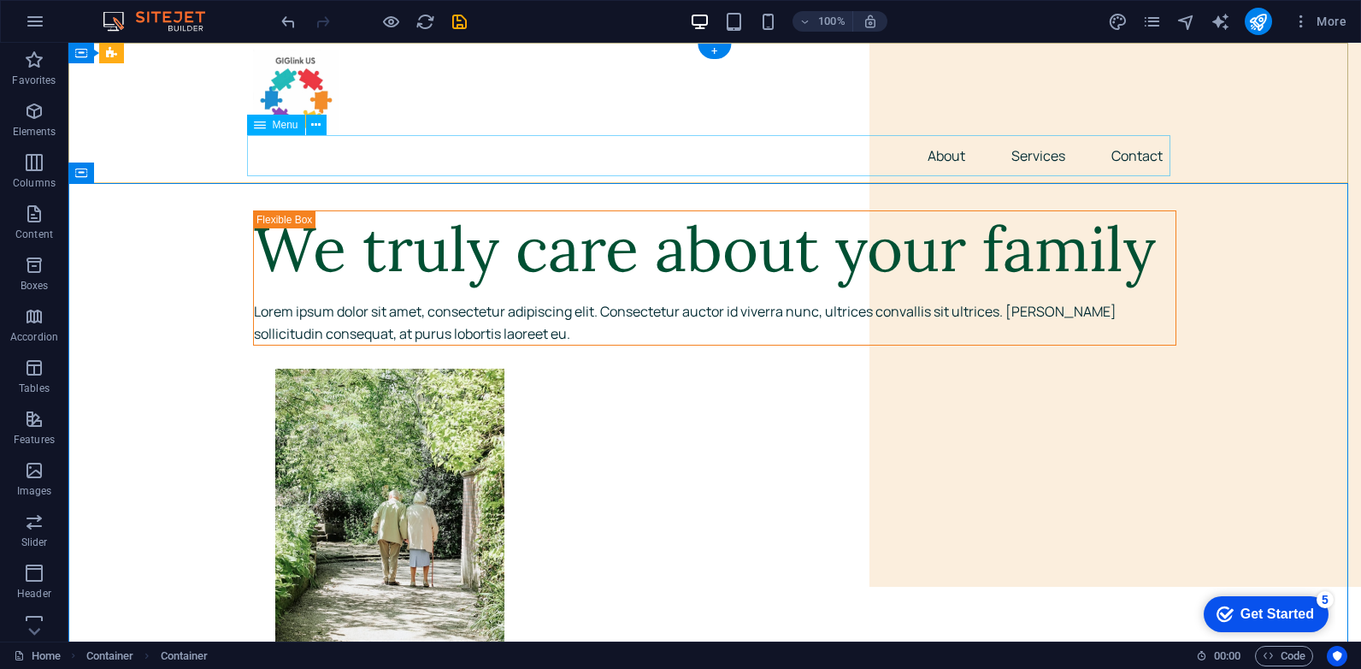
click at [1035, 170] on nav "About Services Contact" at bounding box center [714, 155] width 923 height 41
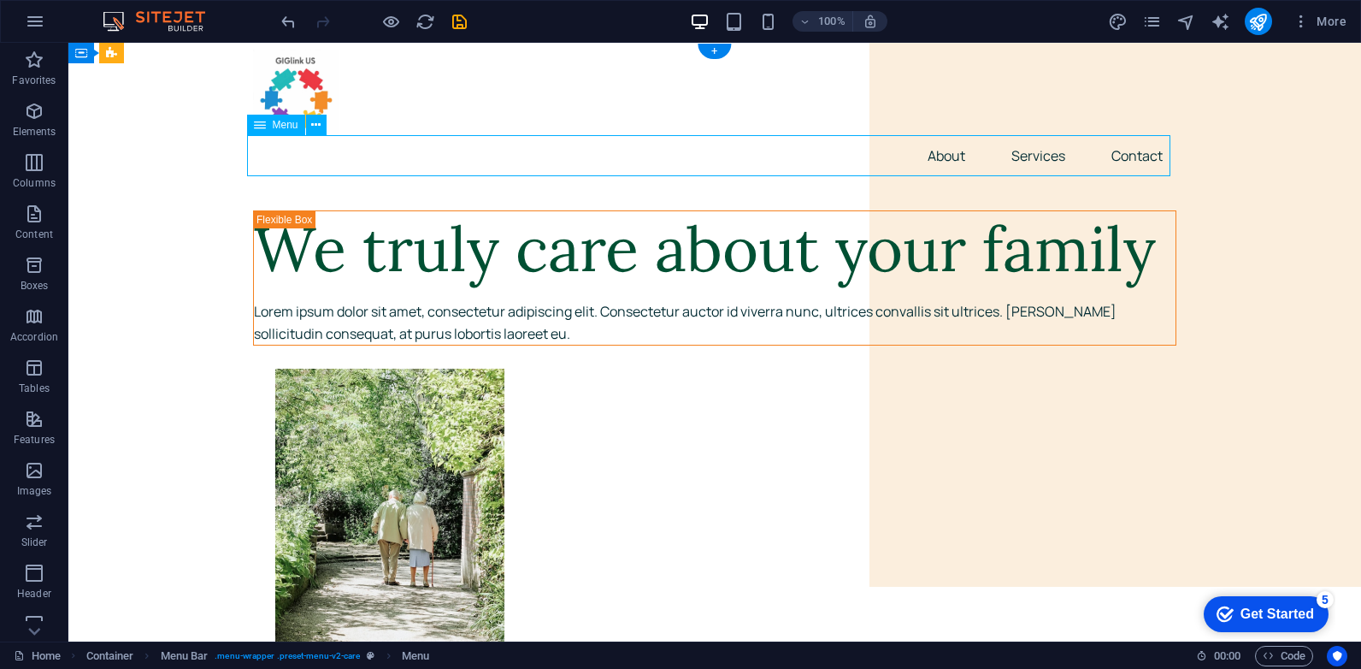
click at [1032, 160] on nav "About Services Contact" at bounding box center [714, 155] width 923 height 41
select select "px"
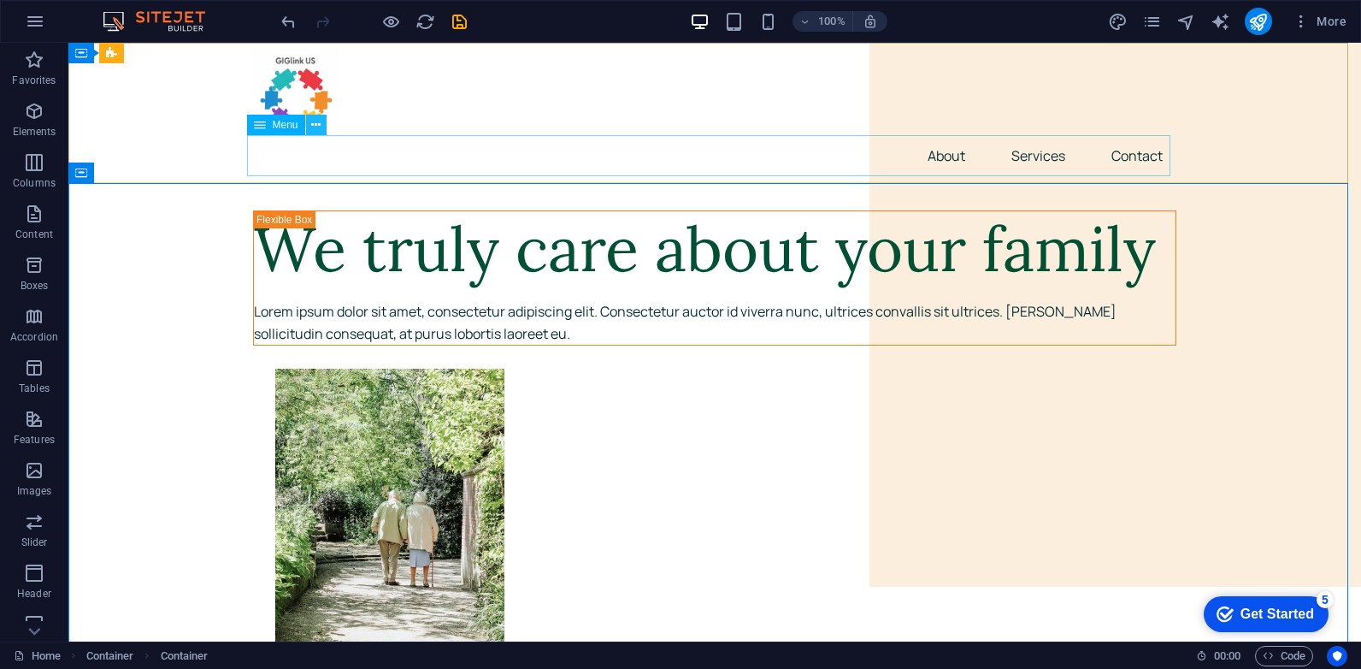
click at [316, 127] on icon at bounding box center [315, 125] width 9 height 18
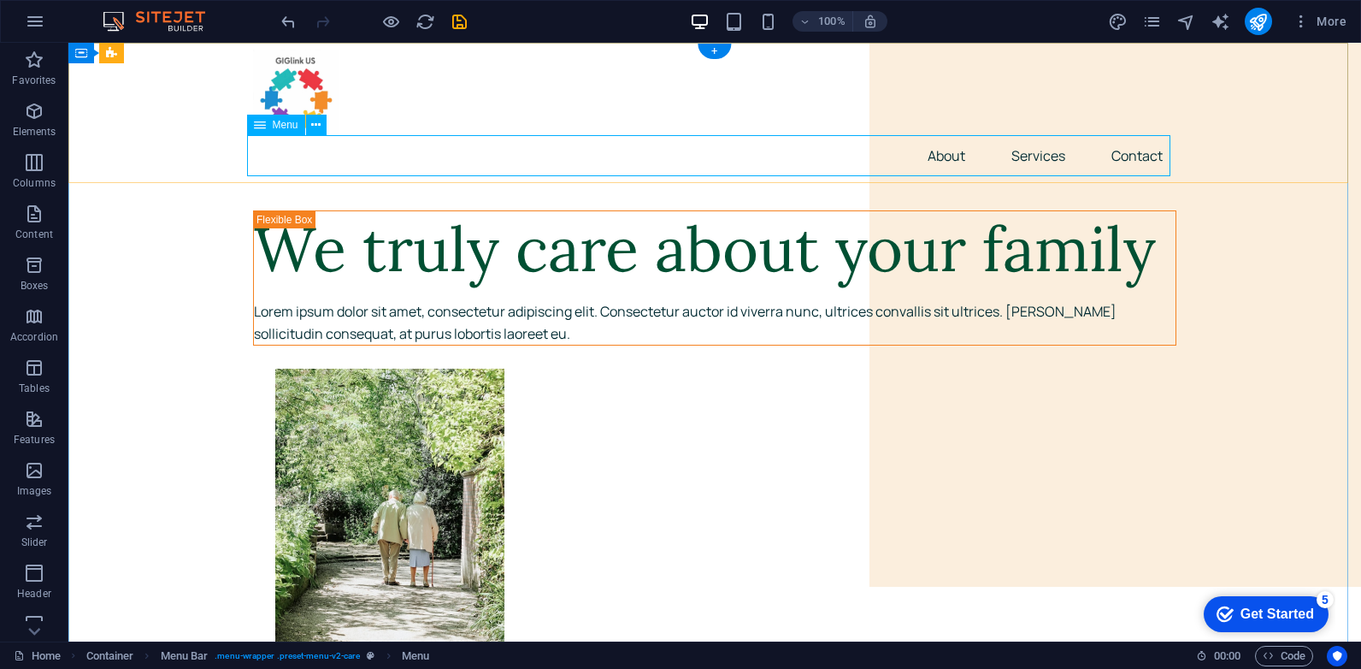
click at [344, 163] on nav "About Services Contact" at bounding box center [714, 155] width 923 height 41
click at [317, 128] on icon at bounding box center [315, 125] width 9 height 18
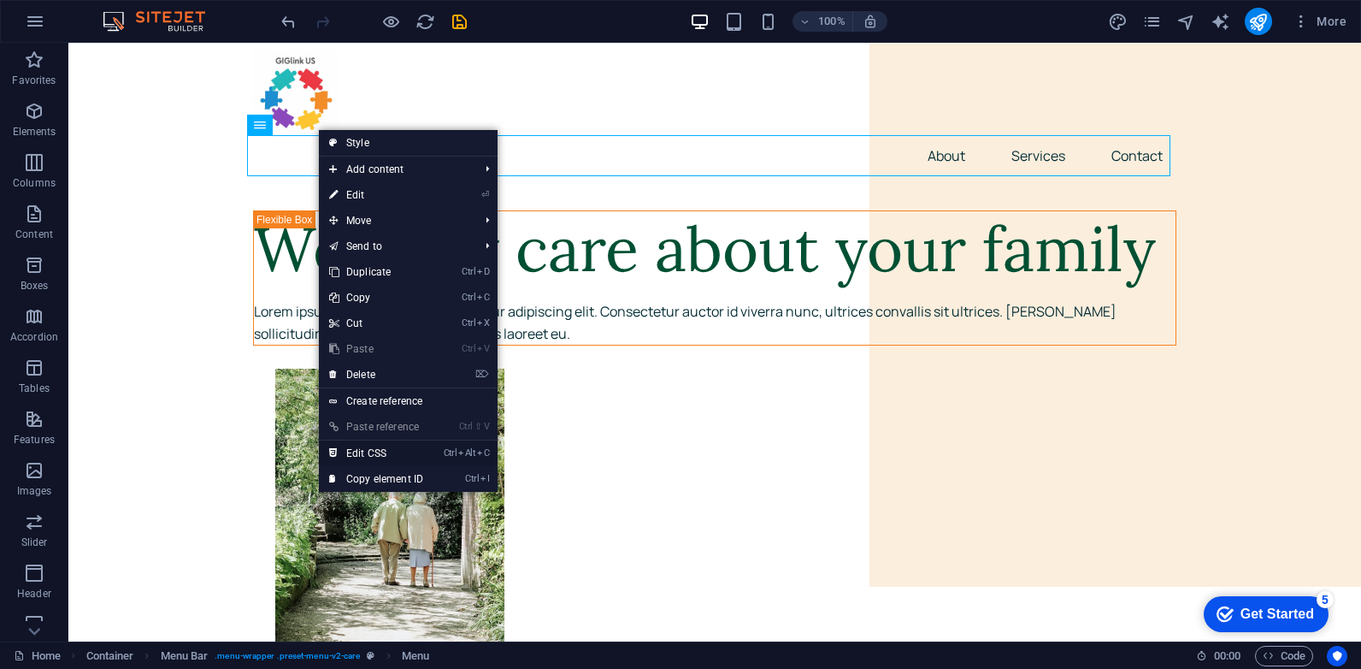
click at [377, 454] on link "Ctrl Alt C Edit CSS" at bounding box center [376, 453] width 115 height 26
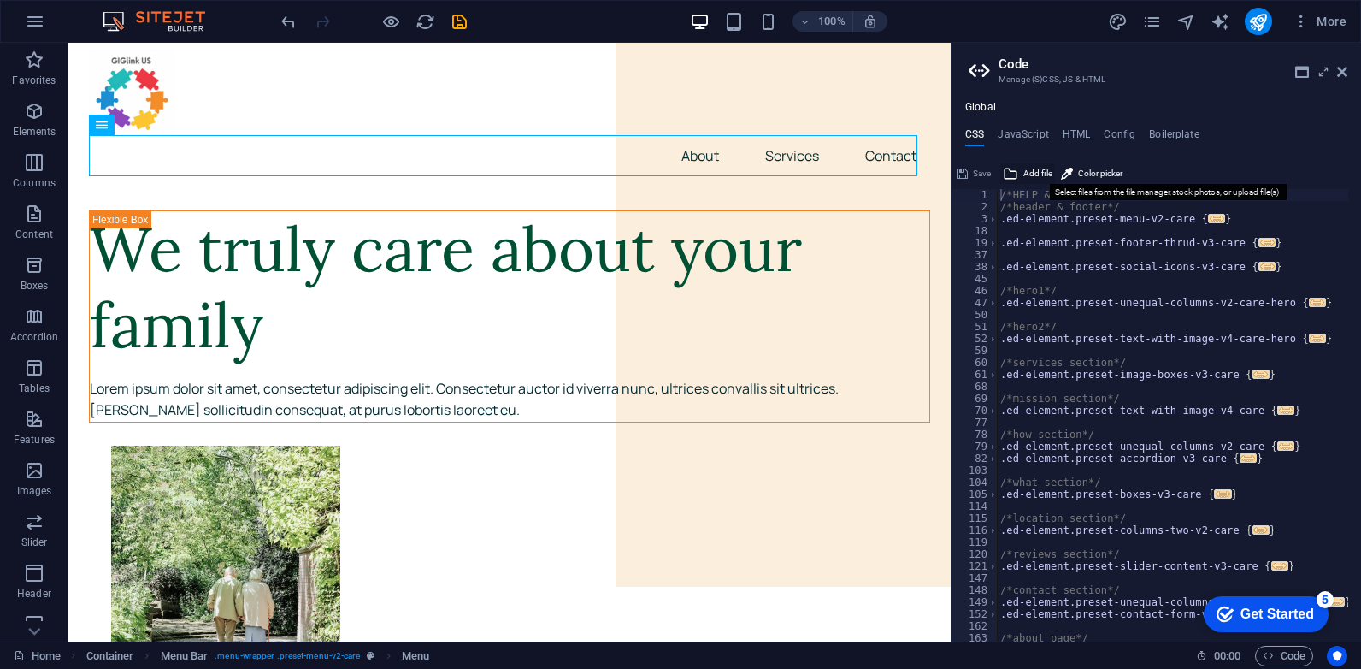
click at [1025, 173] on span "Add file" at bounding box center [1038, 173] width 29 height 21
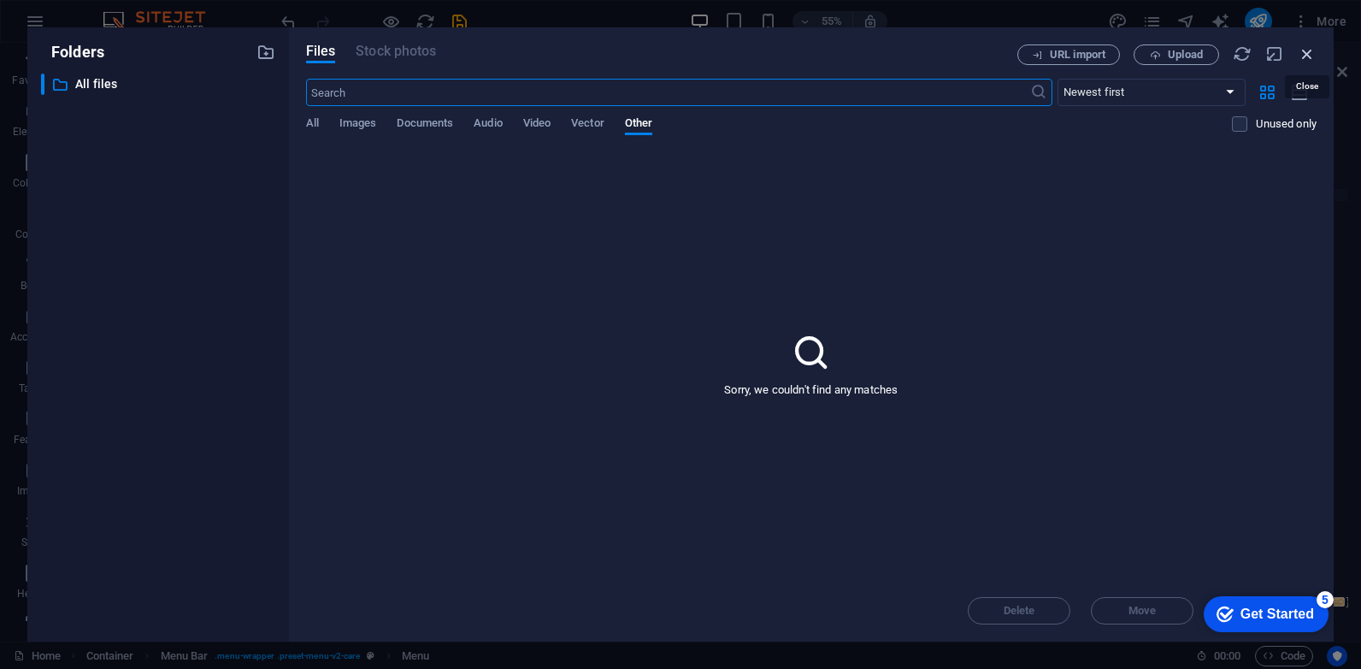
click at [1310, 56] on icon "button" at bounding box center [1307, 53] width 19 height 19
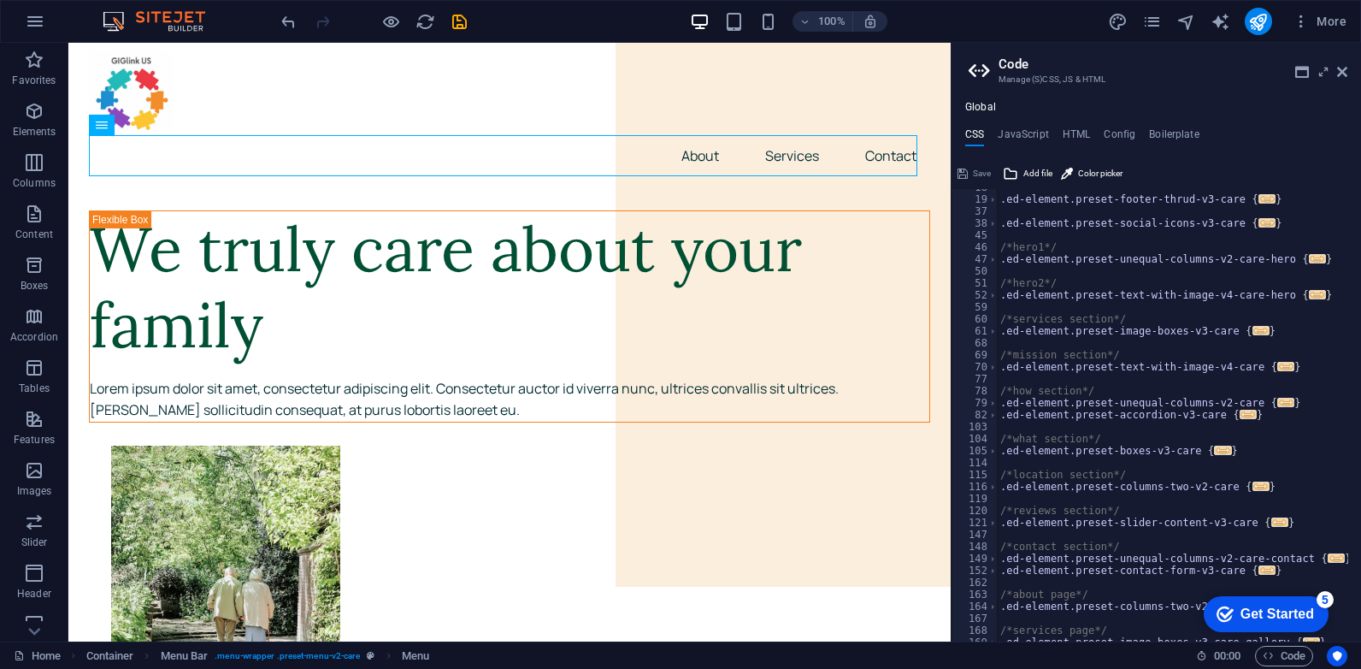
scroll to position [0, 0]
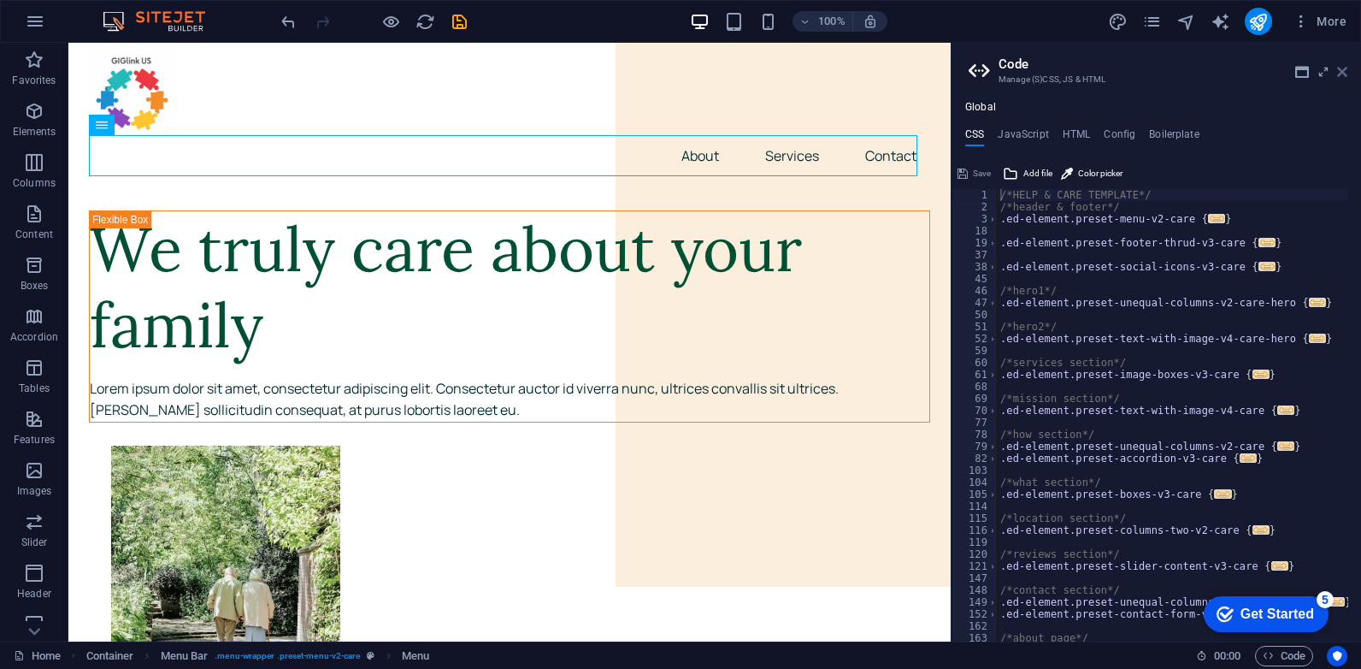
click at [1344, 73] on icon at bounding box center [1342, 72] width 10 height 14
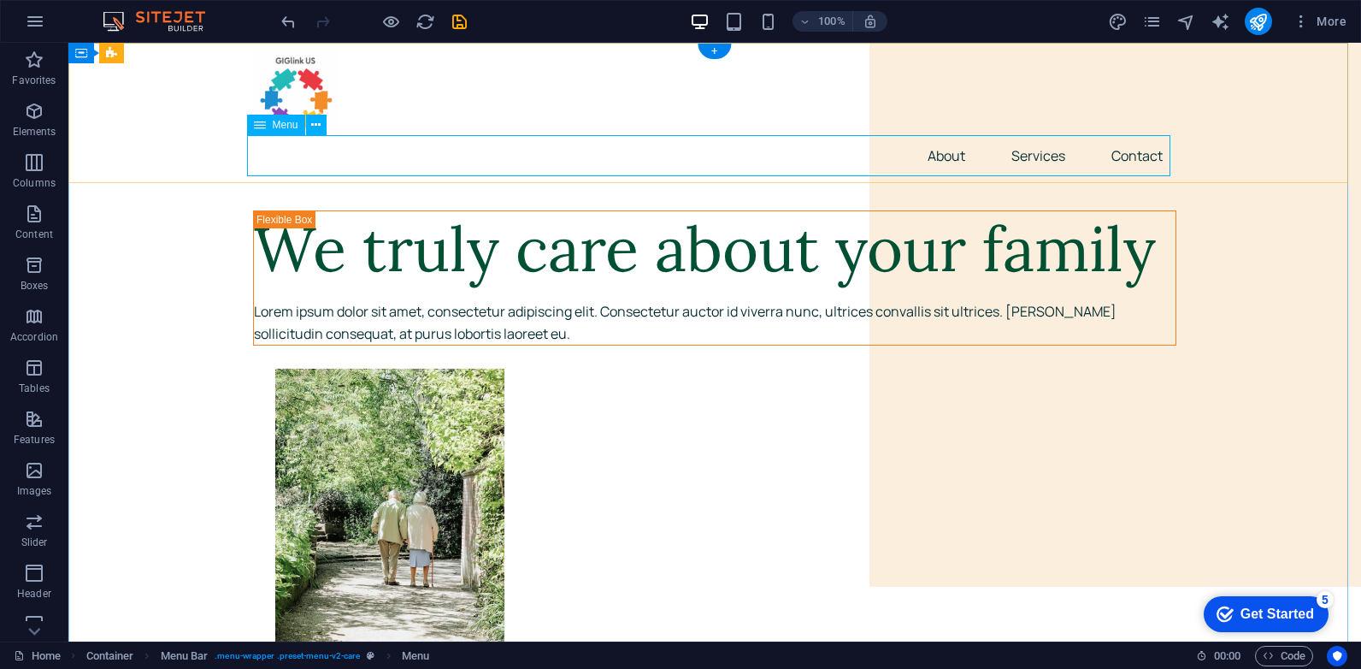
click at [926, 158] on nav "About Services Contact" at bounding box center [714, 155] width 923 height 41
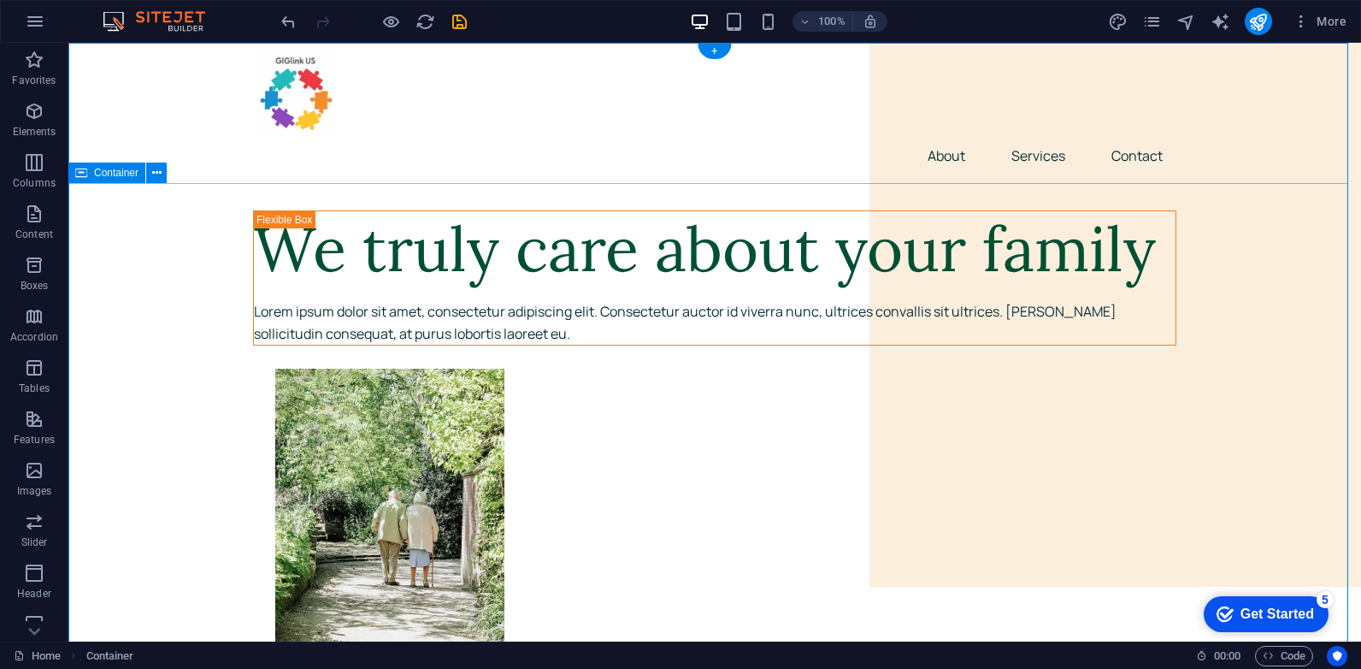
click at [32, 12] on icon "button" at bounding box center [35, 21] width 21 height 21
